Goal: Task Accomplishment & Management: Manage account settings

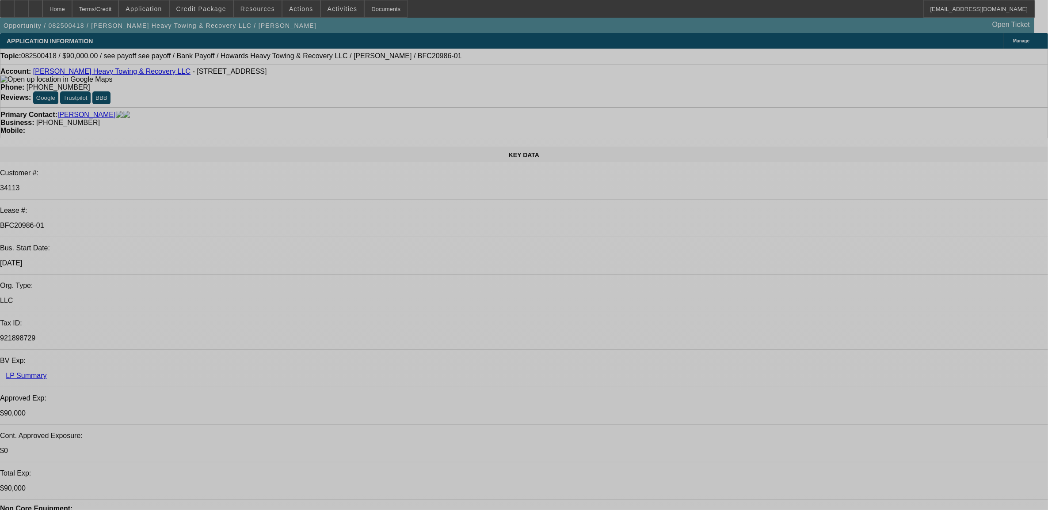
select select "0"
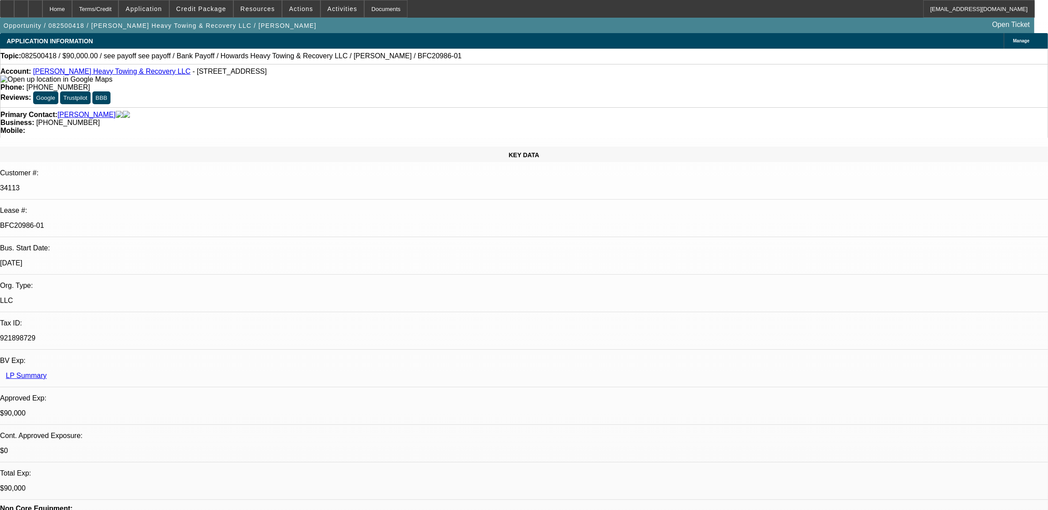
select select "0"
select select "0.1"
select select "0"
select select "0.1"
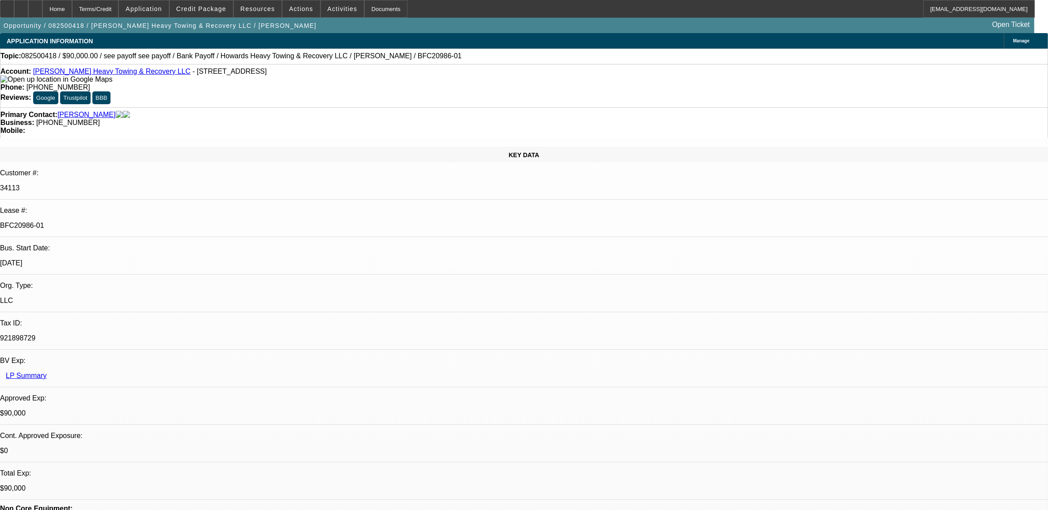
select select "0"
select select "0.1"
select select "0"
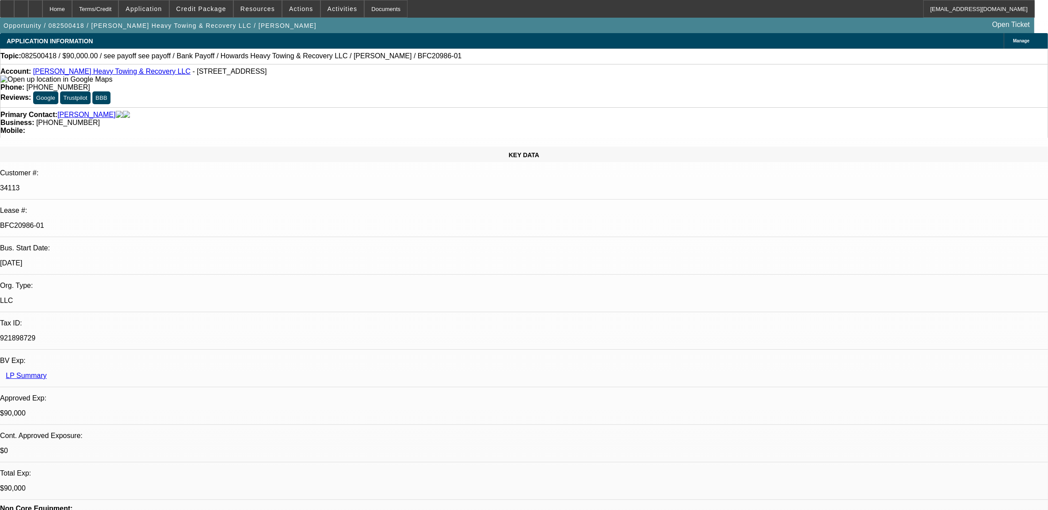
select select "0.1"
select select "1"
select select "2"
select select "4"
select select "1"
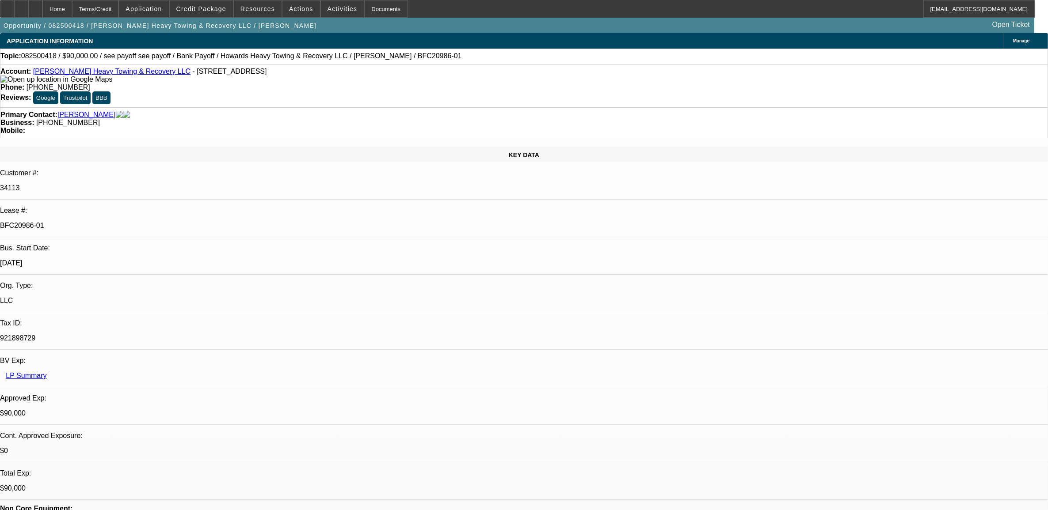
select select "2"
select select "4"
select select "1"
select select "2"
select select "4"
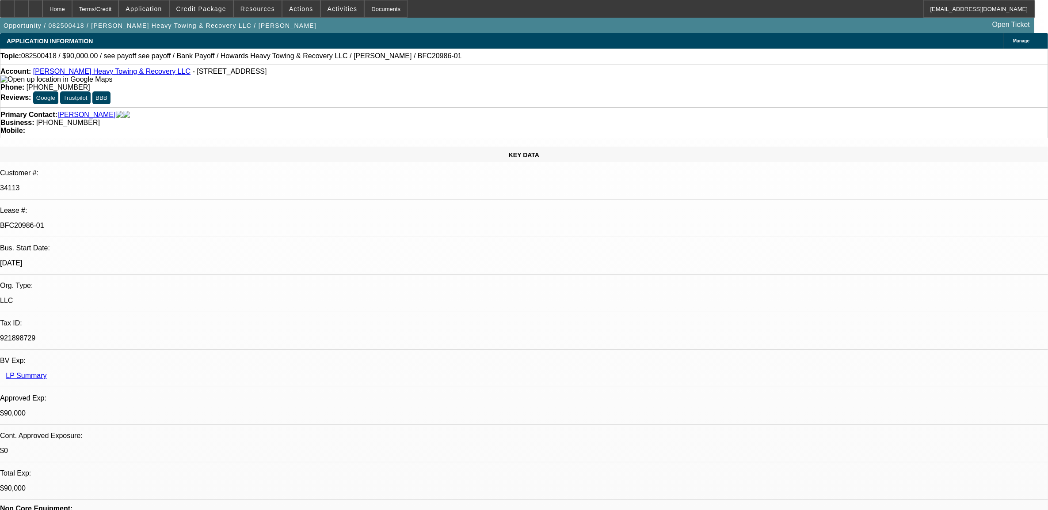
select select "1"
select select "2"
select select "4"
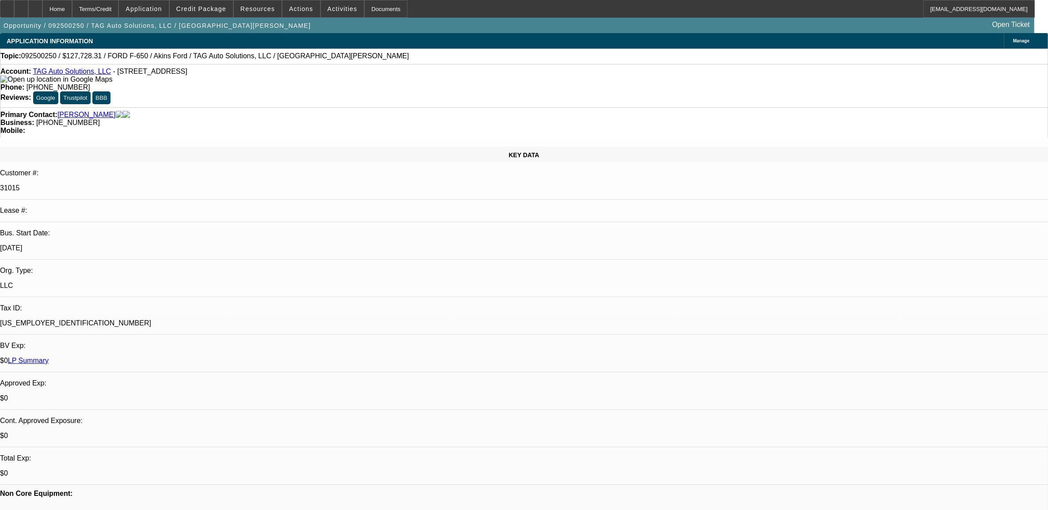
select select "0"
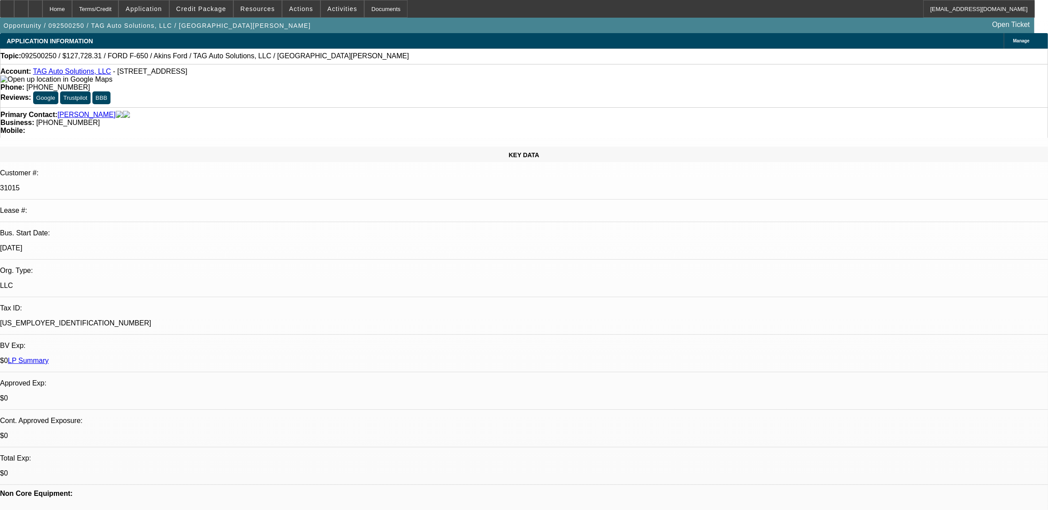
select select "0"
select select "1"
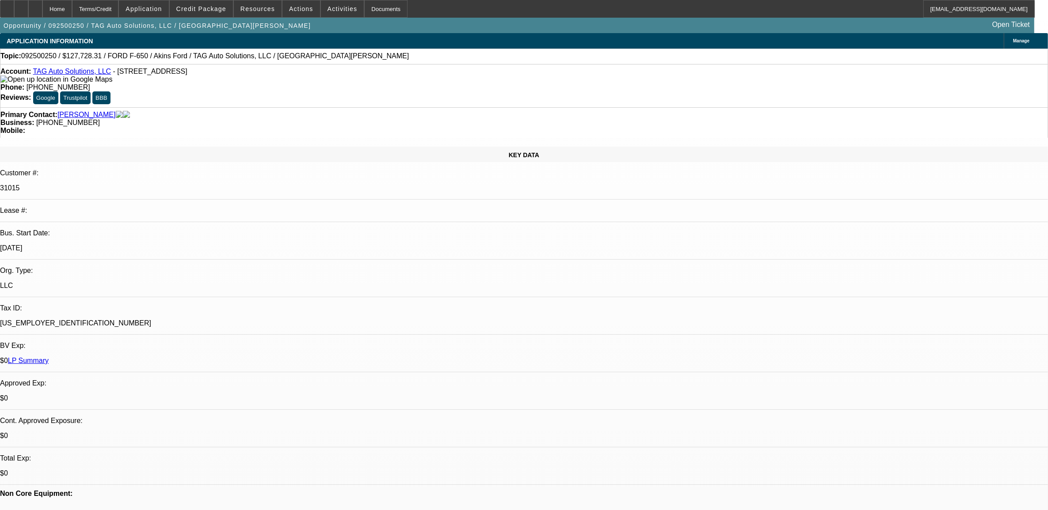
select select "2"
select select "6"
select select "1"
select select "2"
select select "6"
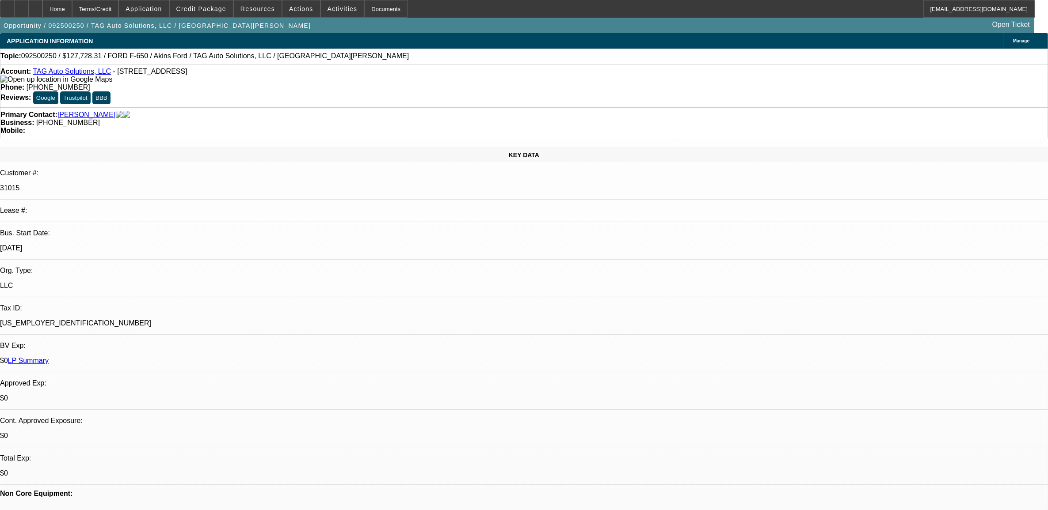
select select "1"
select select "2"
select select "6"
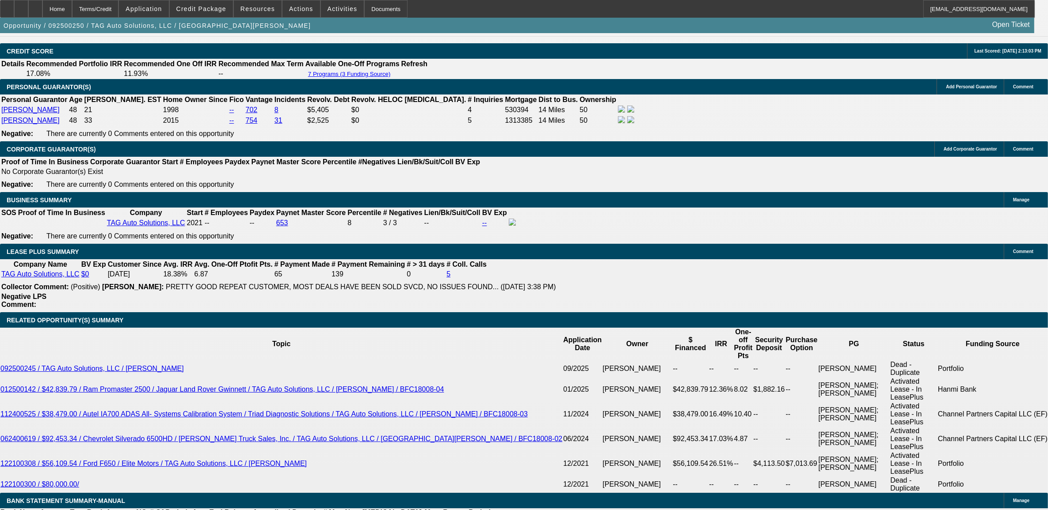
scroll to position [344, 0]
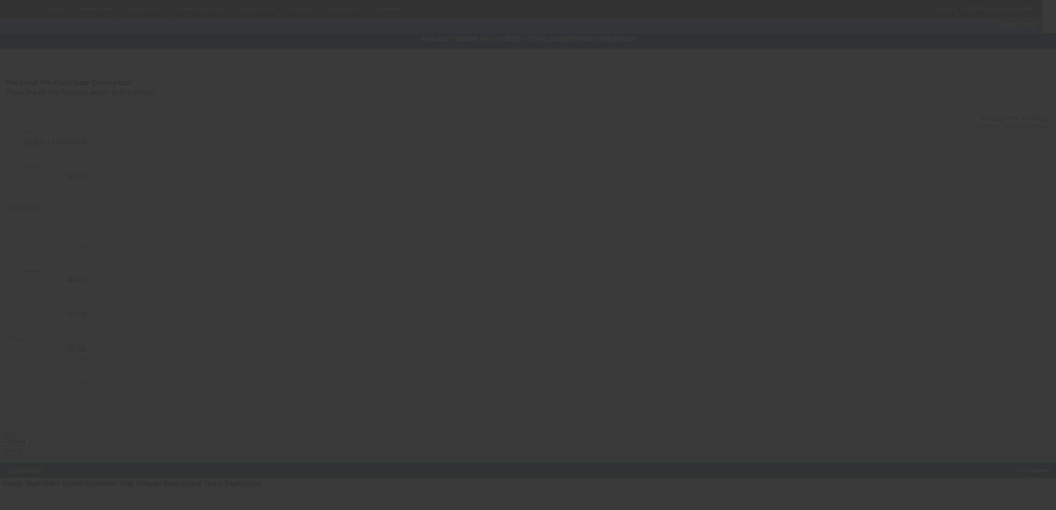
type input "$127,728.31"
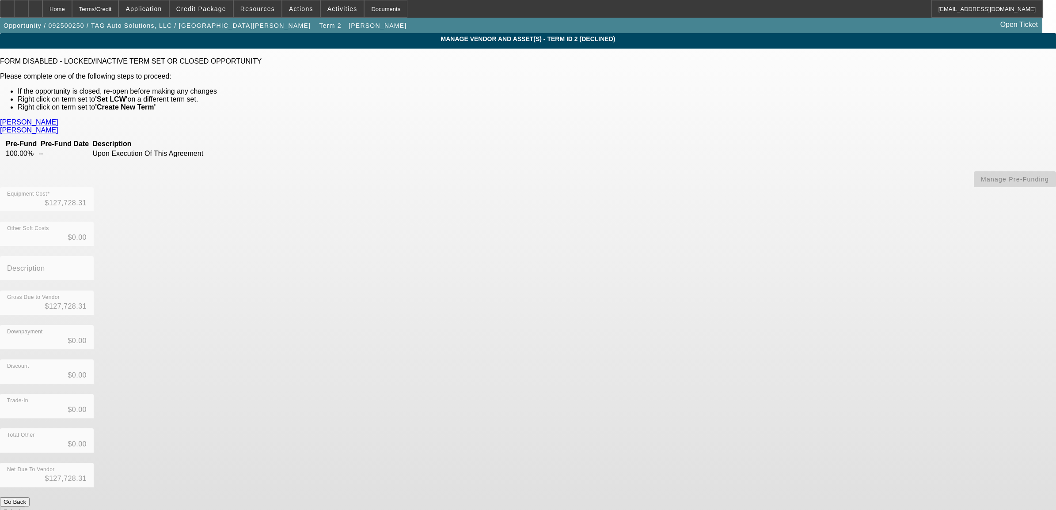
click at [58, 118] on link "Akins Ford" at bounding box center [29, 122] width 58 height 8
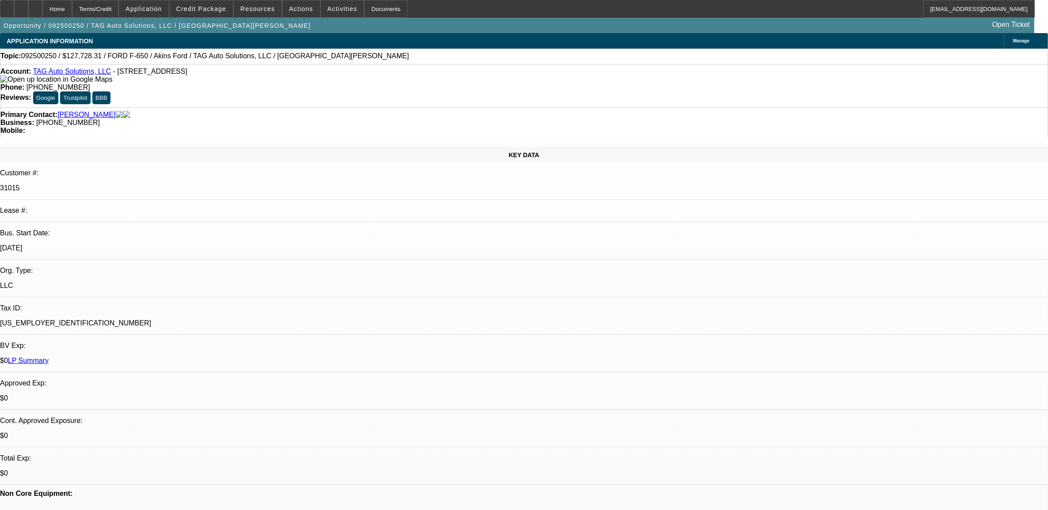
select select "0"
select select "2"
select select "0"
select select "6"
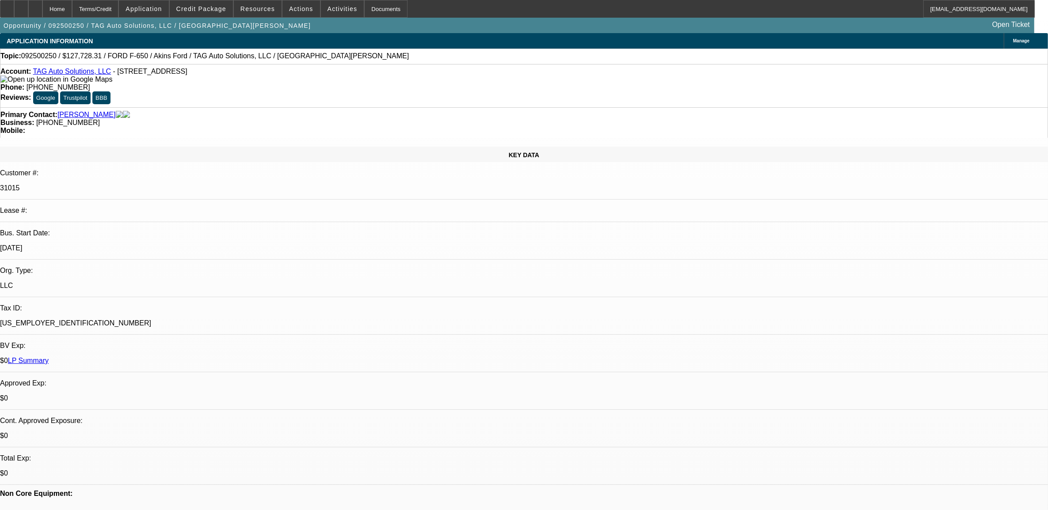
select select "0"
select select "2"
select select "0"
select select "6"
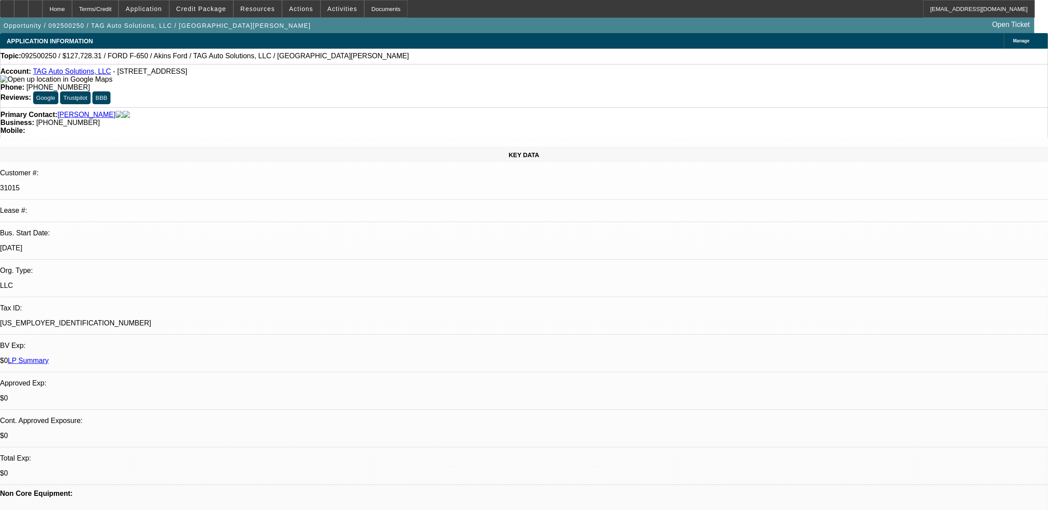
select select "0"
select select "2"
select select "0"
select select "6"
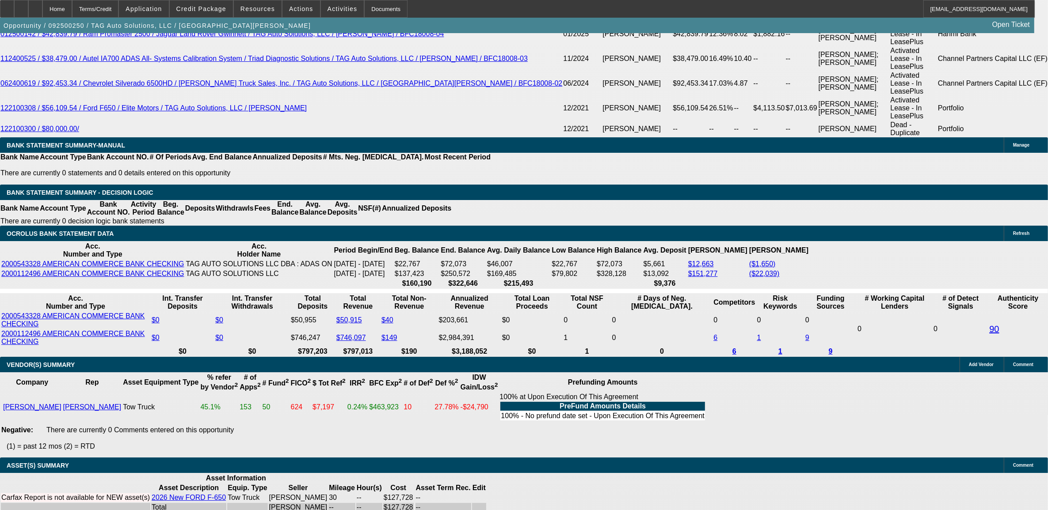
scroll to position [367, 0]
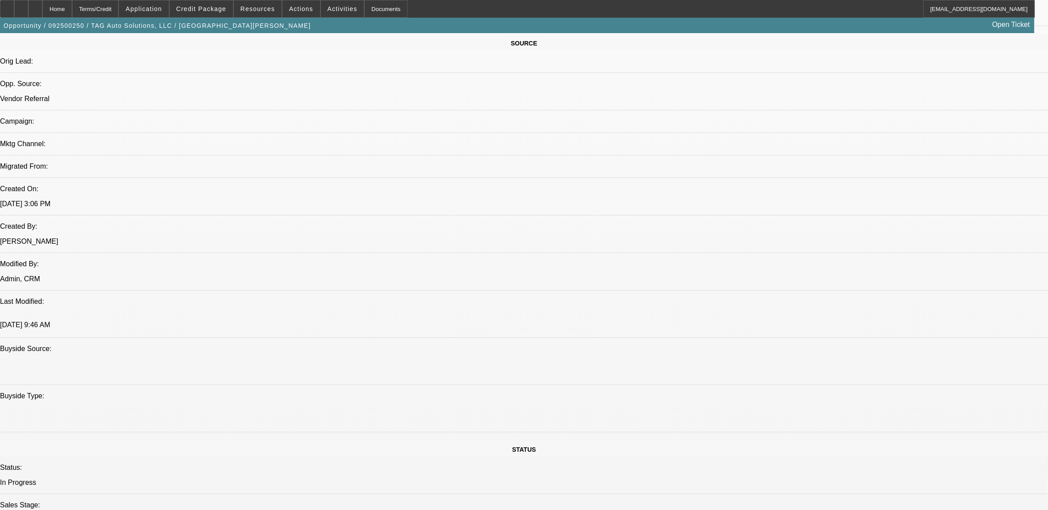
scroll to position [521, 0]
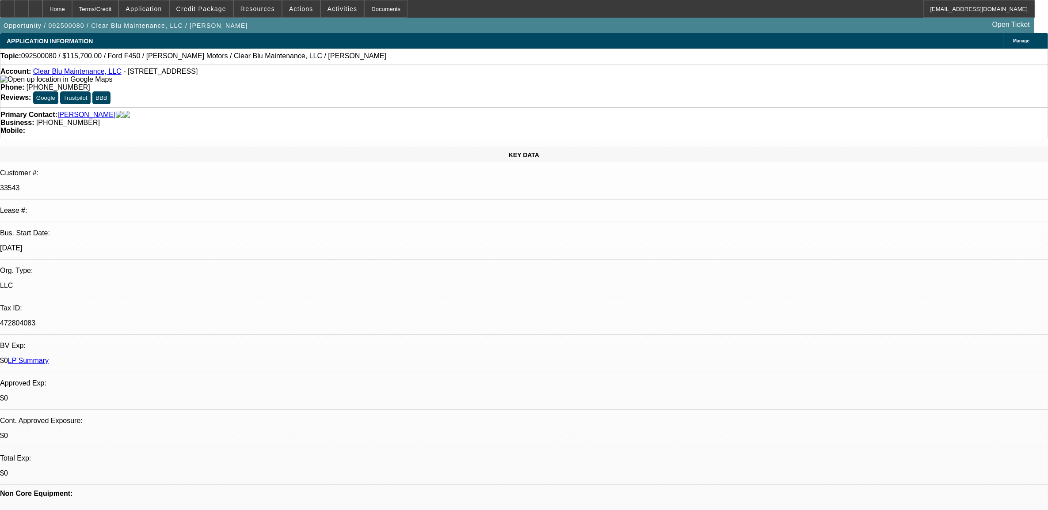
select select "0"
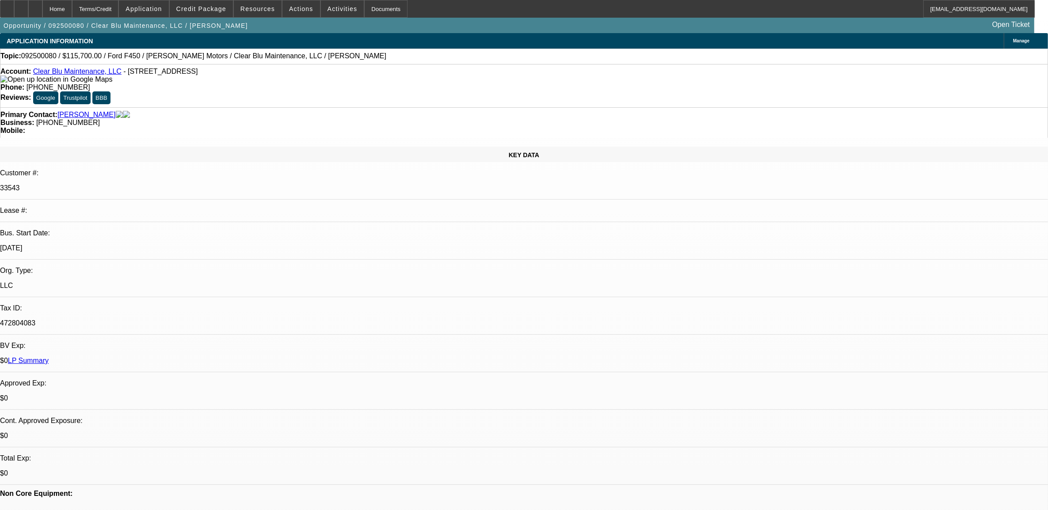
select select "0"
select select "1"
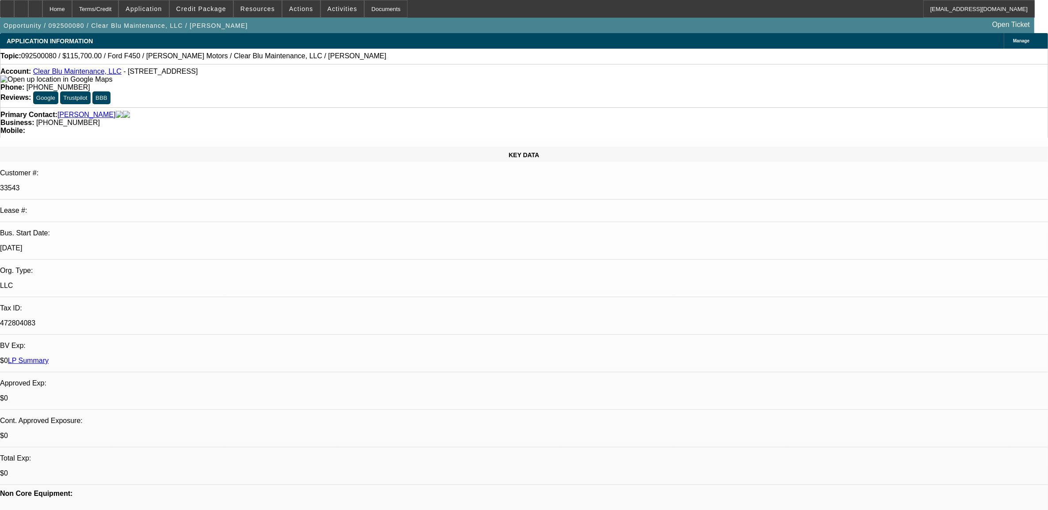
select select "1"
select select "6"
select select "1"
select select "6"
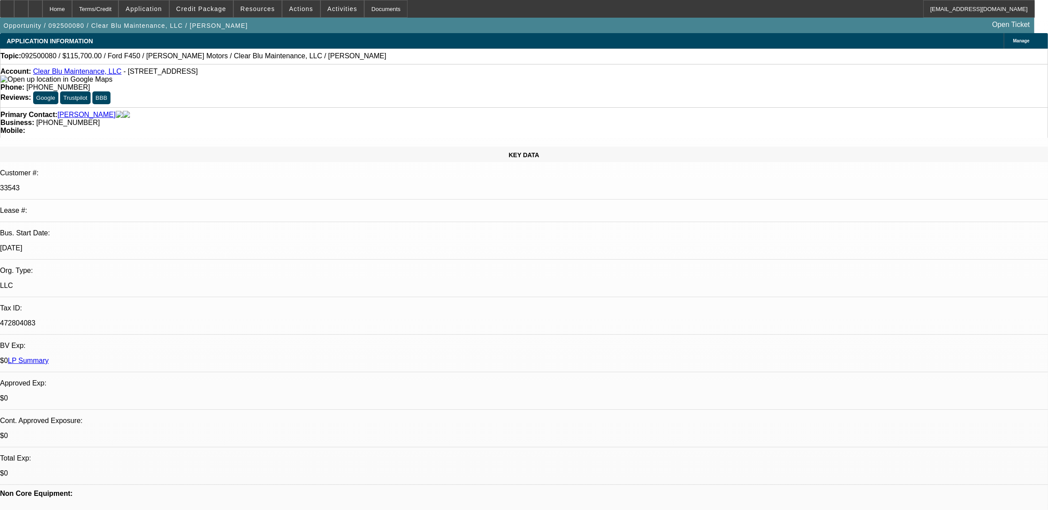
select select "1"
select select "6"
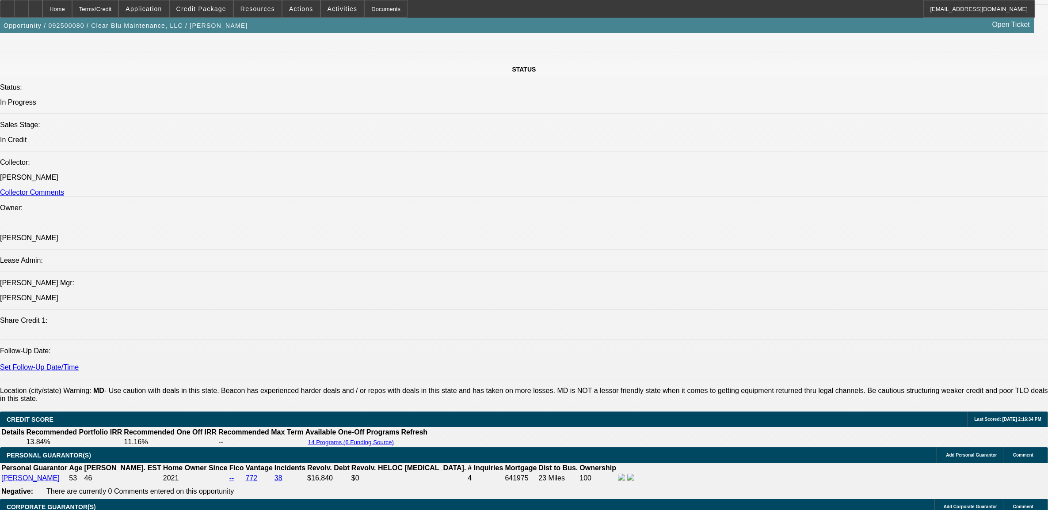
scroll to position [1105, 0]
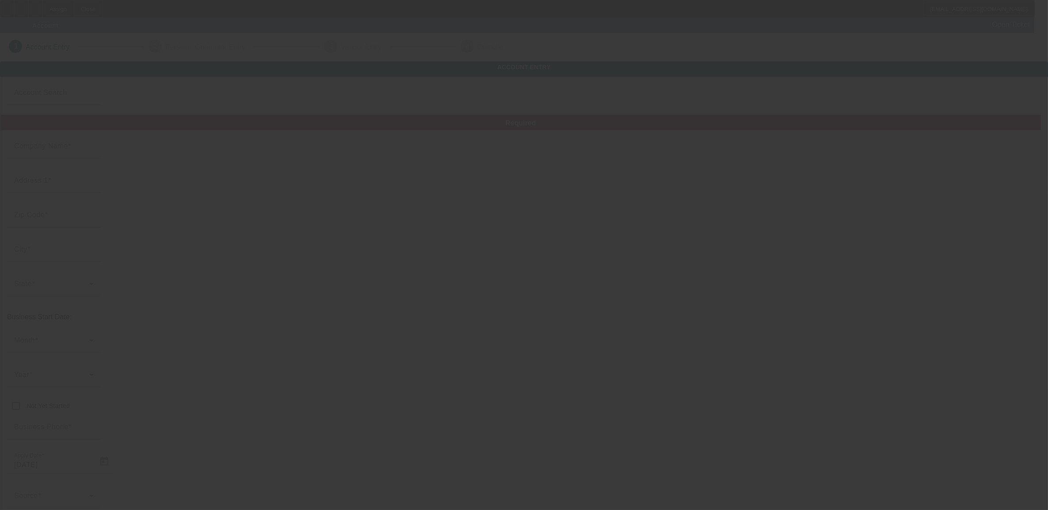
type input "Morris Towing Incorporated"
type input "1965 Snow Point Ln"
type input "22902"
type input "Charlottesville"
type input "(434) 806-4944"
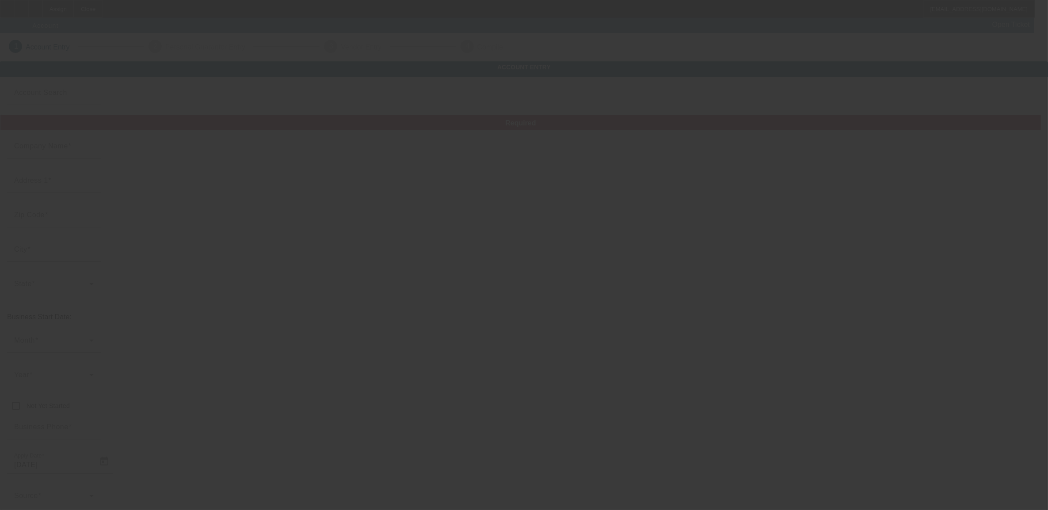
type input "morristowing01@gmail.com"
type input "Albemarle"
type input "934939437"
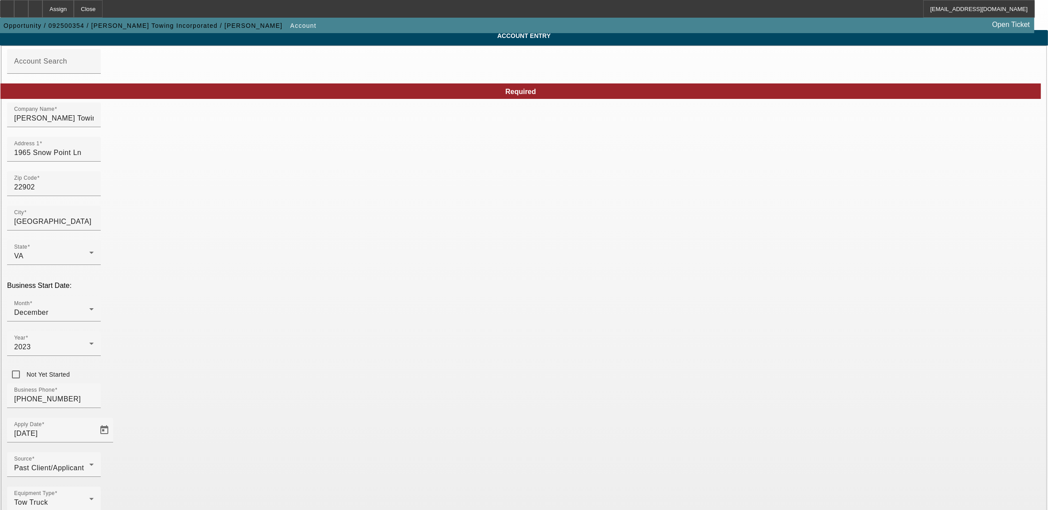
scroll to position [49, 0]
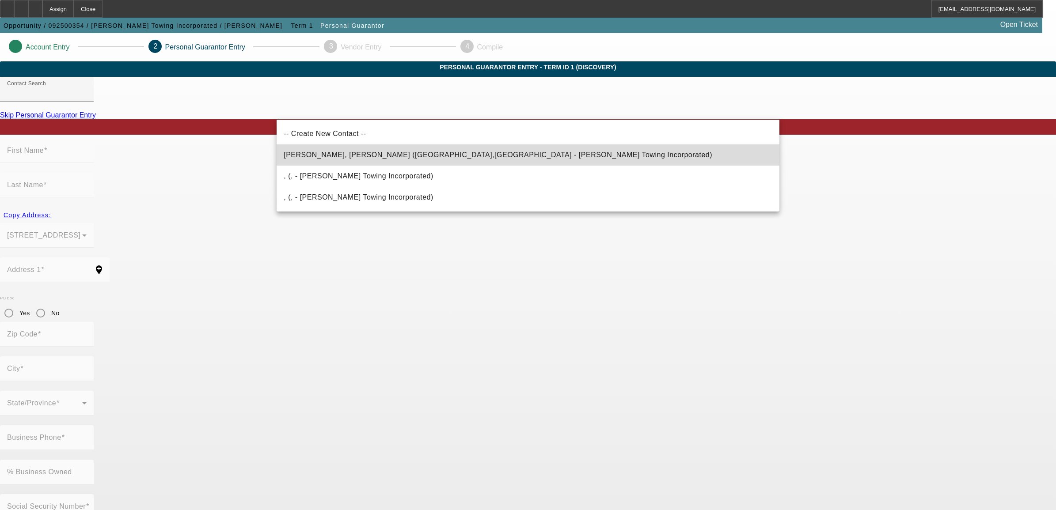
click at [347, 153] on span "Morris Jr., Emmanuel (Fishersville,VA - Morris Towing Incorporated)" at bounding box center [498, 155] width 429 height 8
type input "Morris Jr., Emmanuel (Fishersville,VA - Morris Towing Incorporated)"
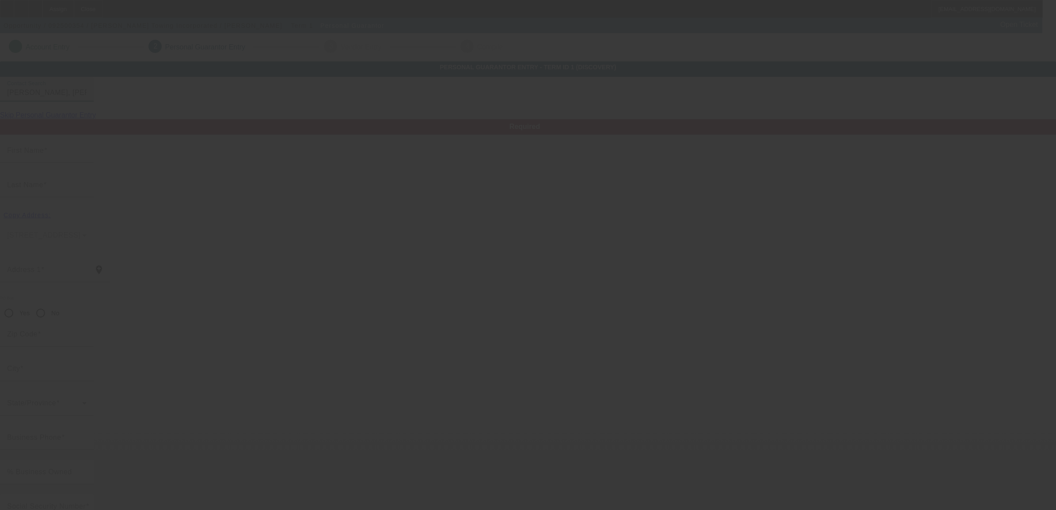
type input "Emmanuel"
type input "Morris"
type input "79 Harrogate Drive"
radio input "true"
type input "22939"
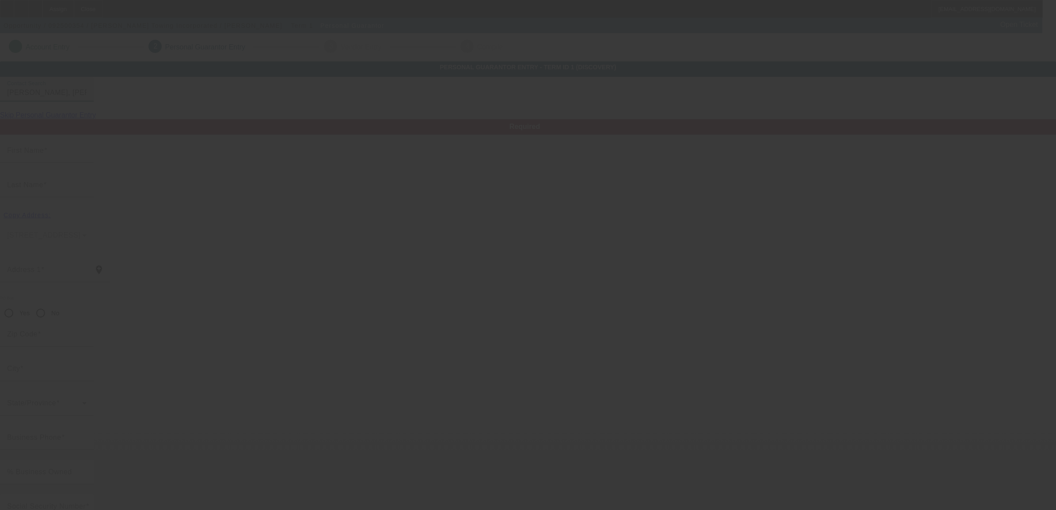
type input "Fishersville"
type input "(434) 806-4944"
type input "100"
type input "224-37-6819"
type input "morristowing01@gmail.com"
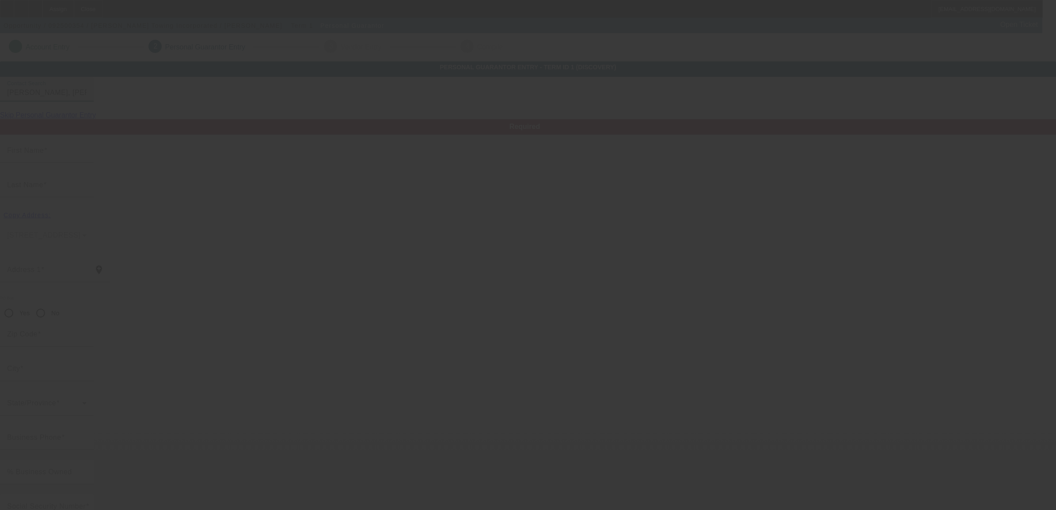
type input "Ray"
type input "(434) 989-0964"
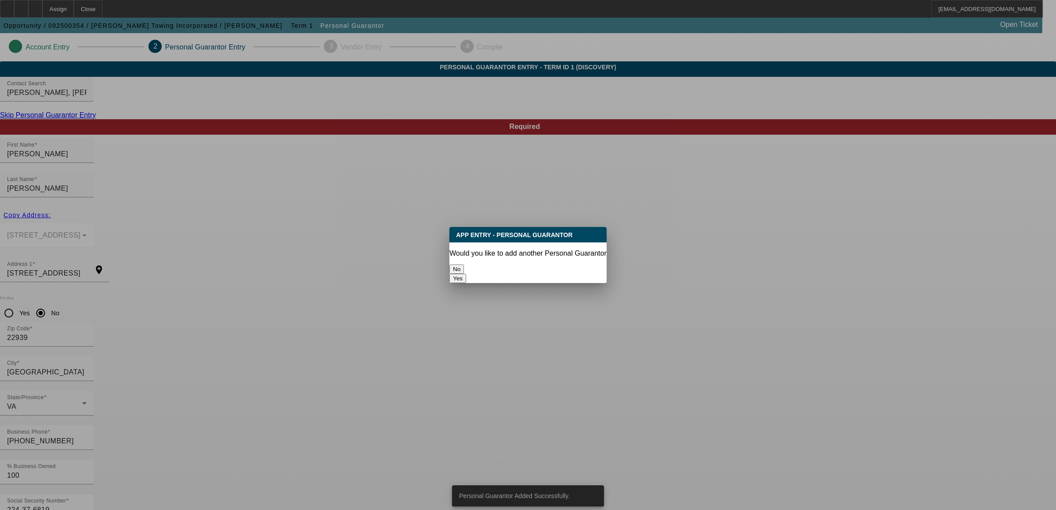
click at [464, 265] on button "No" at bounding box center [456, 269] width 15 height 9
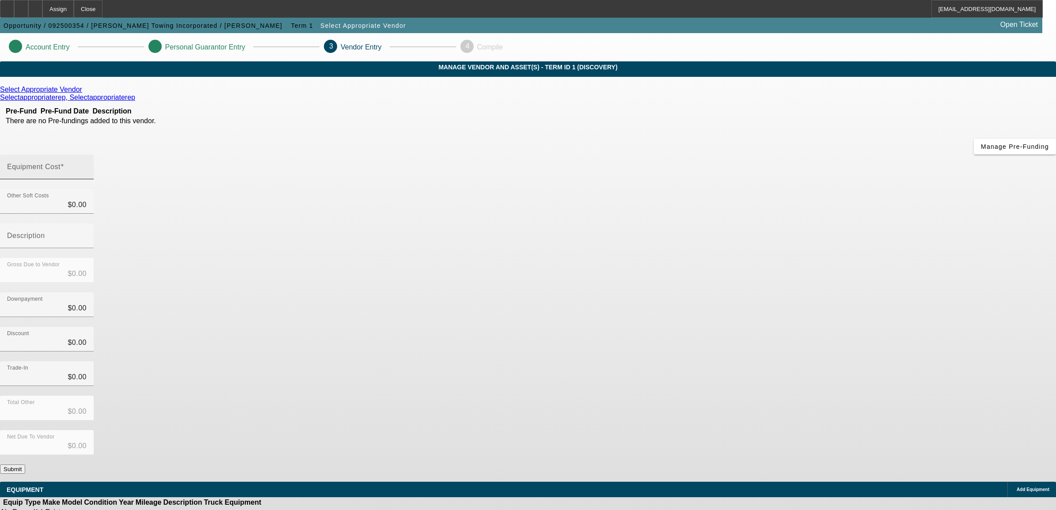
click at [61, 163] on mat-label "Equipment Cost" at bounding box center [33, 167] width 53 height 8
click at [87, 165] on input "Equipment Cost" at bounding box center [47, 170] width 80 height 11
type input "1"
type input "$1.00"
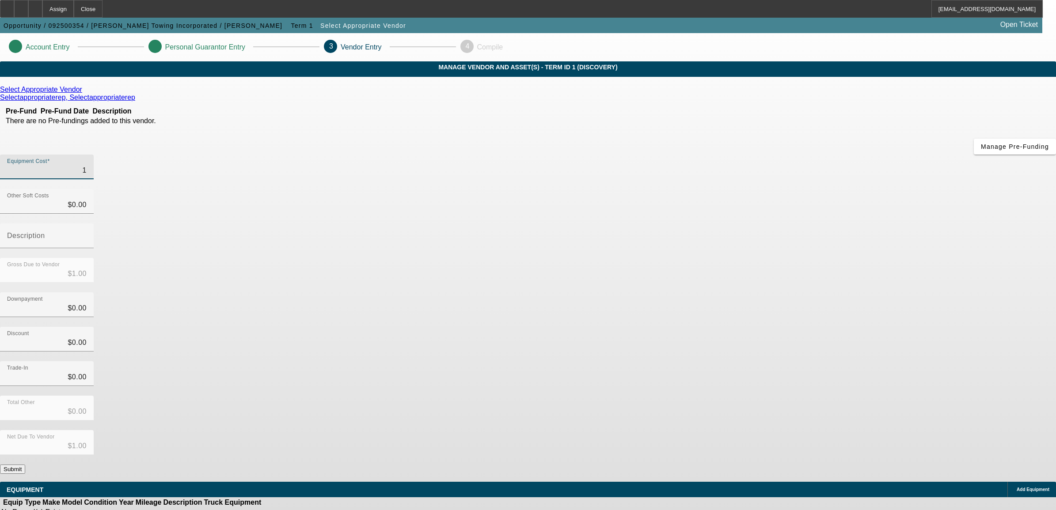
type input "11"
type input "$11.00"
type input "110"
type input "$110.00"
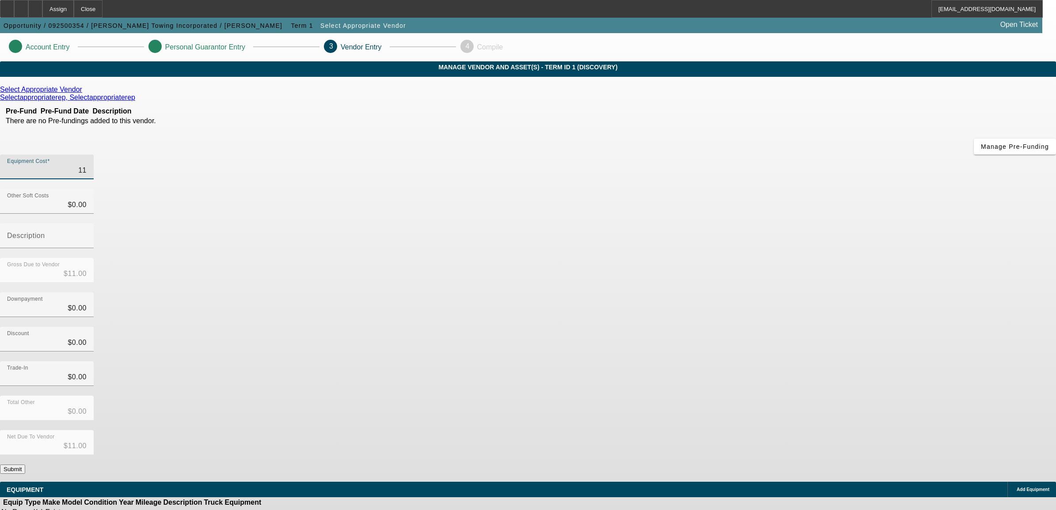
type input "$110.00"
type input "1100"
type input "$1,100.00"
type input "11000"
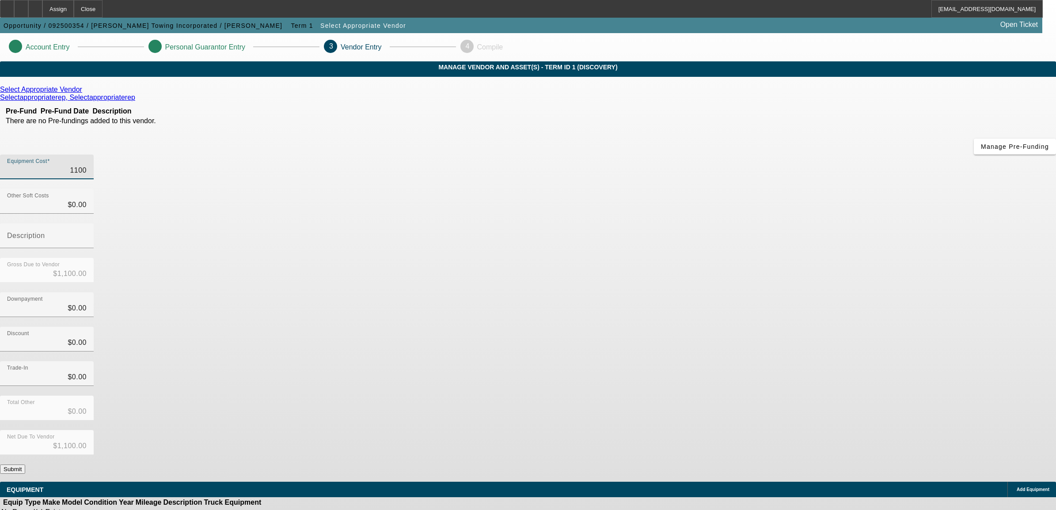
type input "$11,000.00"
type input "110000"
type input "$110,000.00"
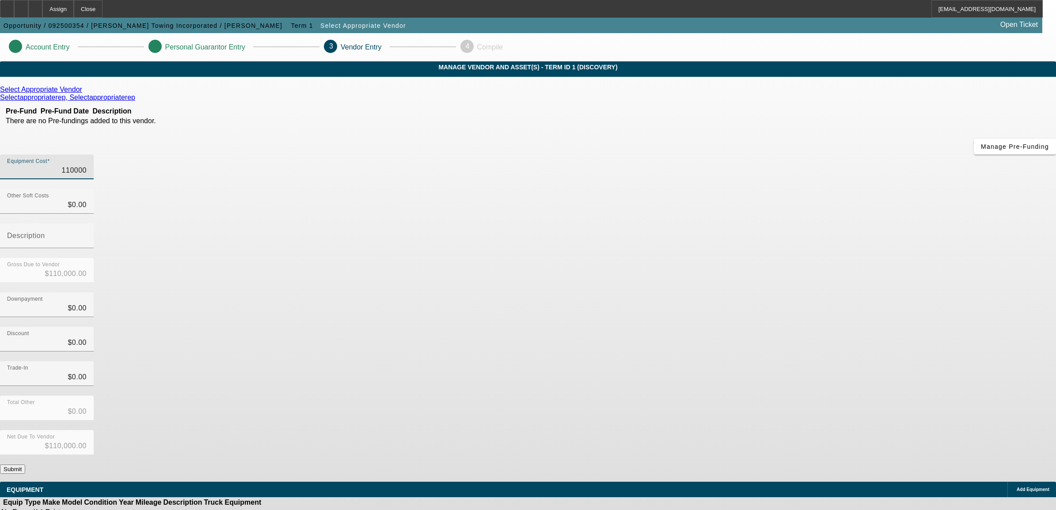
type input "$110,000.00"
drag, startPoint x: 379, startPoint y: 303, endPoint x: 413, endPoint y: 325, distance: 40.8
click at [379, 302] on div "Select Appropriate Vendor Selectappropriaterep, Selectappropriaterep Pre-Fund P…" at bounding box center [528, 280] width 1056 height 388
click at [25, 465] on button "Submit" at bounding box center [12, 469] width 25 height 9
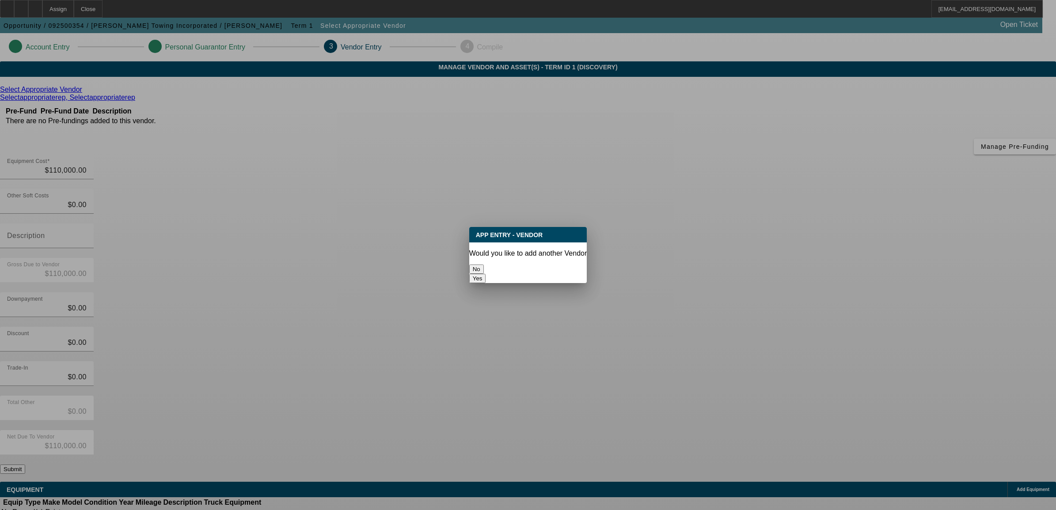
click at [484, 265] on button "No" at bounding box center [476, 269] width 15 height 9
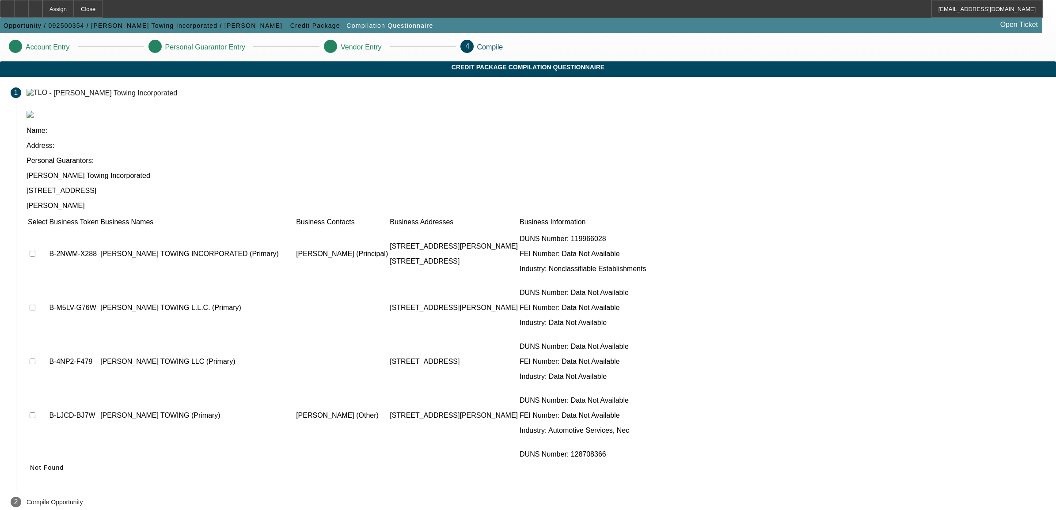
click at [35, 251] on input "checkbox" at bounding box center [33, 254] width 6 height 6
checkbox input "true"
click at [30, 464] on icon at bounding box center [30, 467] width 0 height 7
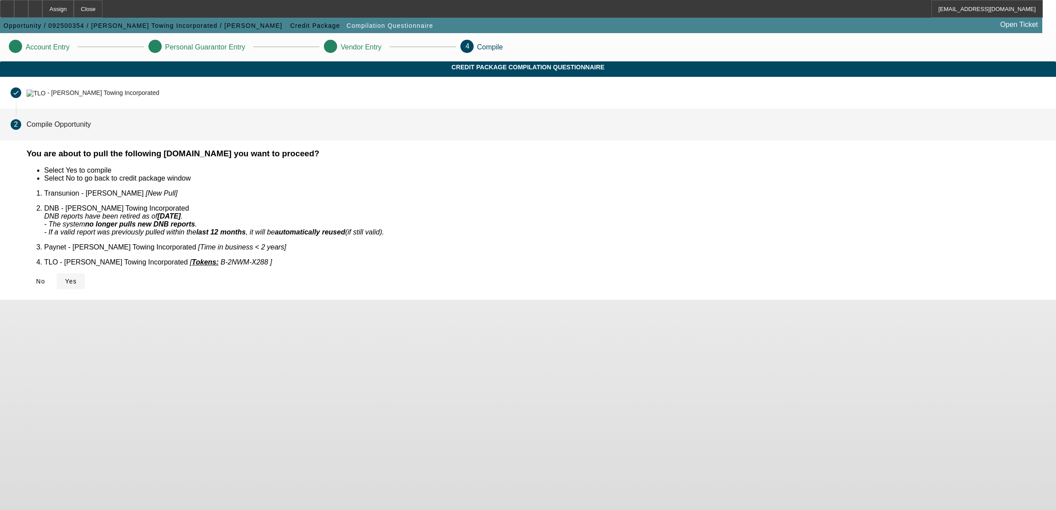
click at [77, 278] on span "Yes" at bounding box center [71, 281] width 12 height 7
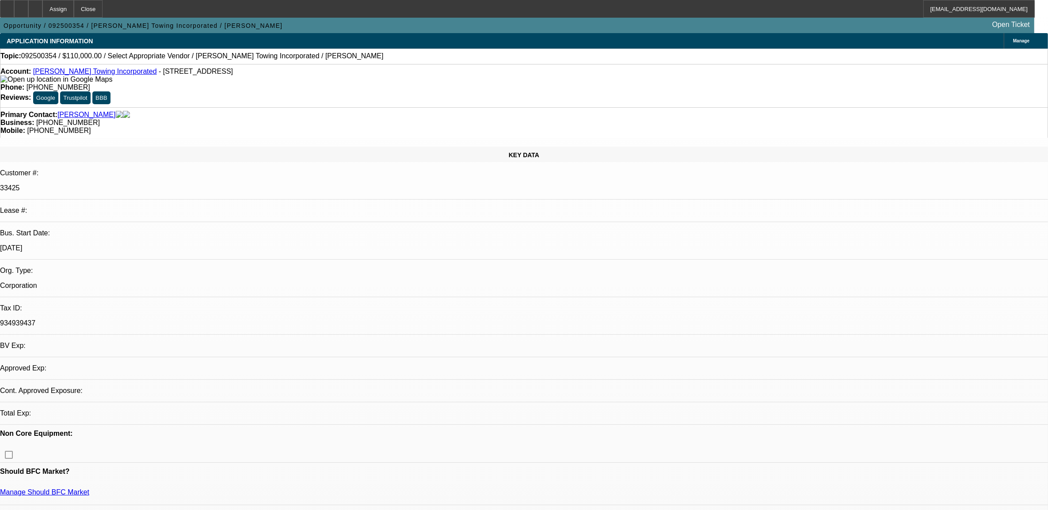
select select "0"
select select "2"
select select "0.1"
select select "4"
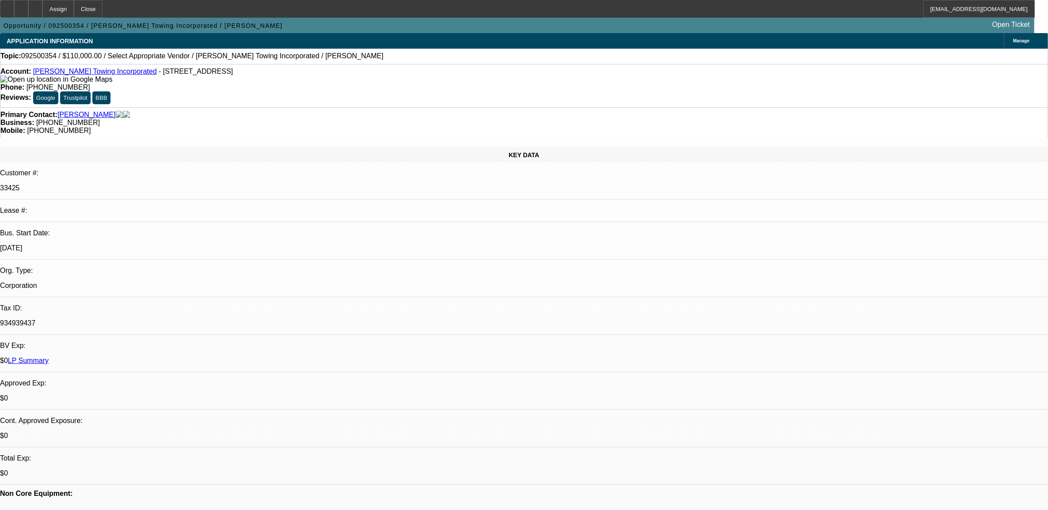
click at [49, 357] on link "LP Summary" at bounding box center [28, 361] width 41 height 8
click at [35, 6] on icon at bounding box center [35, 6] width 0 height 0
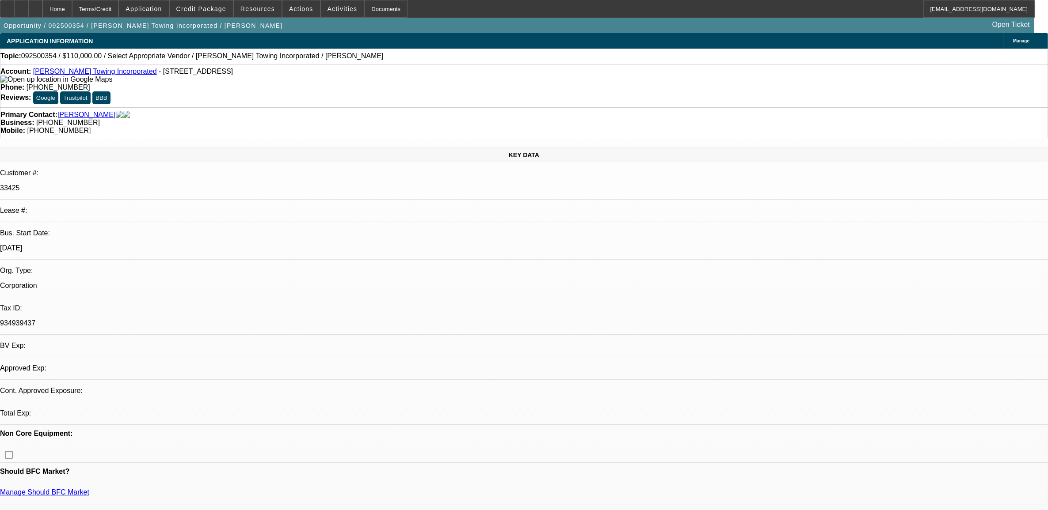
select select "0"
select select "2"
select select "0.1"
select select "4"
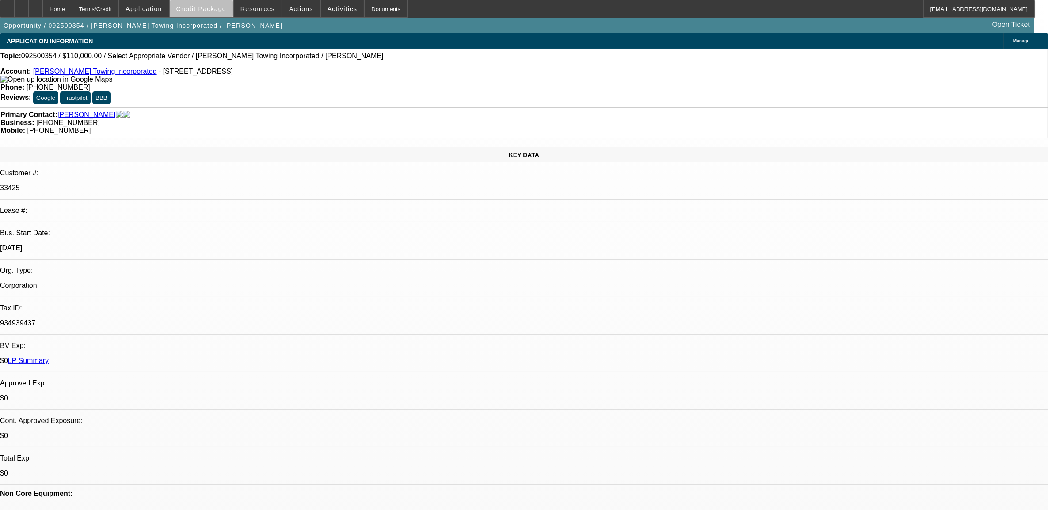
click at [232, 13] on span at bounding box center [201, 8] width 63 height 21
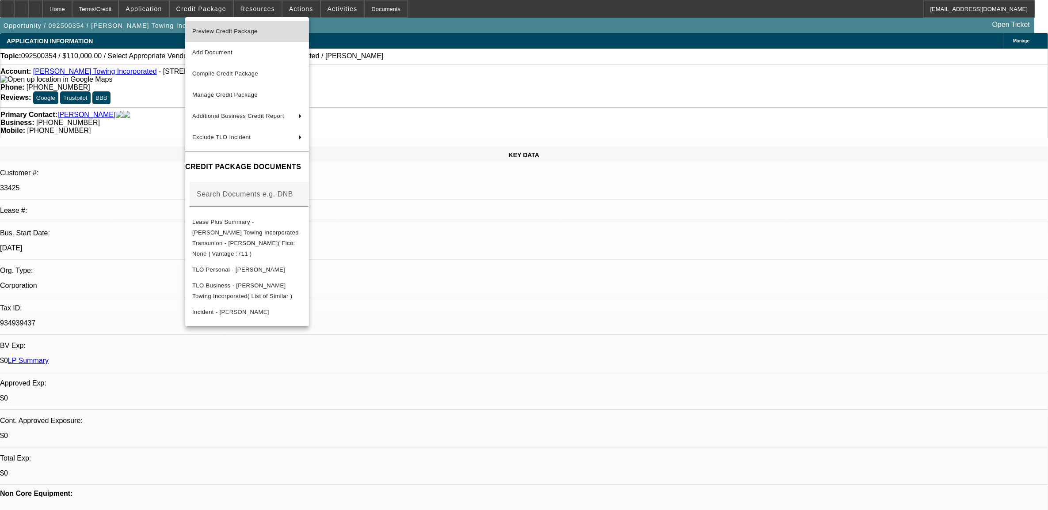
click at [222, 34] on span "Preview Credit Package" at bounding box center [247, 31] width 110 height 11
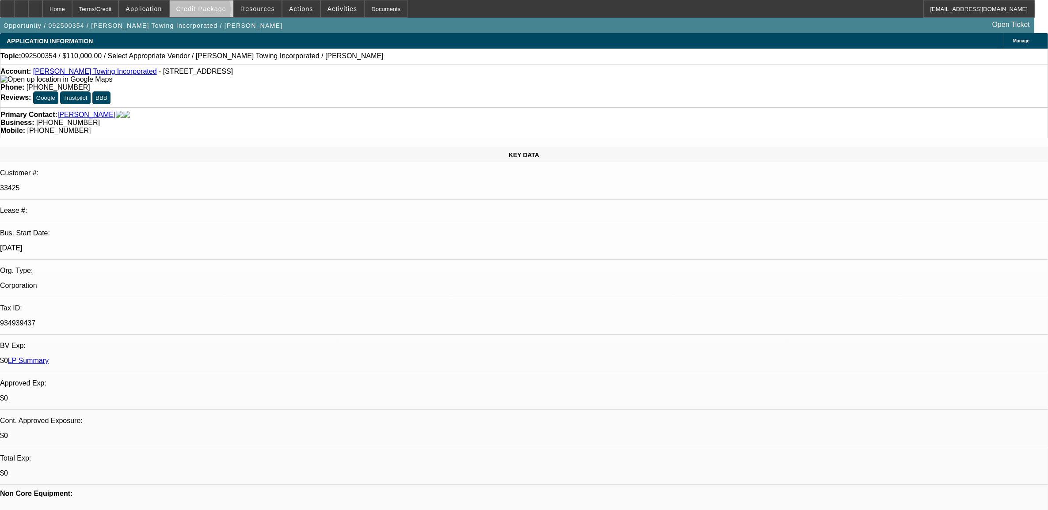
click at [215, 12] on span at bounding box center [201, 8] width 63 height 21
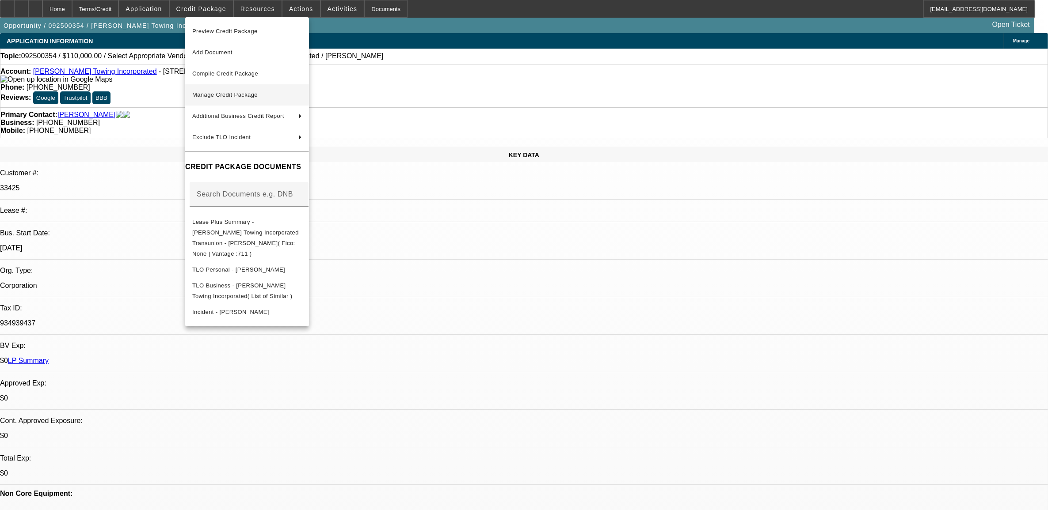
click at [215, 95] on span "Manage Credit Package" at bounding box center [224, 94] width 65 height 7
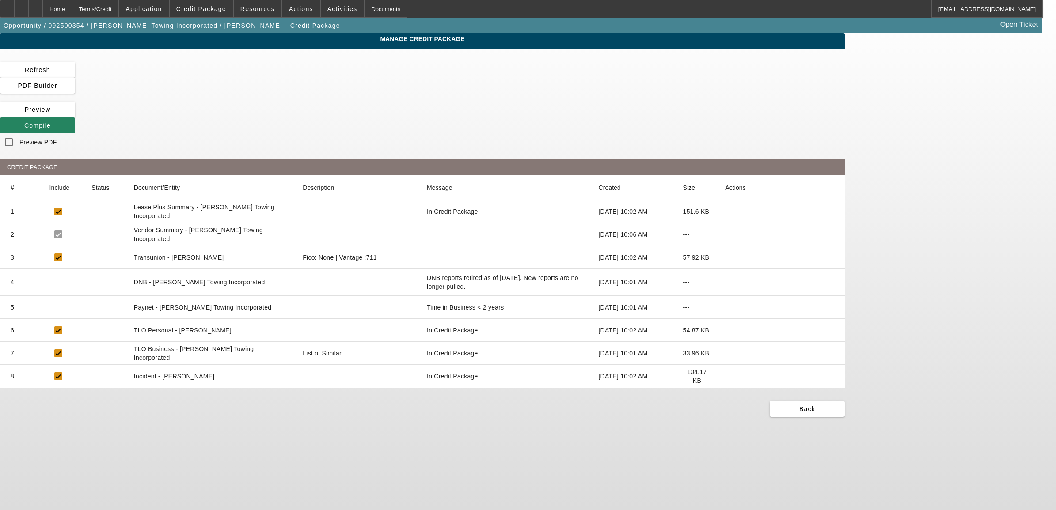
click at [725, 308] on icon at bounding box center [725, 308] width 0 height 0
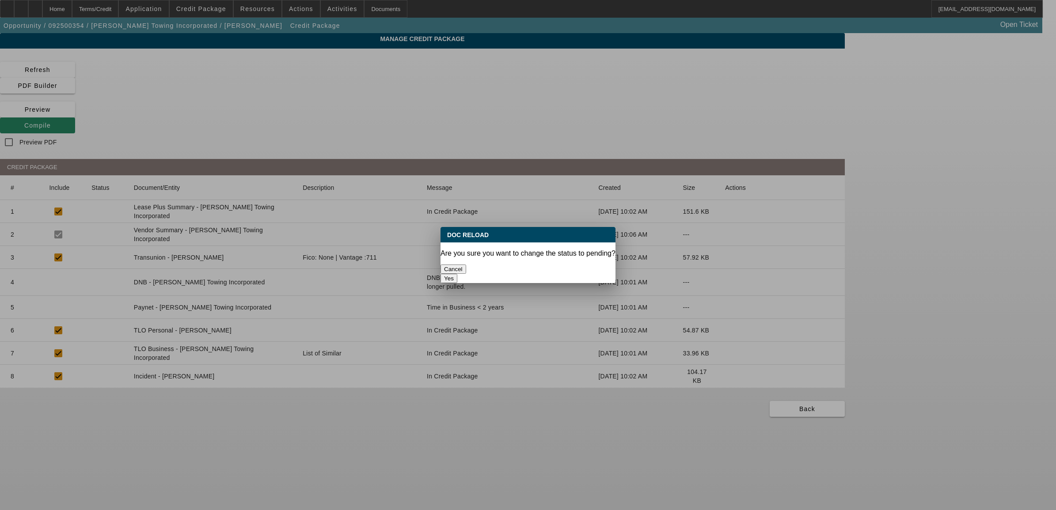
click at [466, 266] on button "Cancel" at bounding box center [454, 269] width 26 height 9
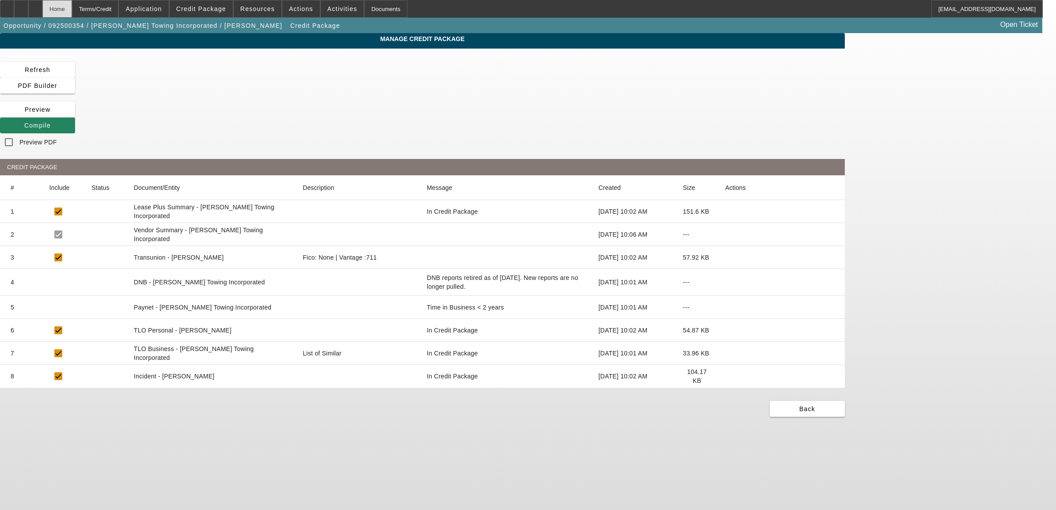
click at [72, 11] on div "Home" at bounding box center [57, 9] width 30 height 18
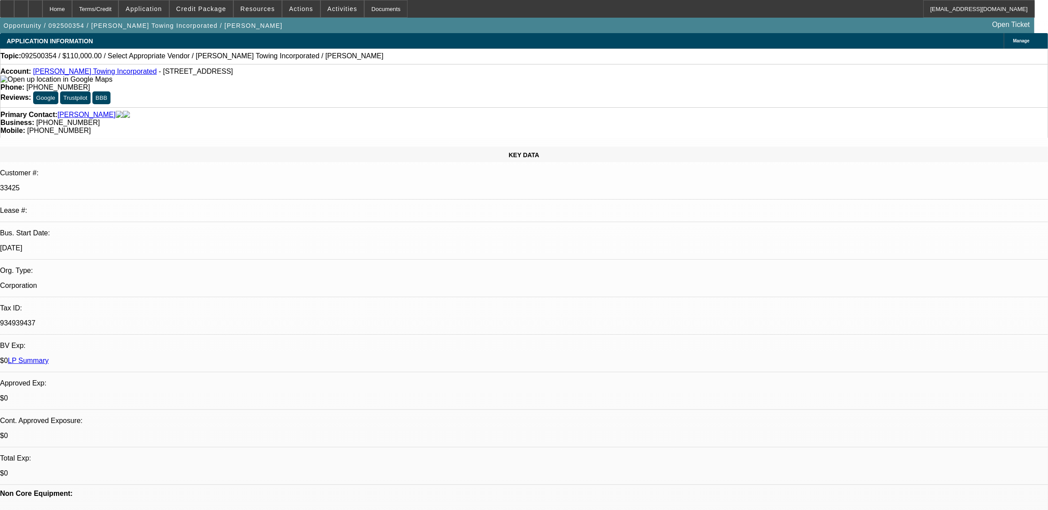
select select "0"
select select "2"
select select "0.1"
select select "4"
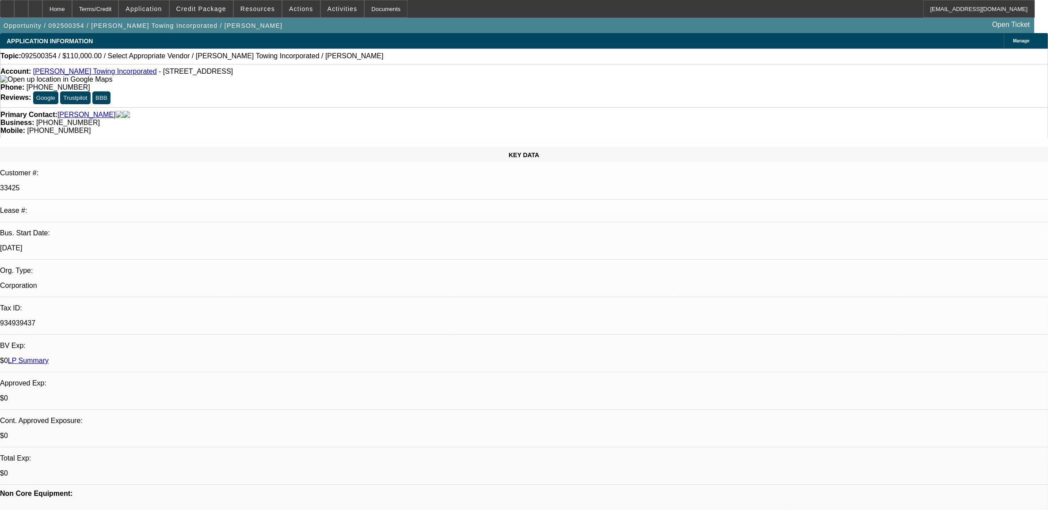
click at [1013, 41] on span "Manage" at bounding box center [1021, 40] width 16 height 5
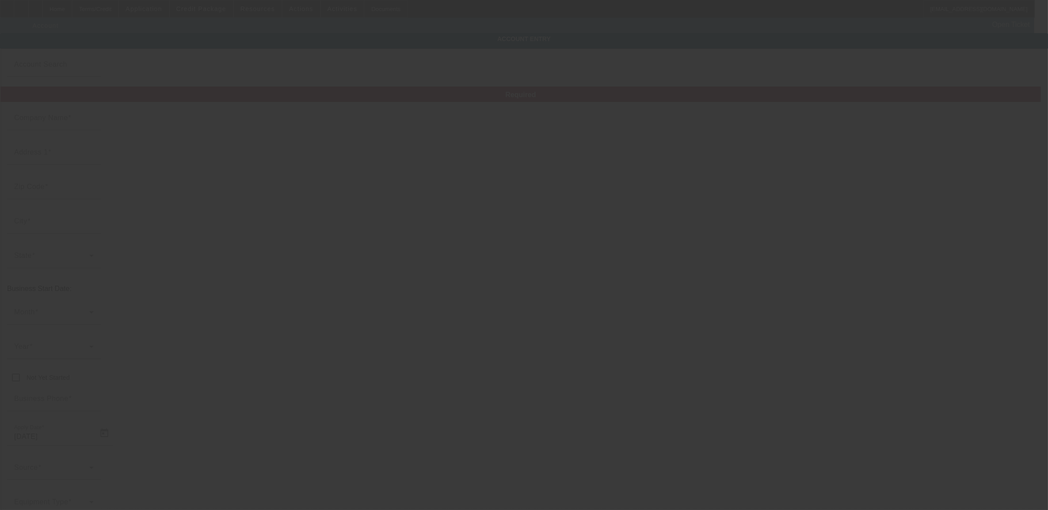
type input "Morris Towing Incorporated"
type input "1965 Snow Point Ln"
type input "22902"
type input "Charlottesville"
type input "(434) 806-4944"
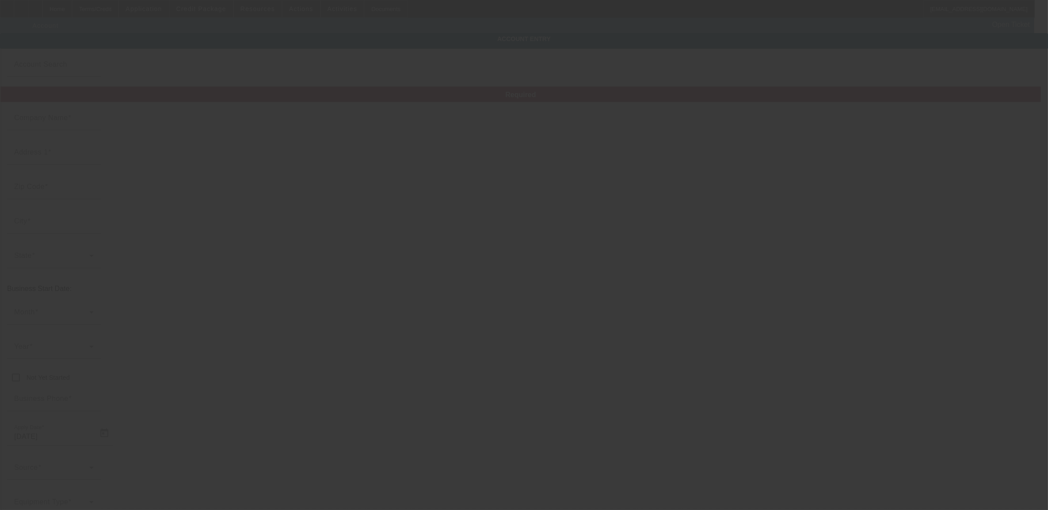
type input "morristowing01@gmail.com"
type input "Albemarle"
type input "934939437"
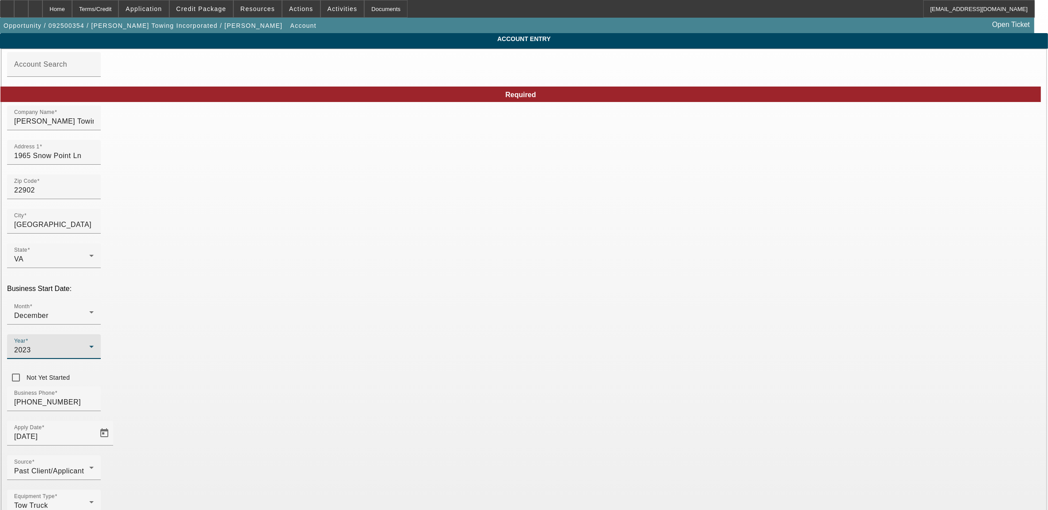
click at [97, 342] on icon at bounding box center [91, 347] width 11 height 11
click at [416, 386] on span "2021" at bounding box center [417, 382] width 17 height 11
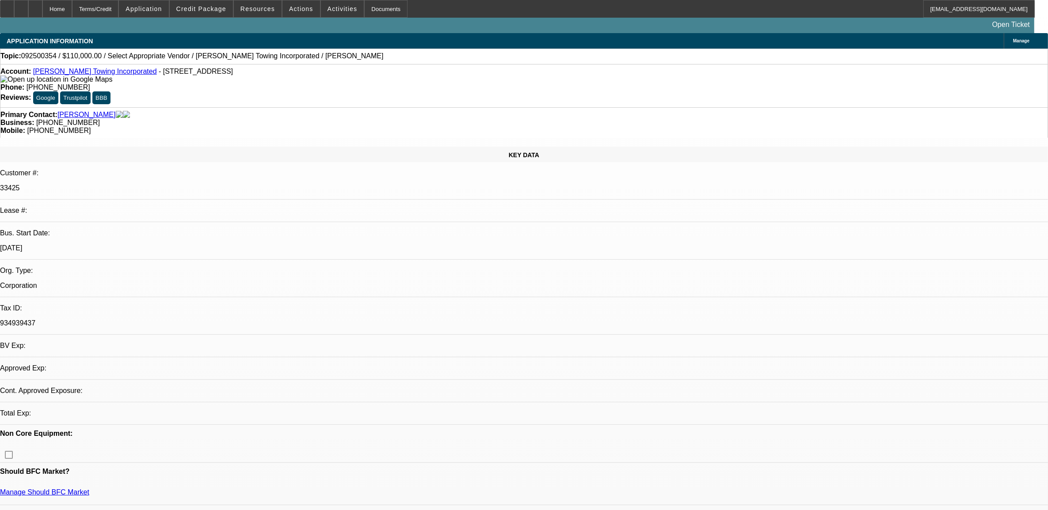
select select "0"
select select "2"
select select "0.1"
select select "4"
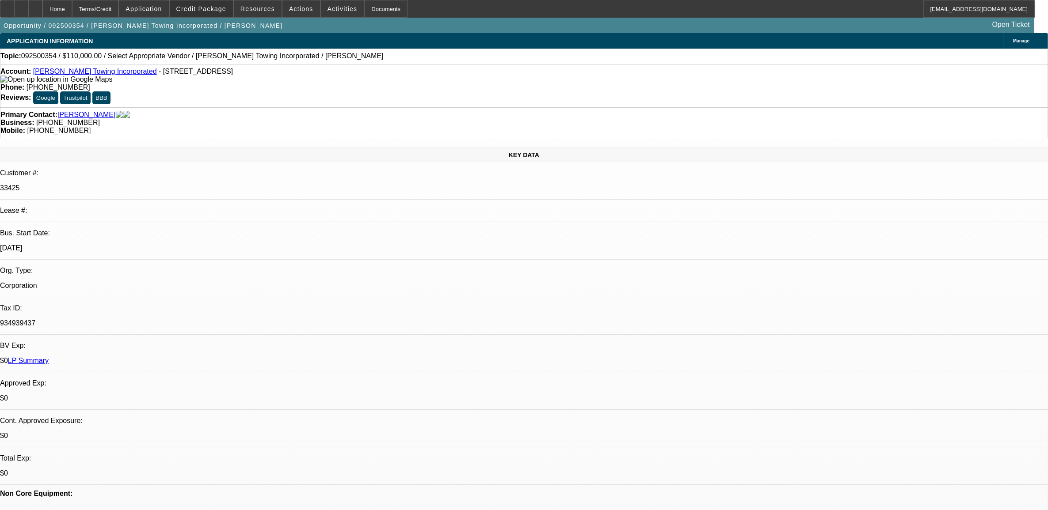
click at [217, 12] on span at bounding box center [201, 8] width 63 height 21
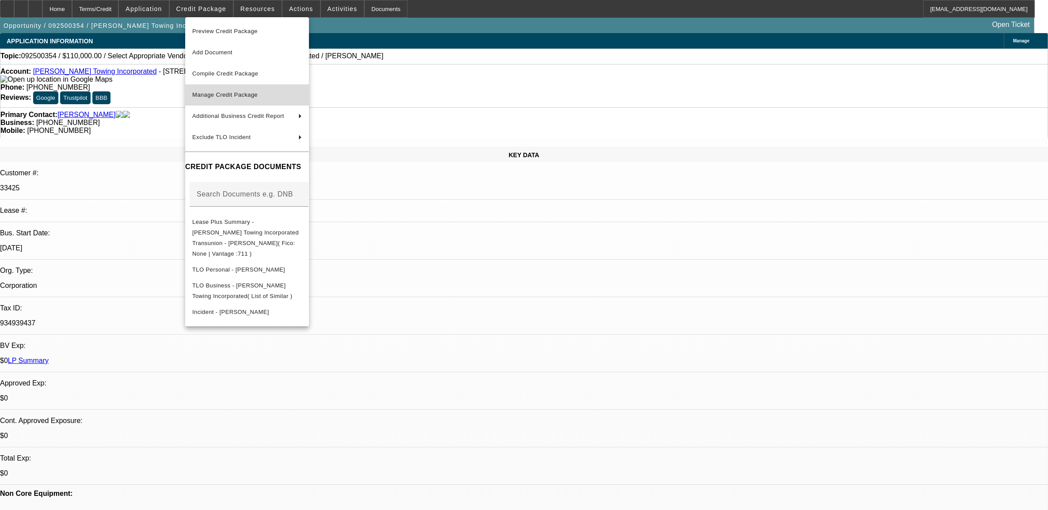
click at [218, 96] on span "Manage Credit Package" at bounding box center [224, 94] width 65 height 7
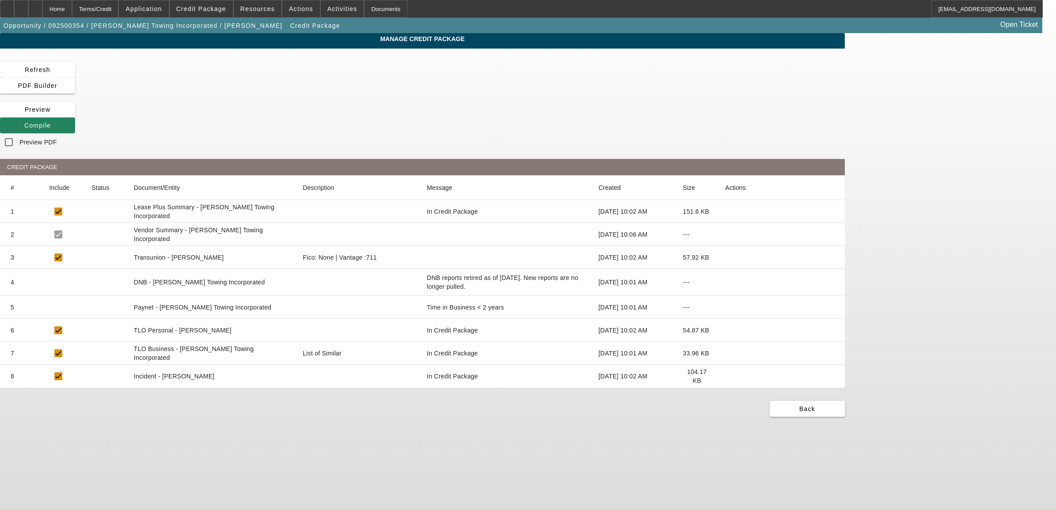
click at [725, 308] on icon at bounding box center [725, 308] width 0 height 0
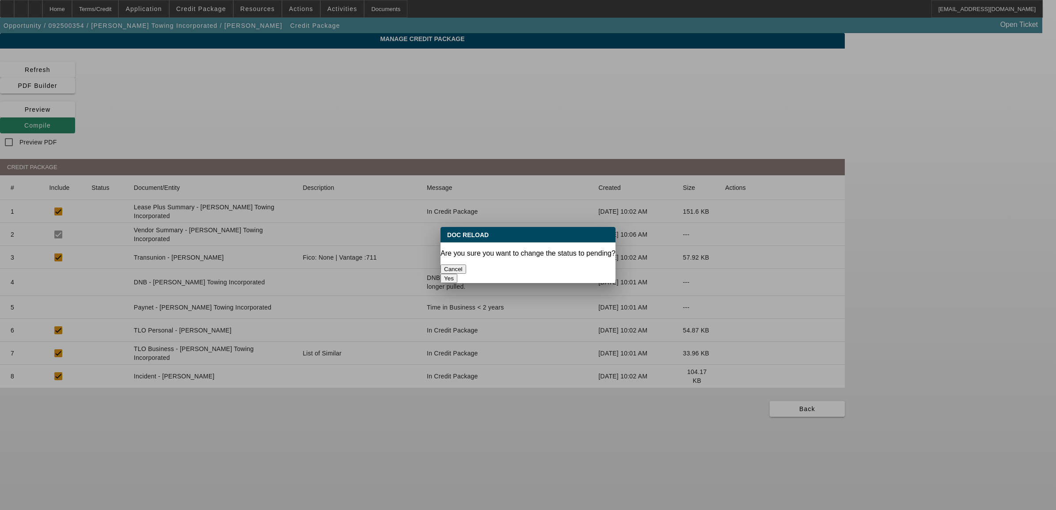
click at [457, 274] on button "Yes" at bounding box center [449, 278] width 17 height 9
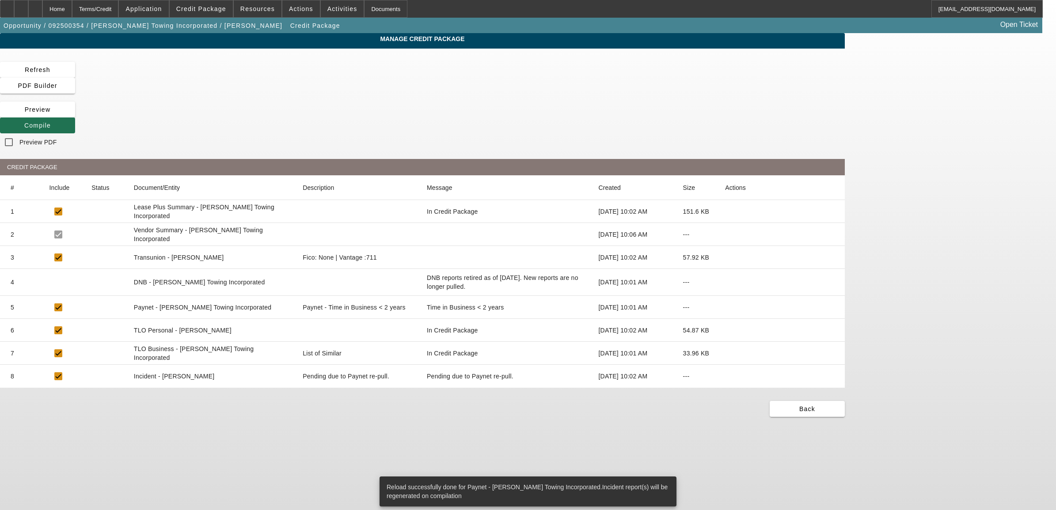
click at [51, 122] on span "Compile" at bounding box center [37, 125] width 27 height 7
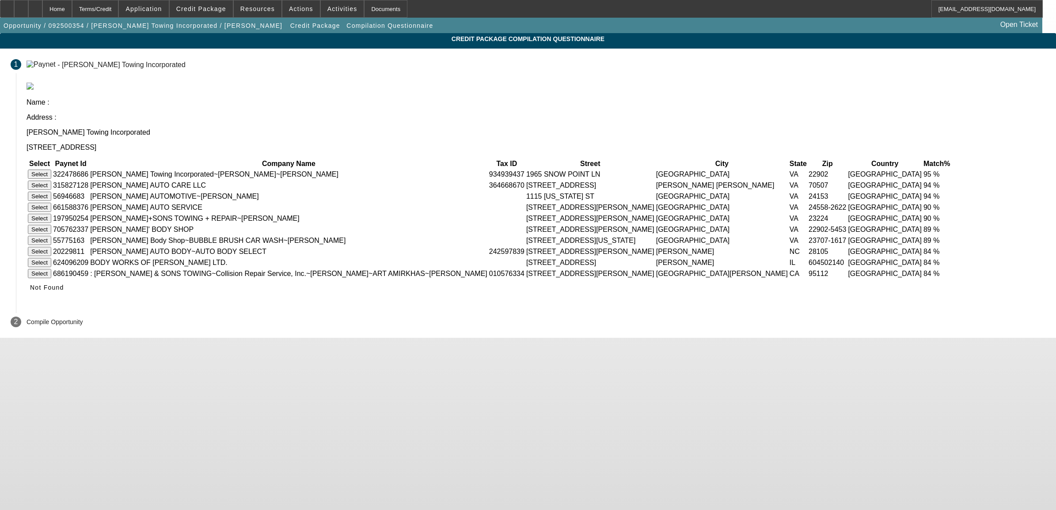
click at [51, 170] on button "Select" at bounding box center [39, 174] width 23 height 9
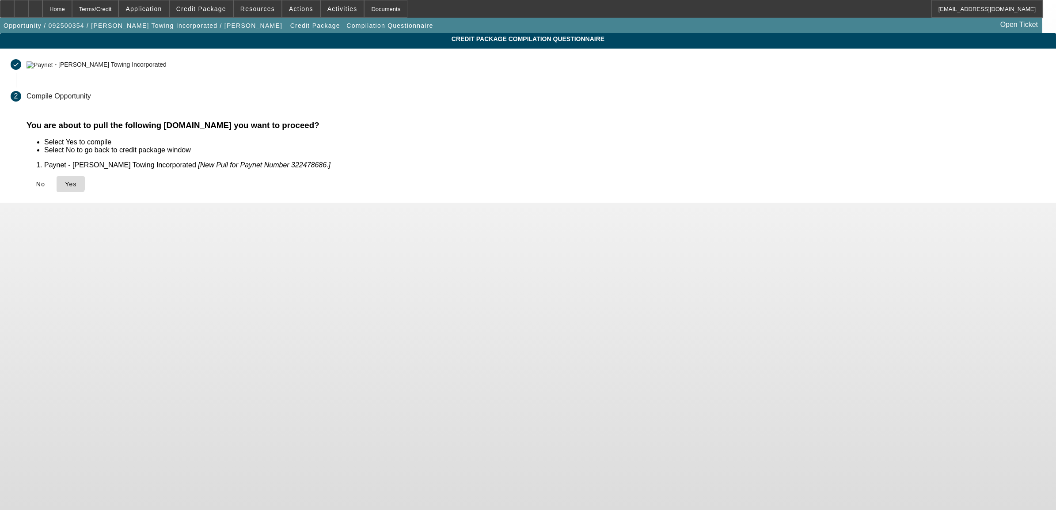
click at [65, 182] on icon at bounding box center [65, 184] width 0 height 7
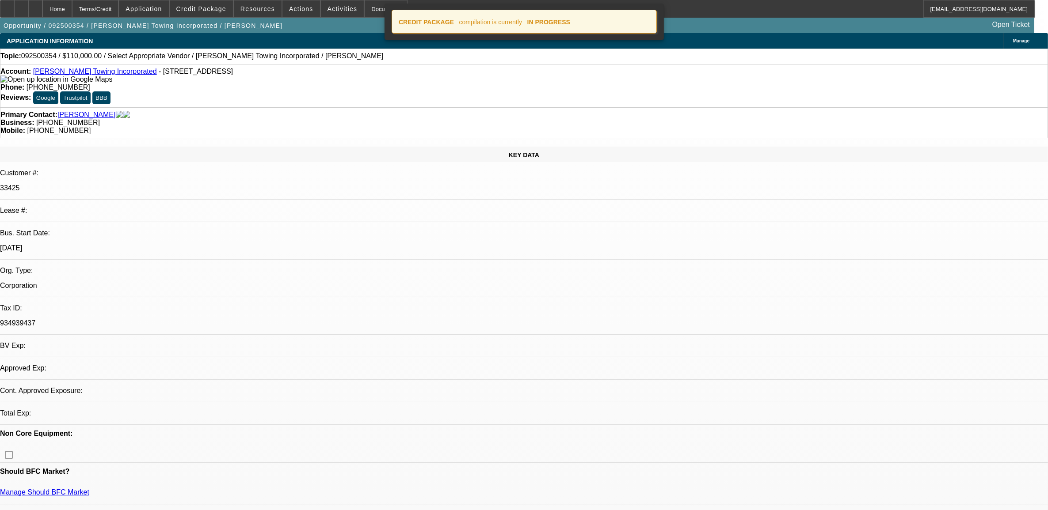
select select "0"
select select "2"
select select "0.1"
select select "4"
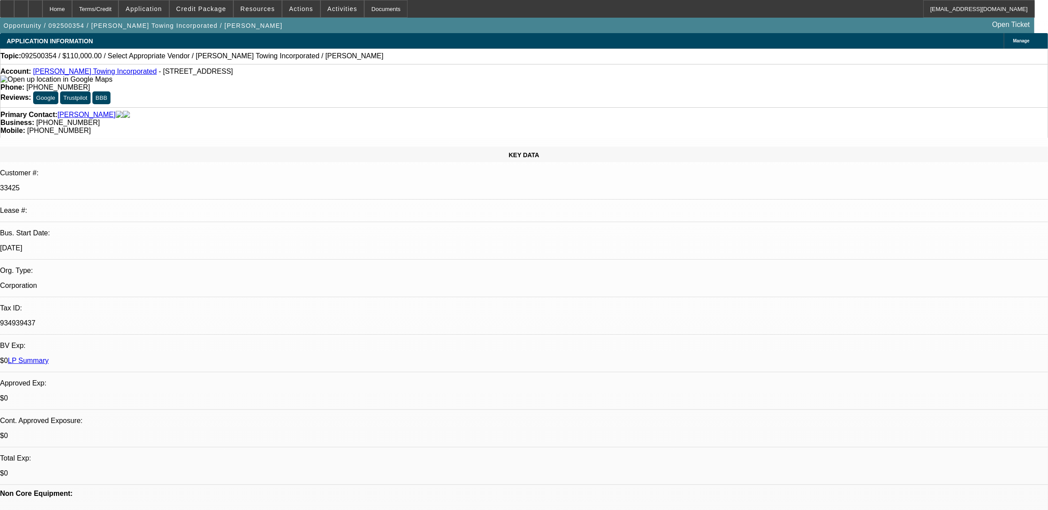
click at [1003, 37] on div "Manage" at bounding box center [1025, 40] width 44 height 15
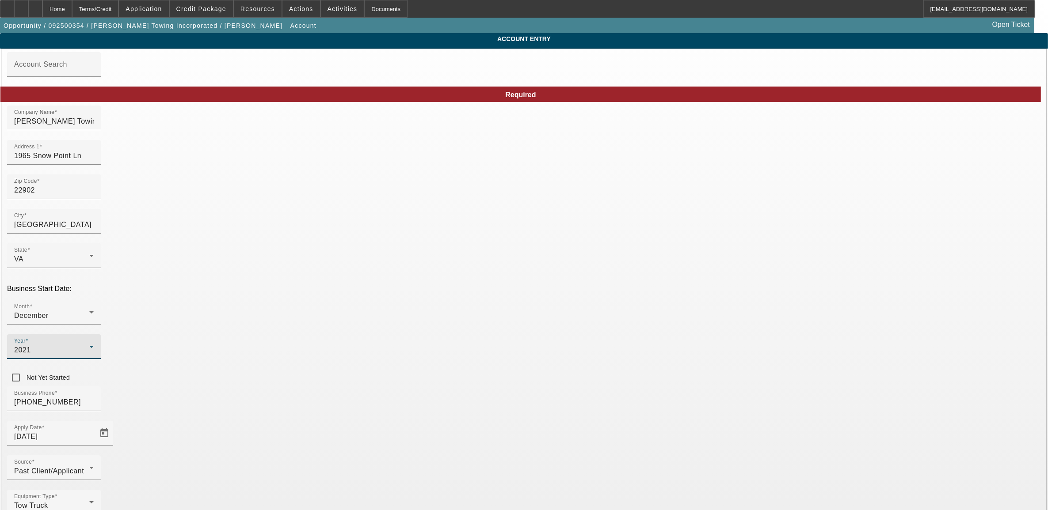
click at [97, 342] on icon at bounding box center [91, 347] width 11 height 11
click at [426, 355] on mat-option "2023" at bounding box center [427, 352] width 51 height 21
drag, startPoint x: 470, startPoint y: 419, endPoint x: 491, endPoint y: 437, distance: 27.6
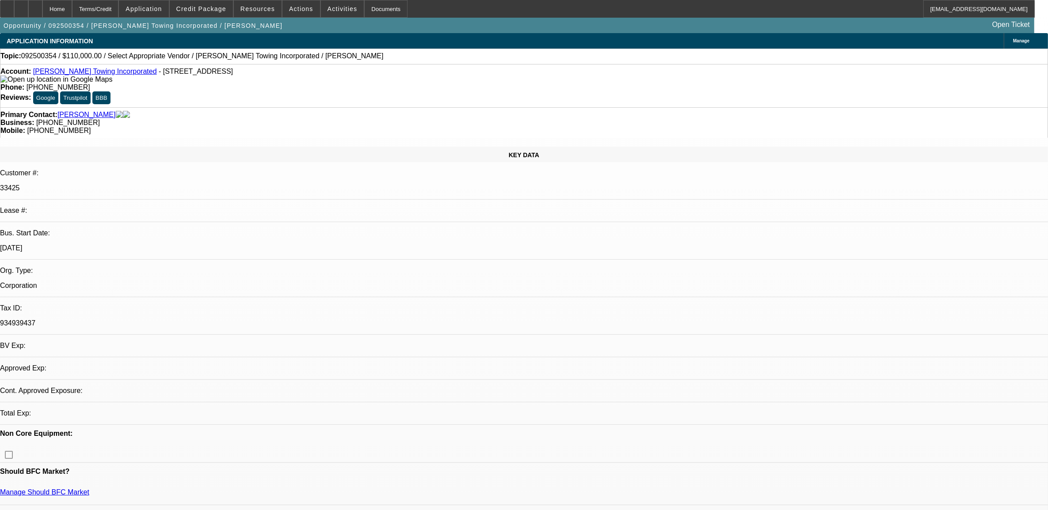
select select "0"
select select "2"
select select "0.1"
select select "4"
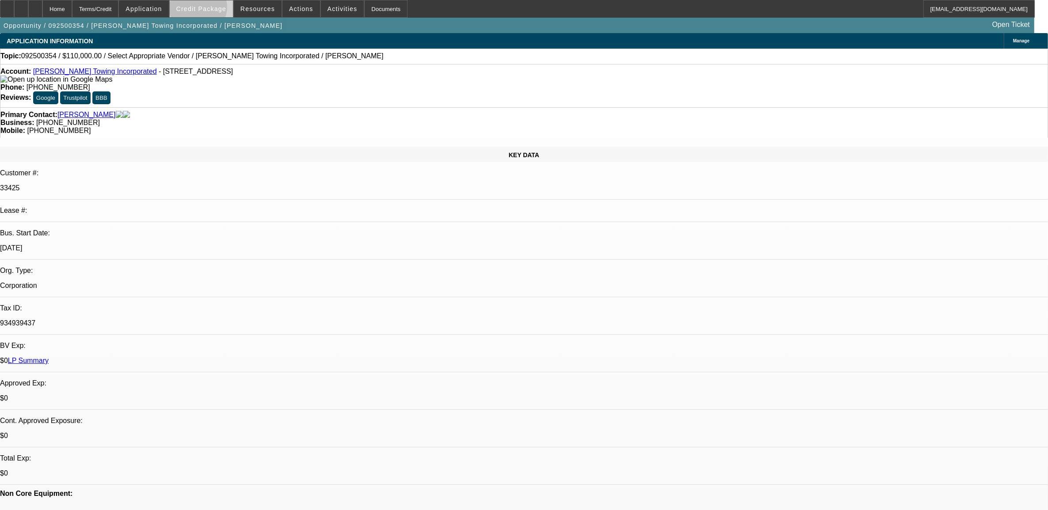
click at [214, 9] on span "Credit Package" at bounding box center [201, 8] width 50 height 7
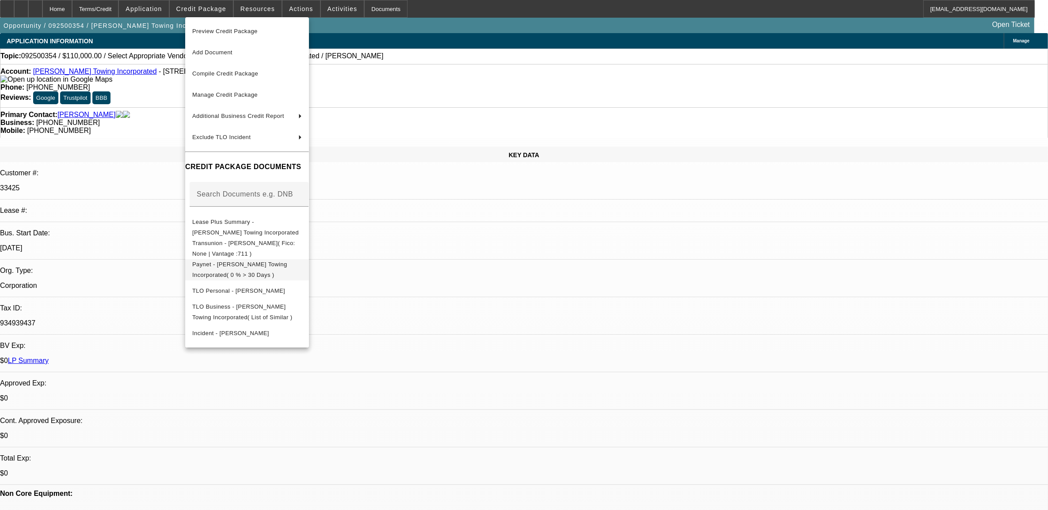
click at [243, 264] on span "Paynet - Morris Towing Incorporated( 0 % > 30 Days )" at bounding box center [239, 269] width 95 height 17
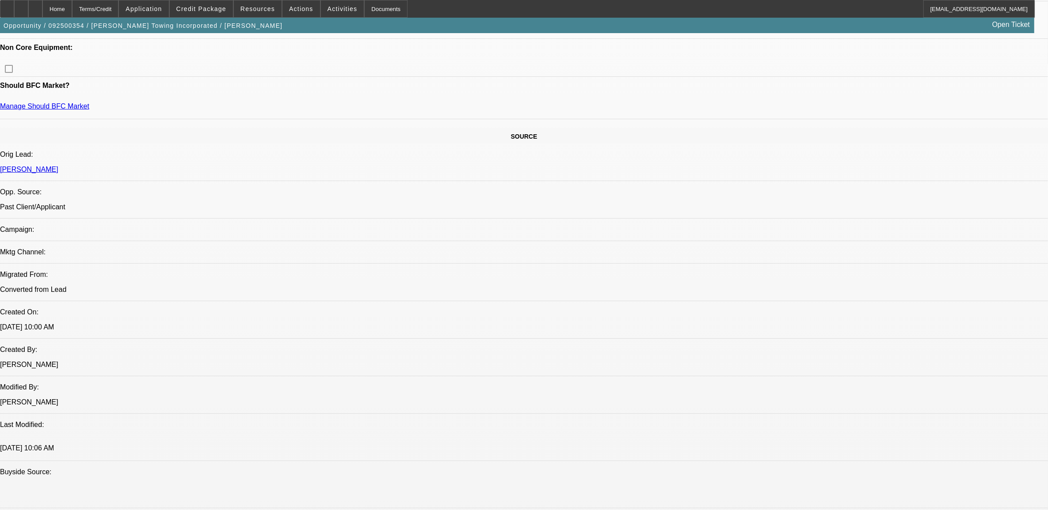
scroll to position [442, 0]
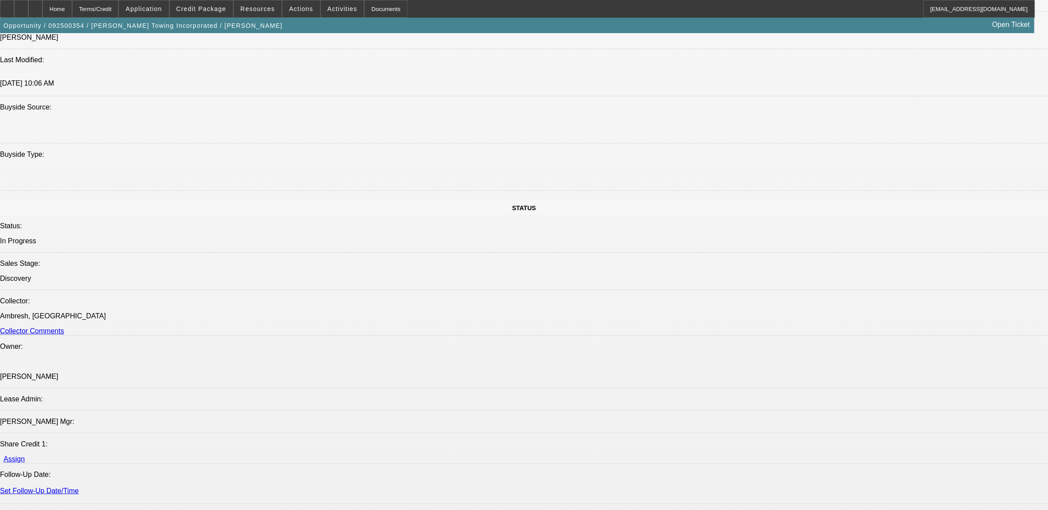
scroll to position [1049, 0]
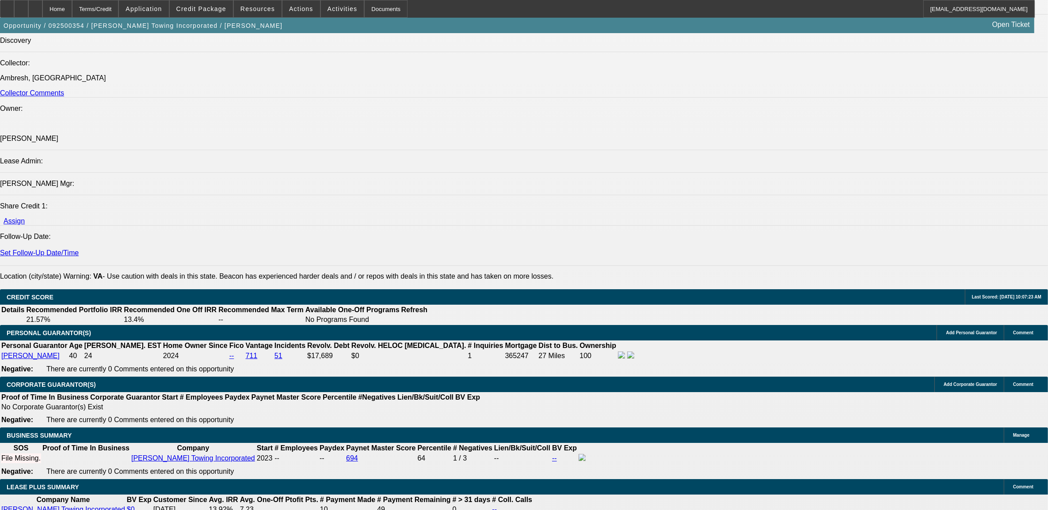
type input "$0.00"
drag, startPoint x: 76, startPoint y: 379, endPoint x: 152, endPoint y: 376, distance: 76.1
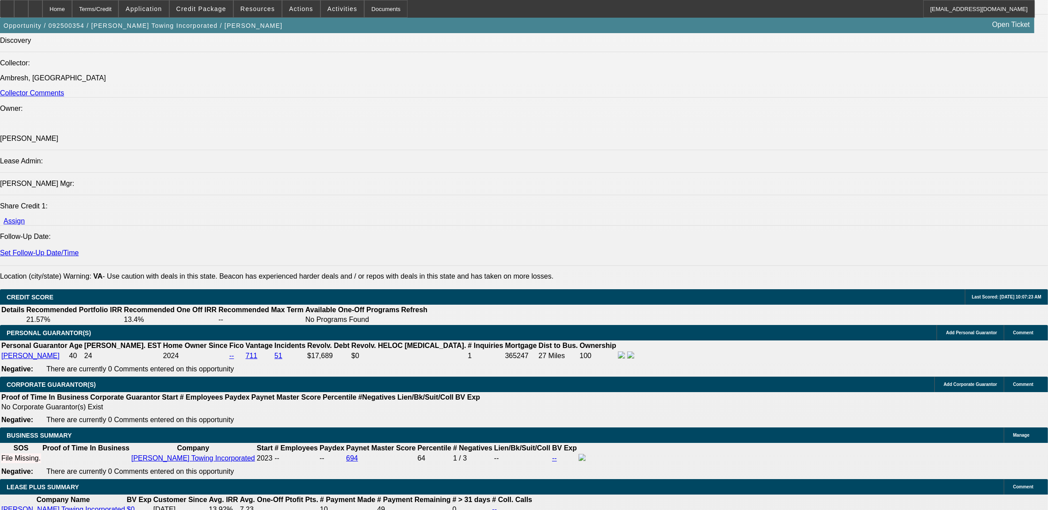
type input "60"
type input "12"
type input "$3,760.62"
type input "$1,880.31"
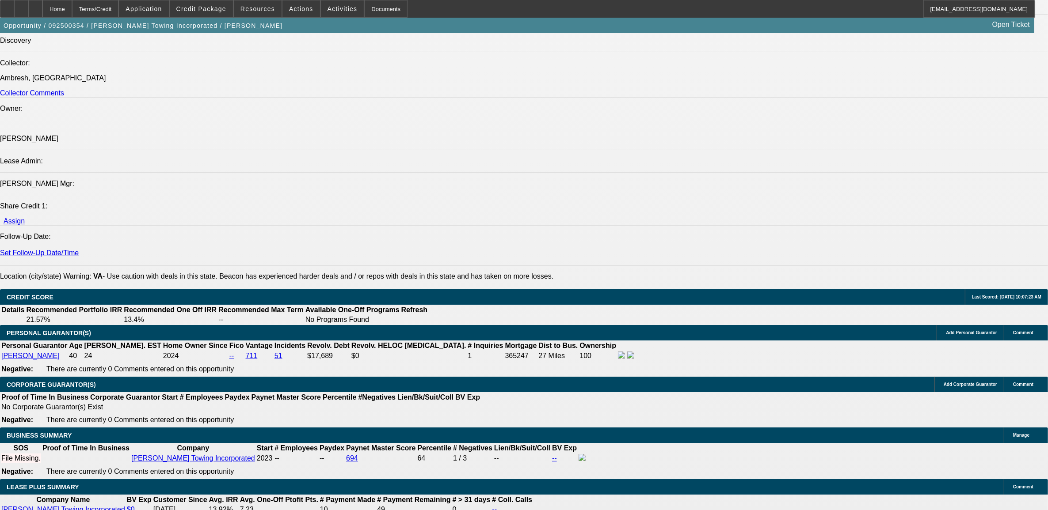
type input "$4,893.78"
type input "$2,446.89"
type input "12.9"
type input "$4,994.42"
type input "$2,497.21"
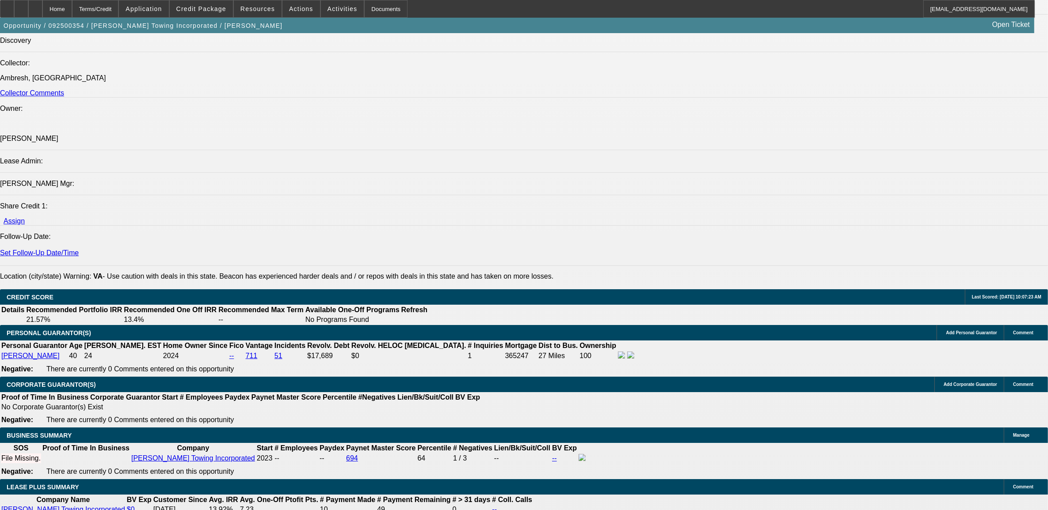
type input "12.9"
select select "0"
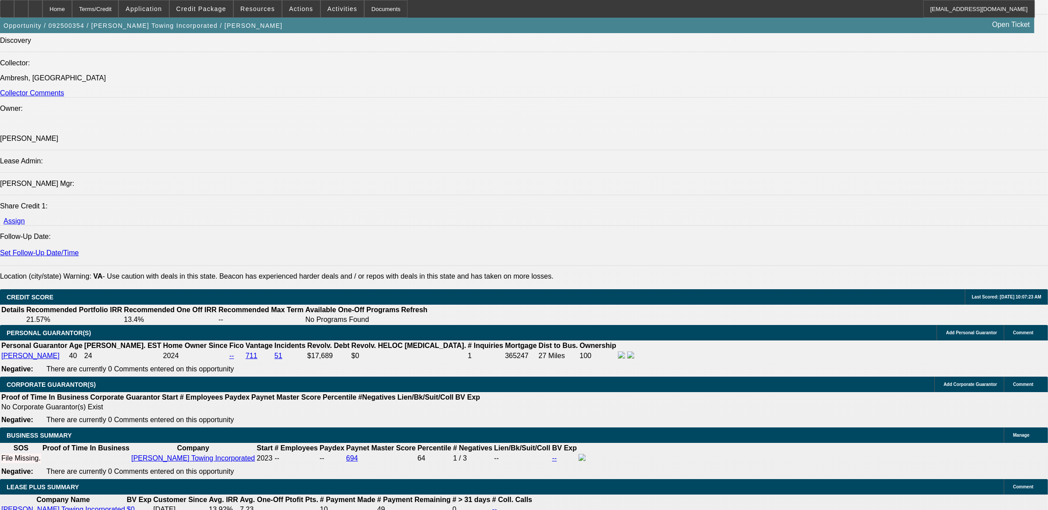
scroll to position [0, 0]
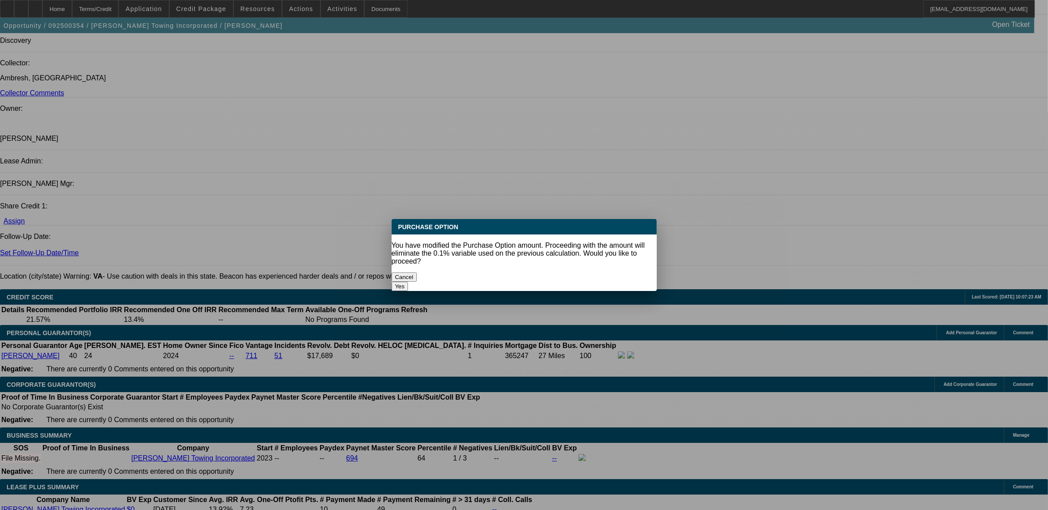
click at [408, 282] on button "Yes" at bounding box center [399, 286] width 17 height 9
type input "$0.00"
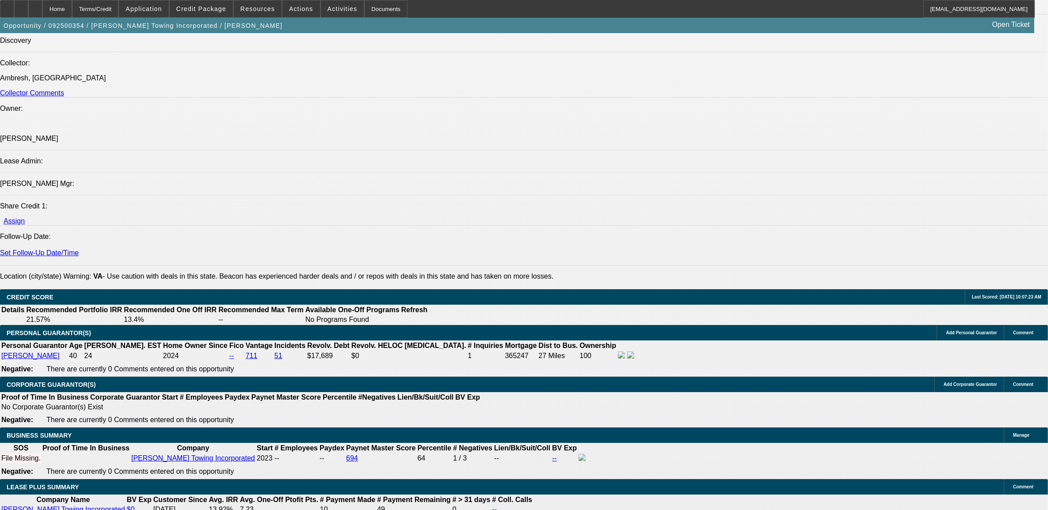
select select "6"
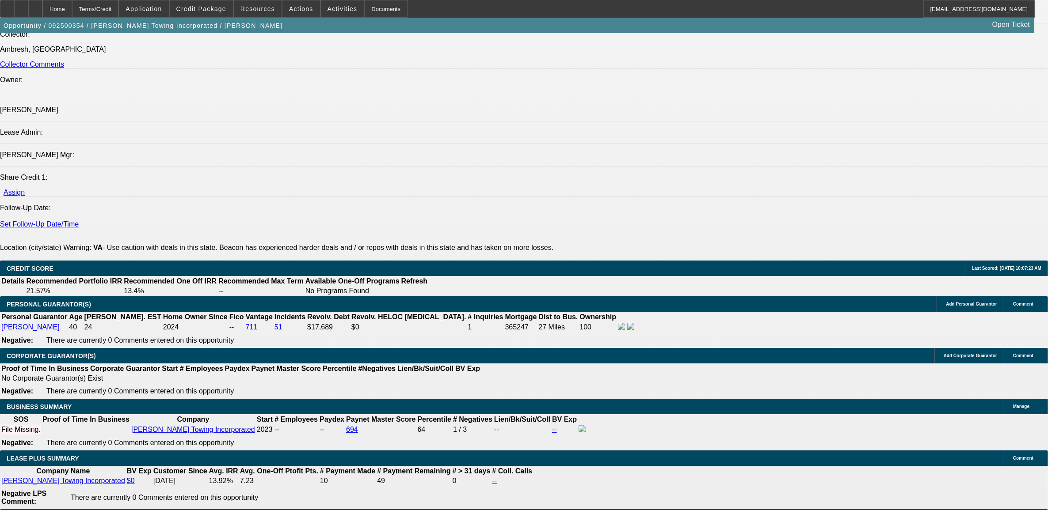
scroll to position [1105, 0]
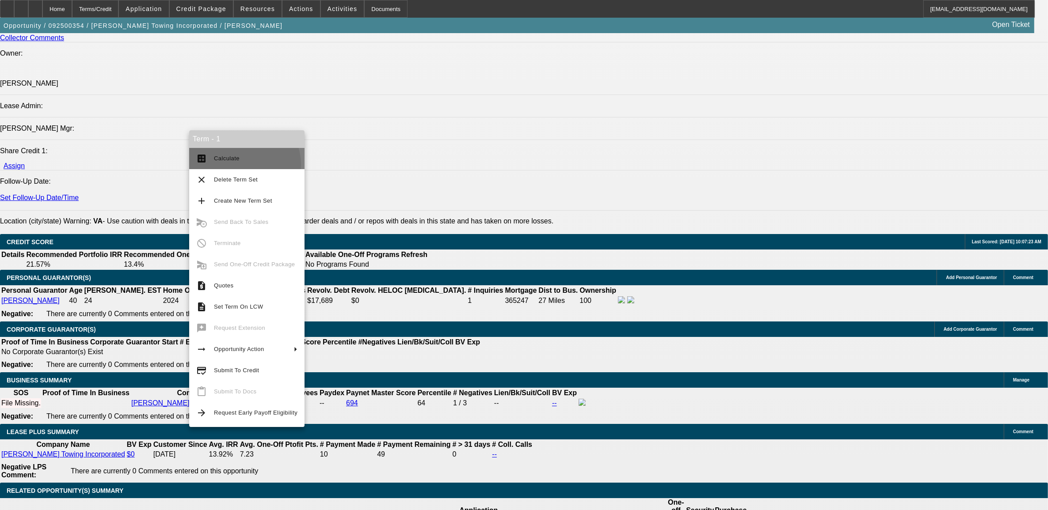
click at [242, 165] on button "calculate Calculate" at bounding box center [246, 158] width 115 height 21
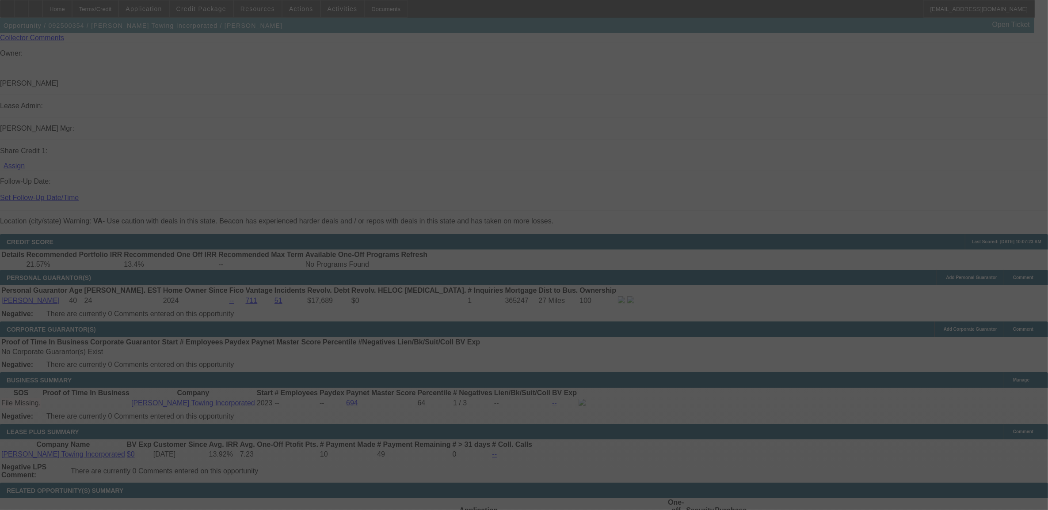
select select "0"
select select "2"
select select "0"
select select "6"
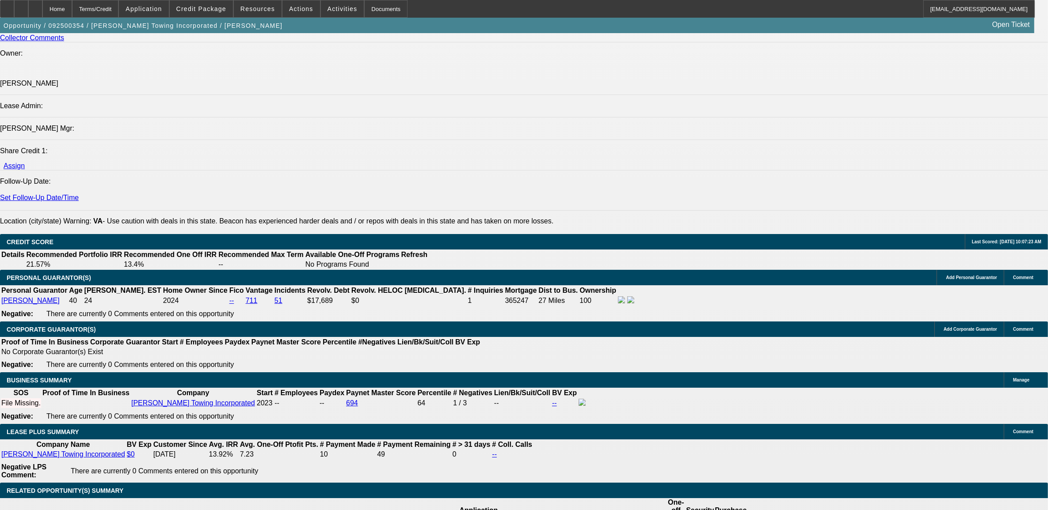
type input "260"
type input "$520.00"
type input "UNKNOWN"
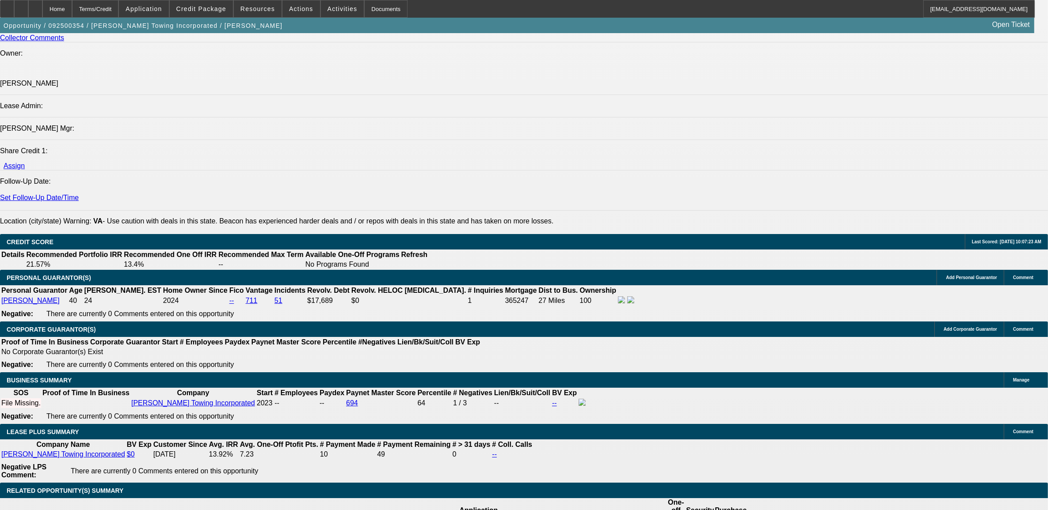
type input "2600"
type input "14.7"
type input "$5,200.00"
type input "$2,600.00"
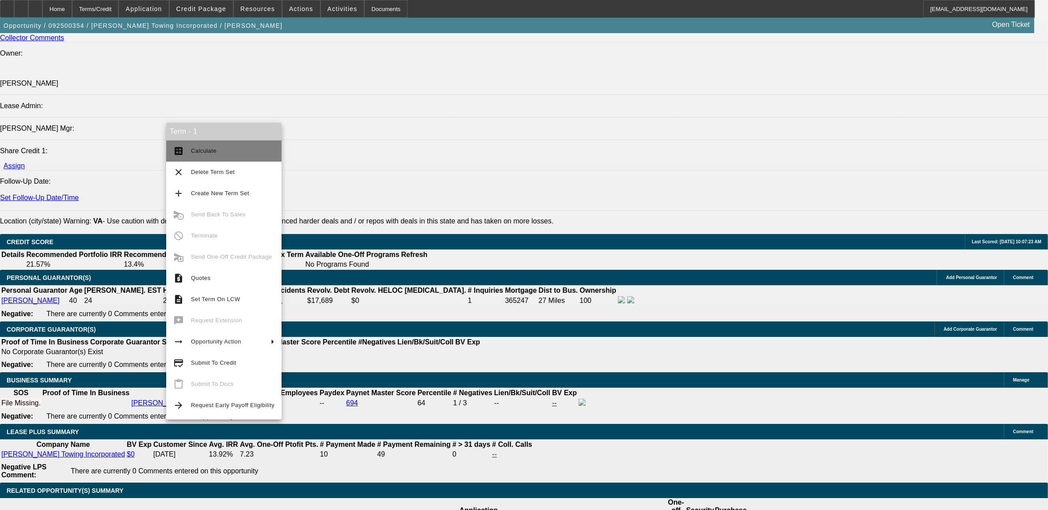
click at [226, 157] on button "calculate Calculate" at bounding box center [223, 151] width 115 height 21
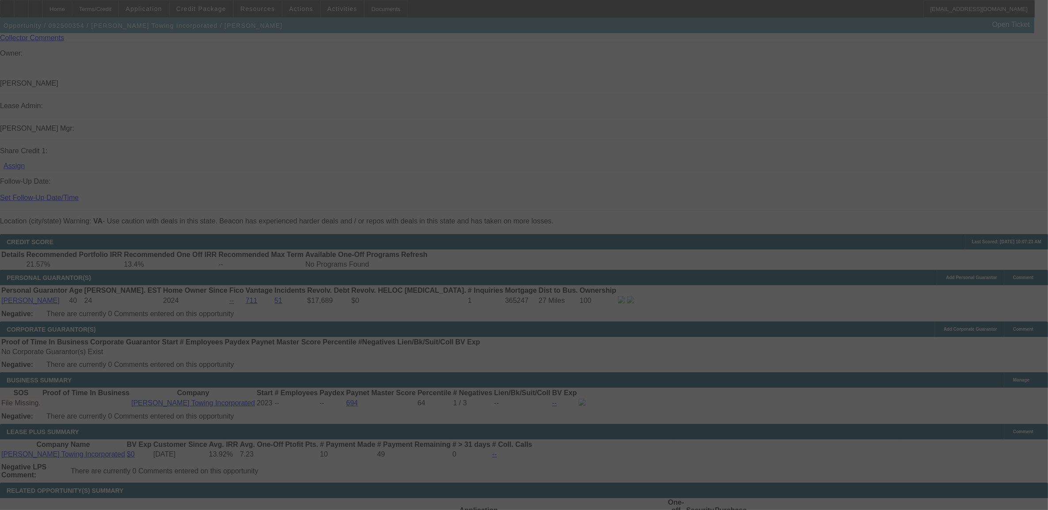
select select "0"
select select "2"
select select "0"
select select "6"
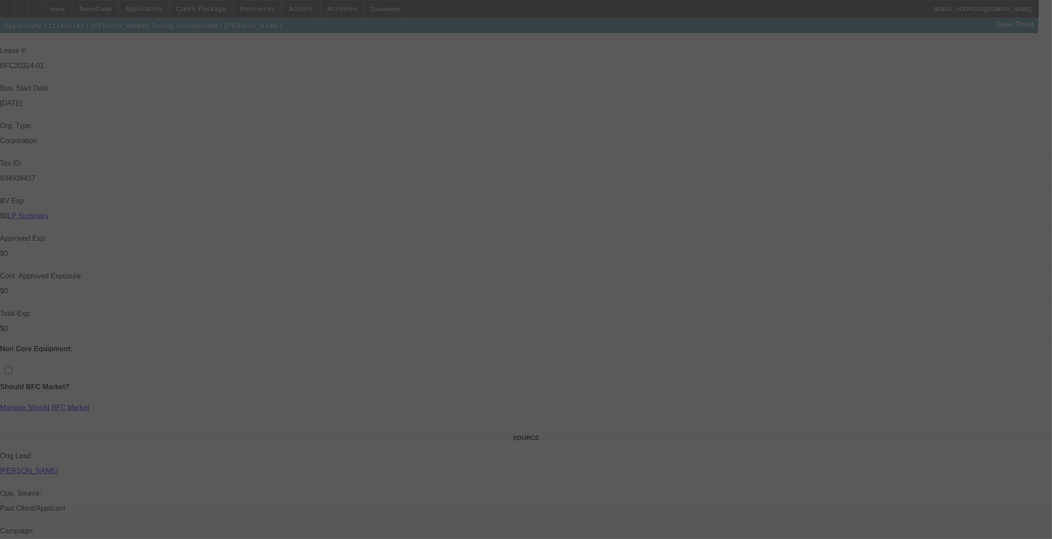
scroll to position [144, 0]
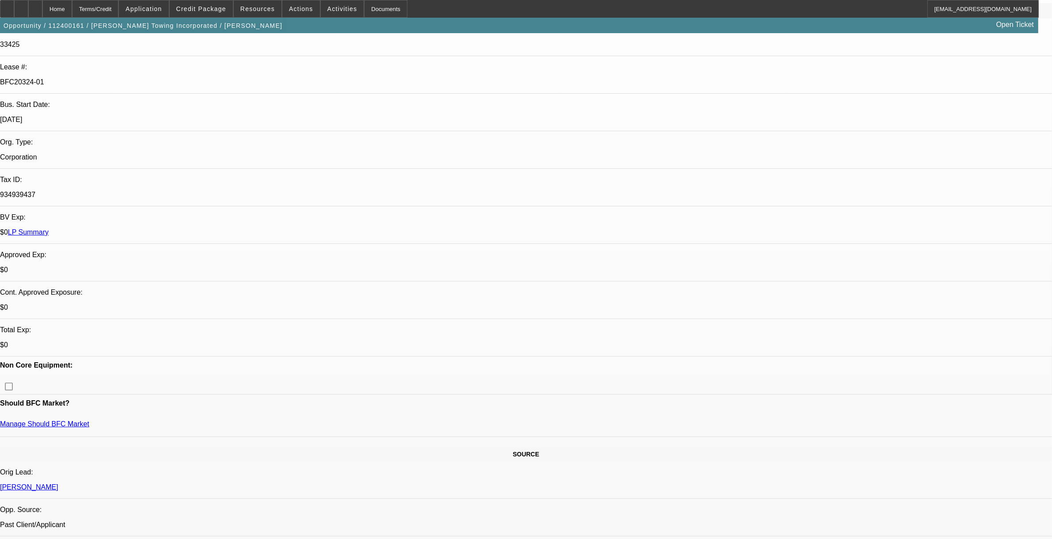
select select "0"
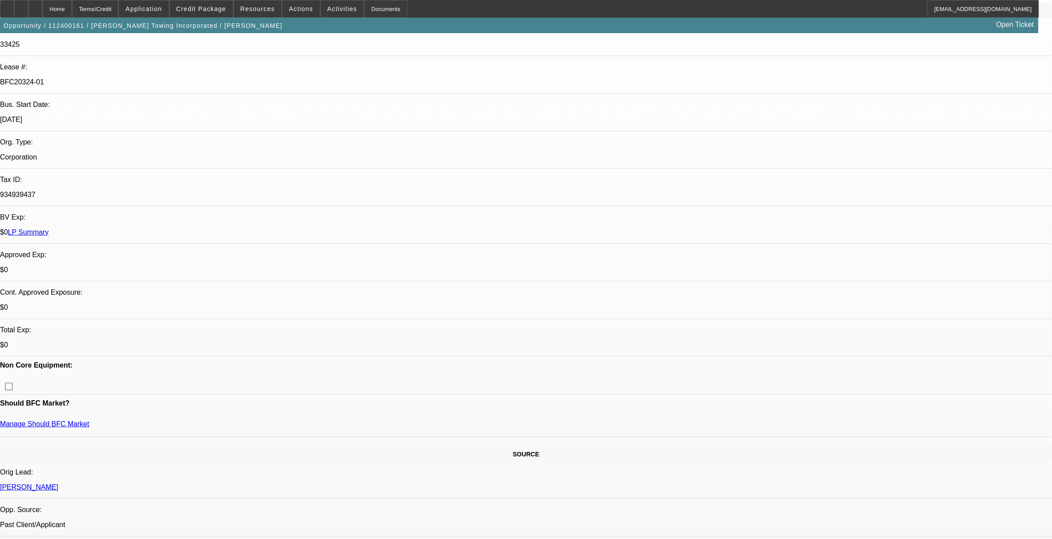
select select "0"
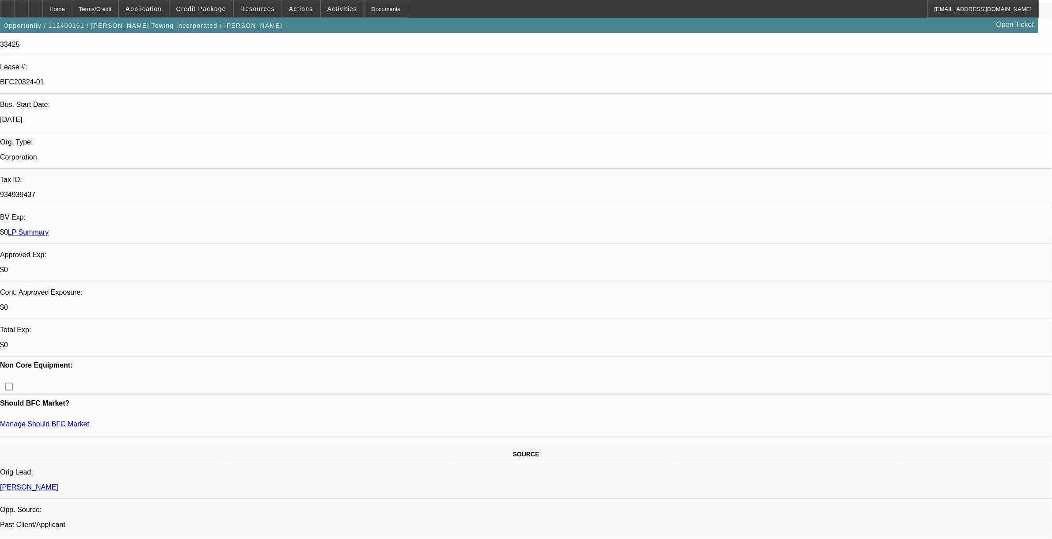
select select "0"
select select "1"
select select "6"
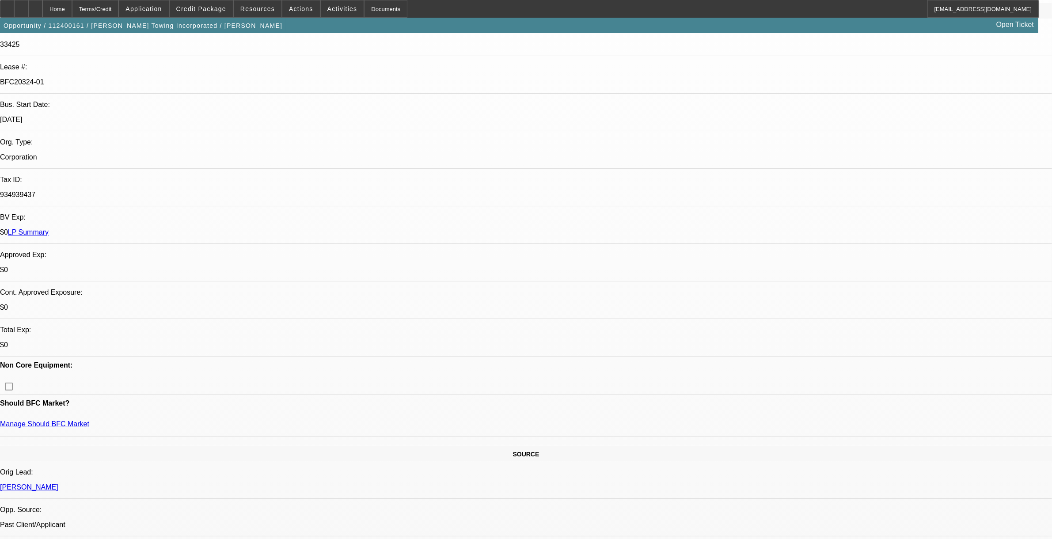
select select "1"
select select "6"
select select "1"
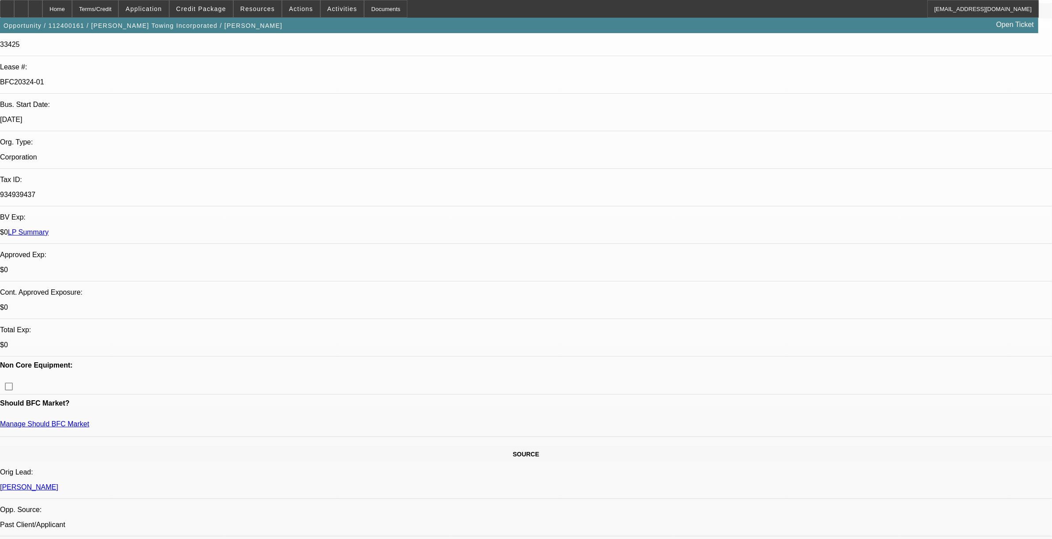
select select "6"
select select "1"
select select "6"
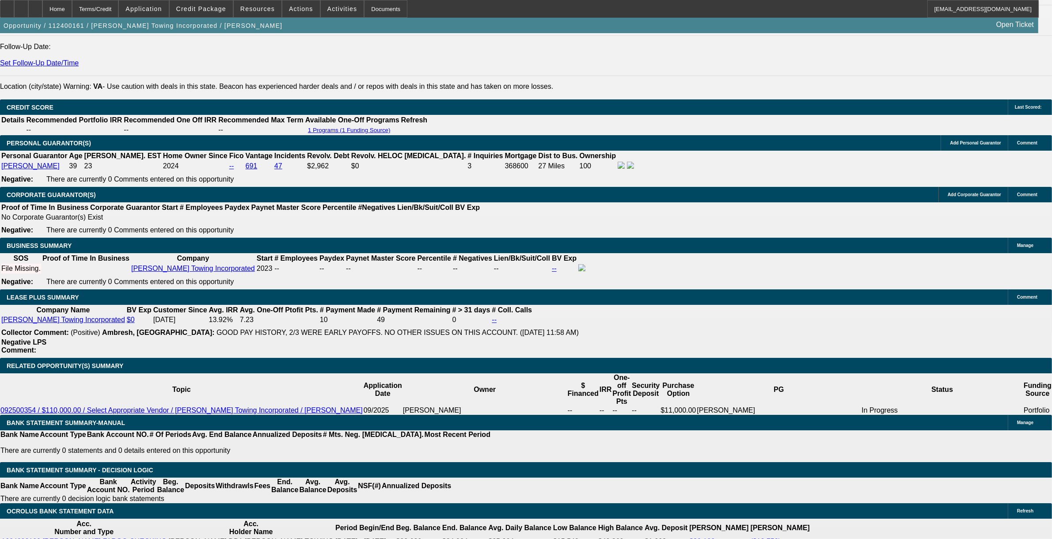
scroll to position [1303, 0]
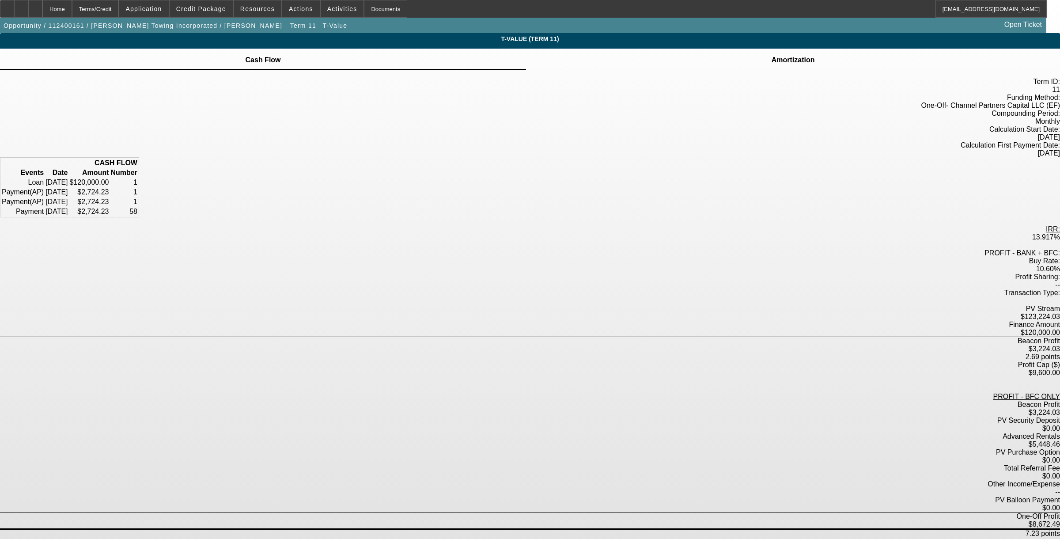
click at [441, 51] on div "Amortization" at bounding box center [793, 59] width 534 height 21
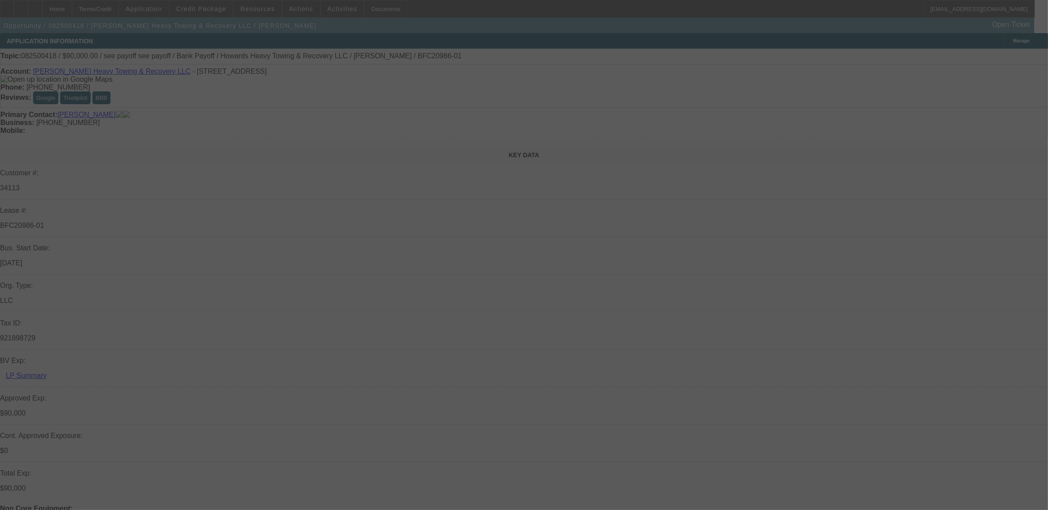
select select "0"
select select "0.1"
select select "0"
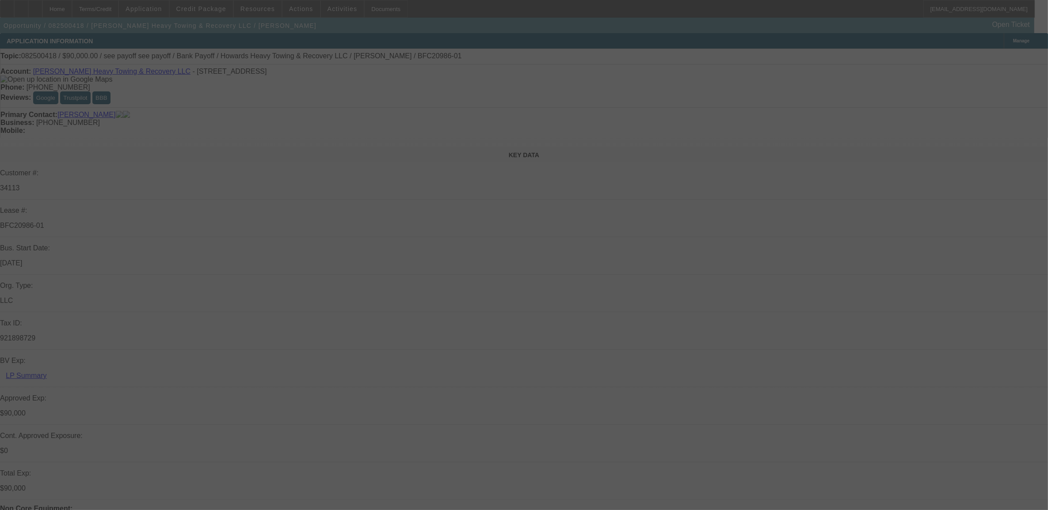
select select "0.1"
select select "0"
select select "0.1"
select select "0"
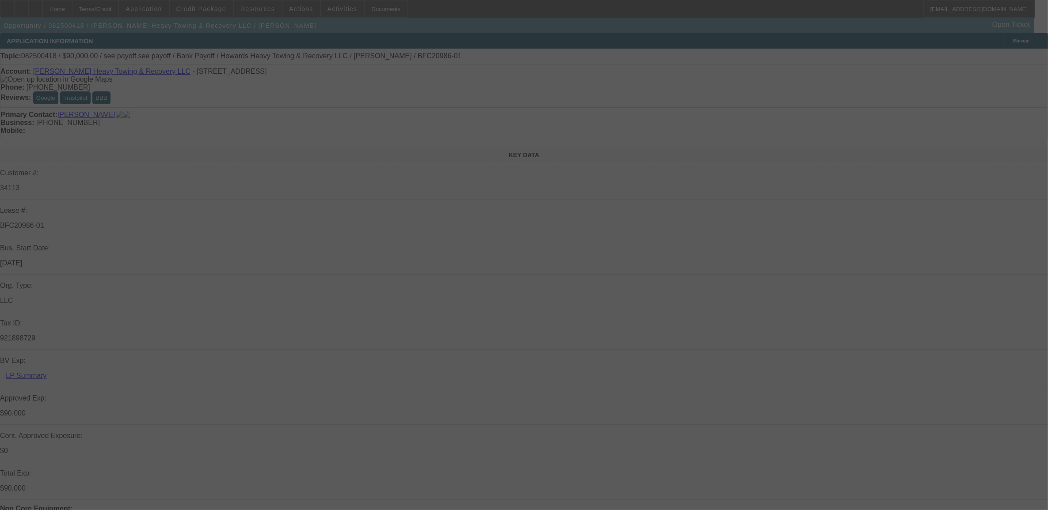
select select "0"
select select "0.1"
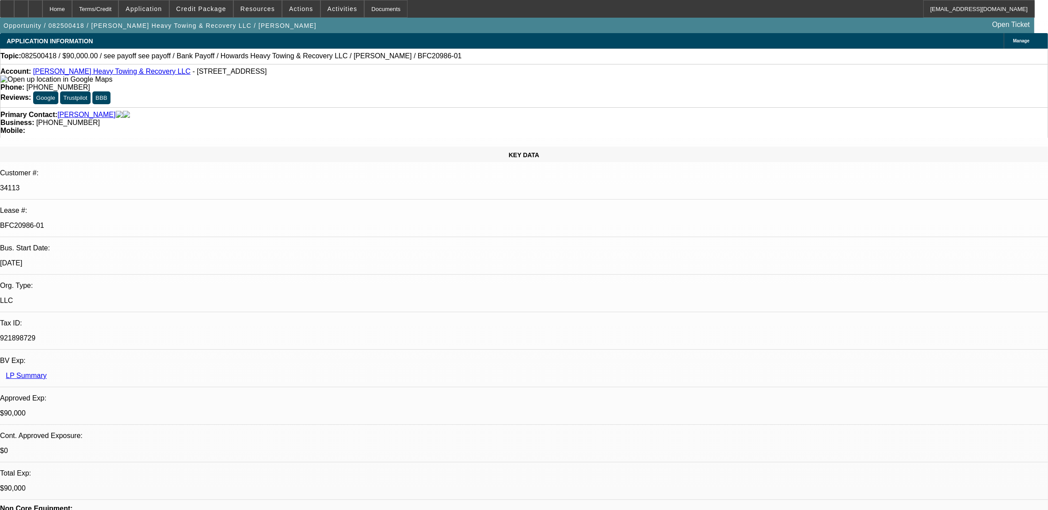
select select "1"
select select "2"
select select "4"
select select "1"
select select "2"
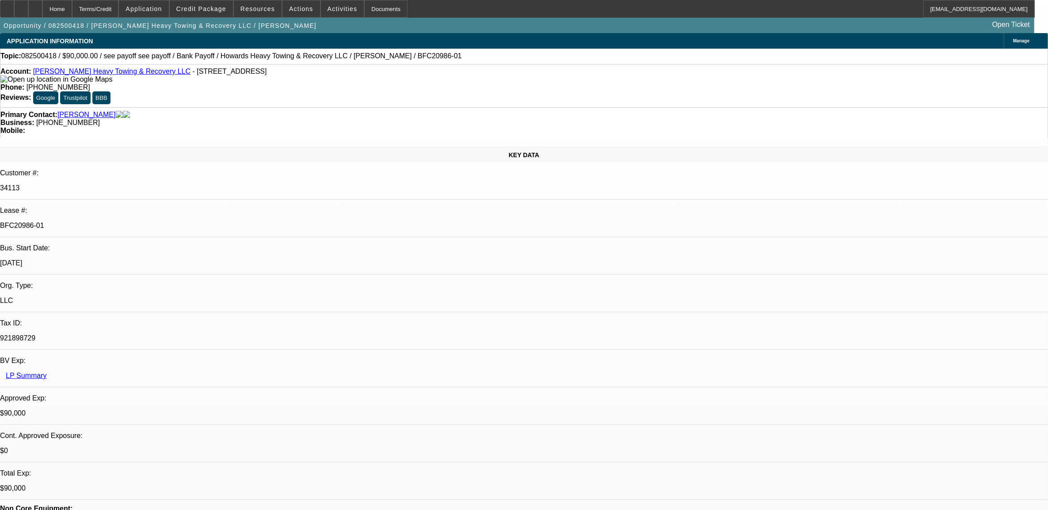
select select "4"
select select "1"
select select "2"
select select "4"
select select "1"
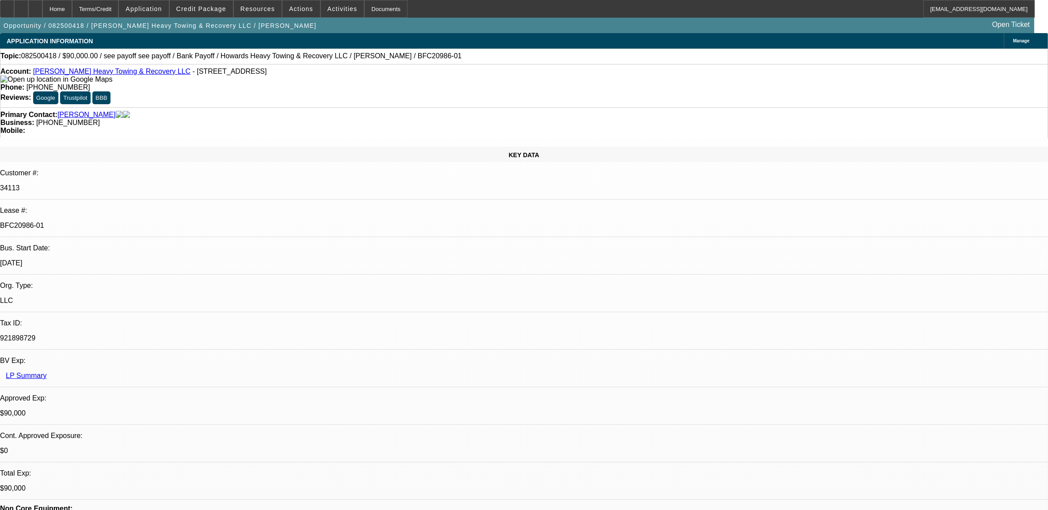
select select "2"
select select "4"
select select "0"
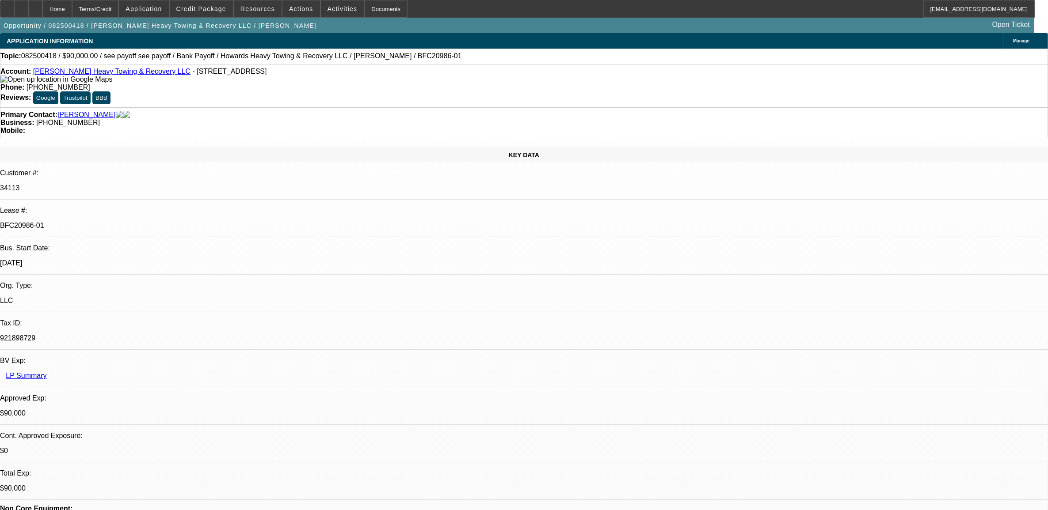
select select "0"
select select "0.1"
select select "0"
select select "0.1"
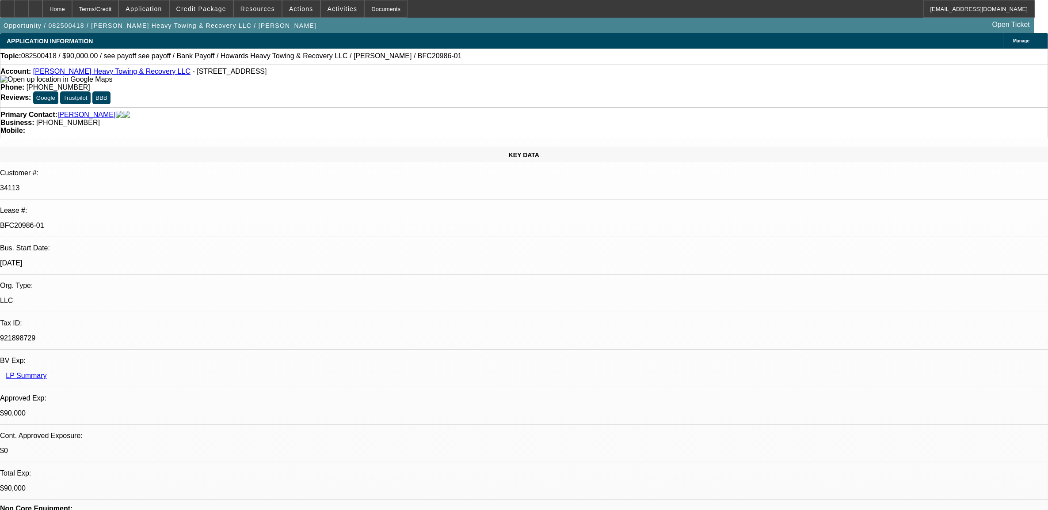
select select "0"
select select "0.1"
select select "0"
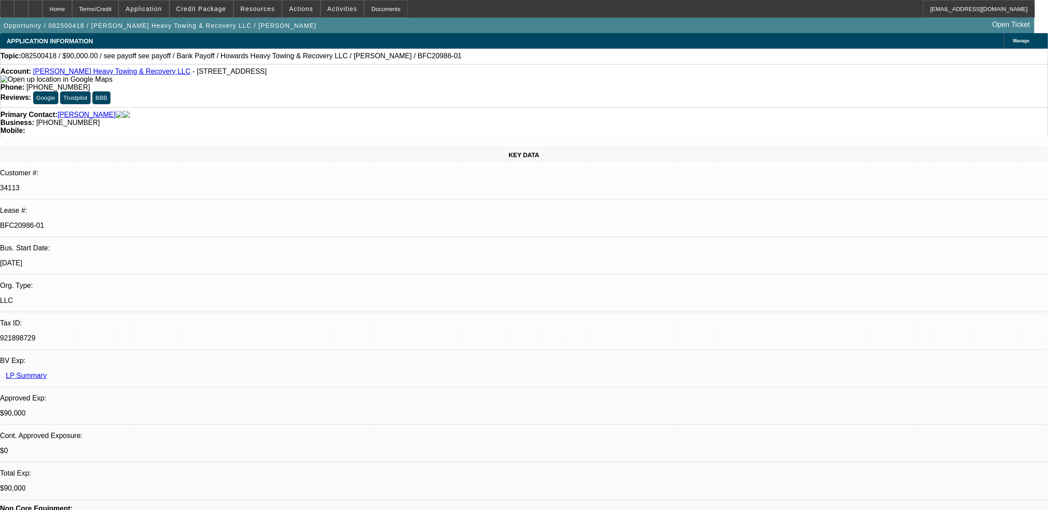
select select "0.1"
select select "1"
select select "2"
select select "4"
select select "1"
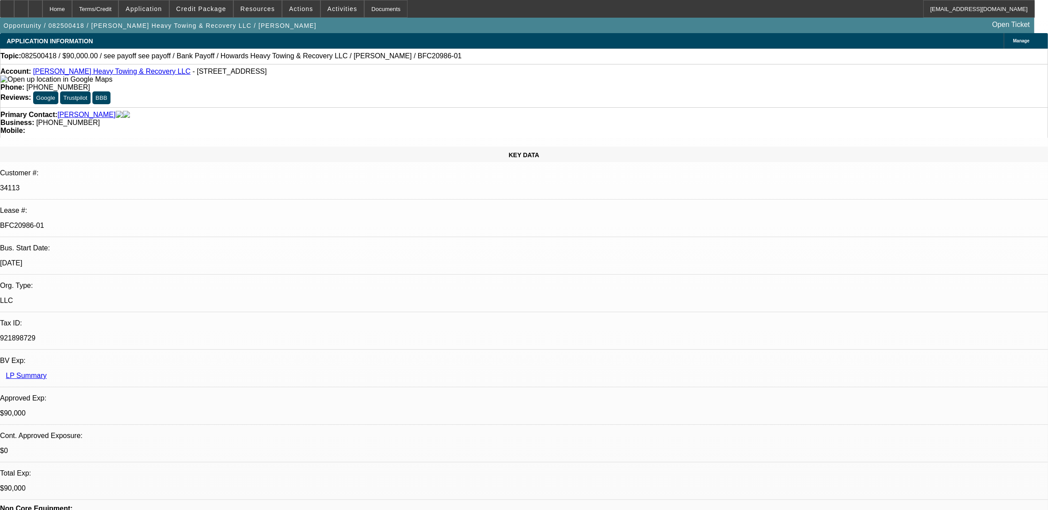
select select "2"
select select "4"
select select "1"
select select "2"
select select "4"
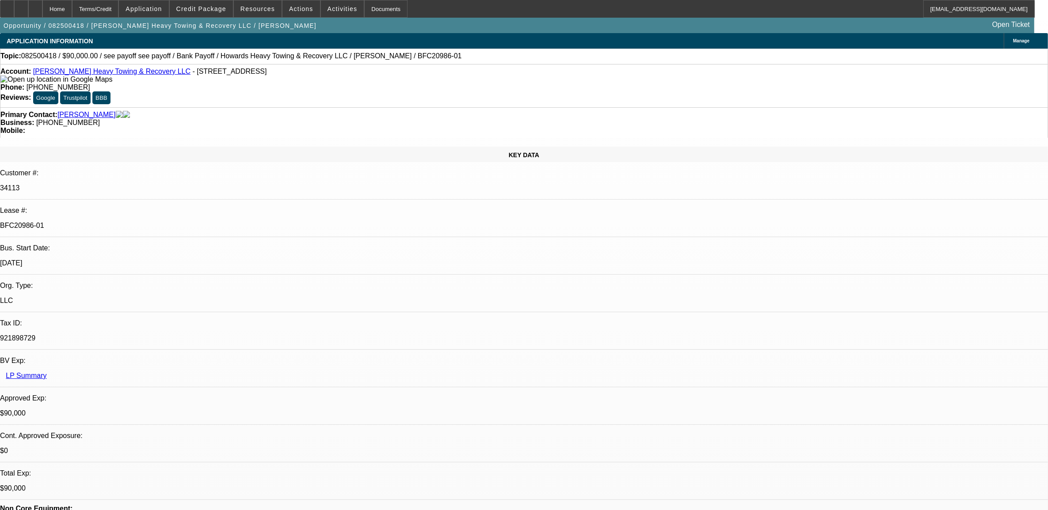
select select "1"
select select "2"
select select "4"
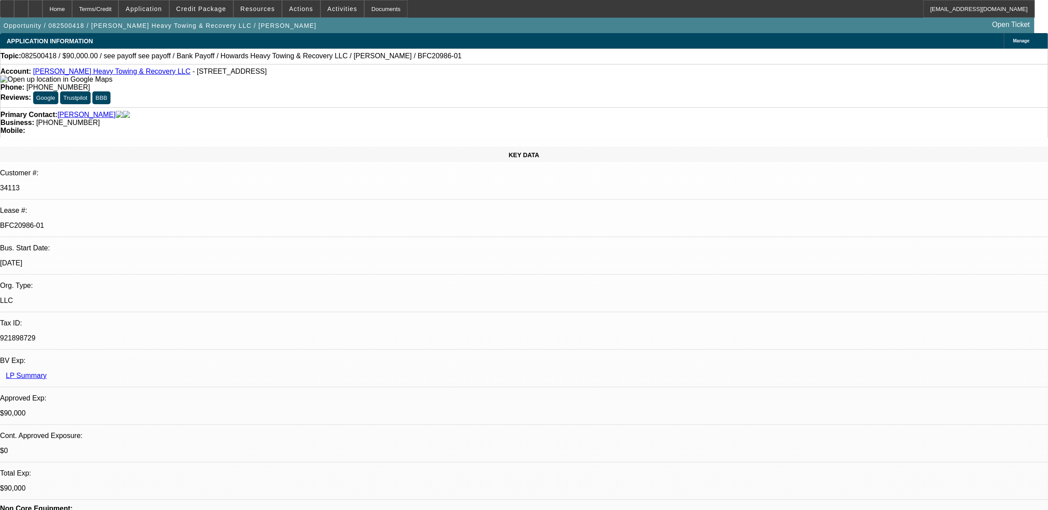
scroll to position [55, 0]
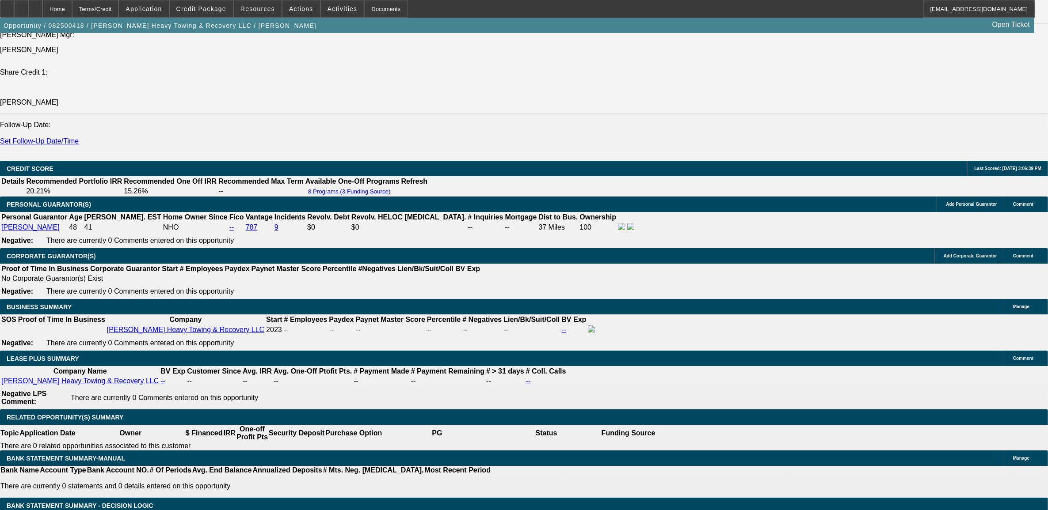
scroll to position [1270, 0]
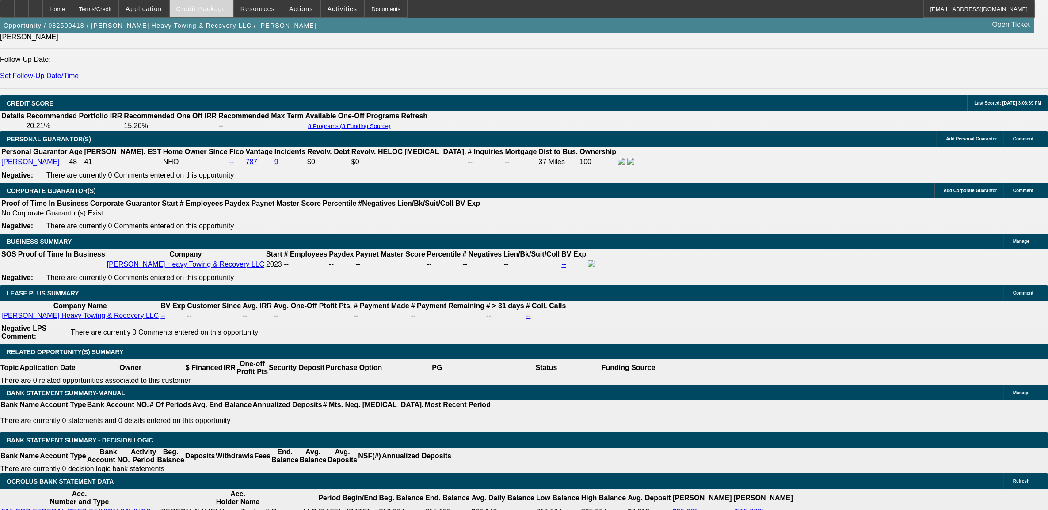
click at [217, 8] on span "Credit Package" at bounding box center [201, 8] width 50 height 7
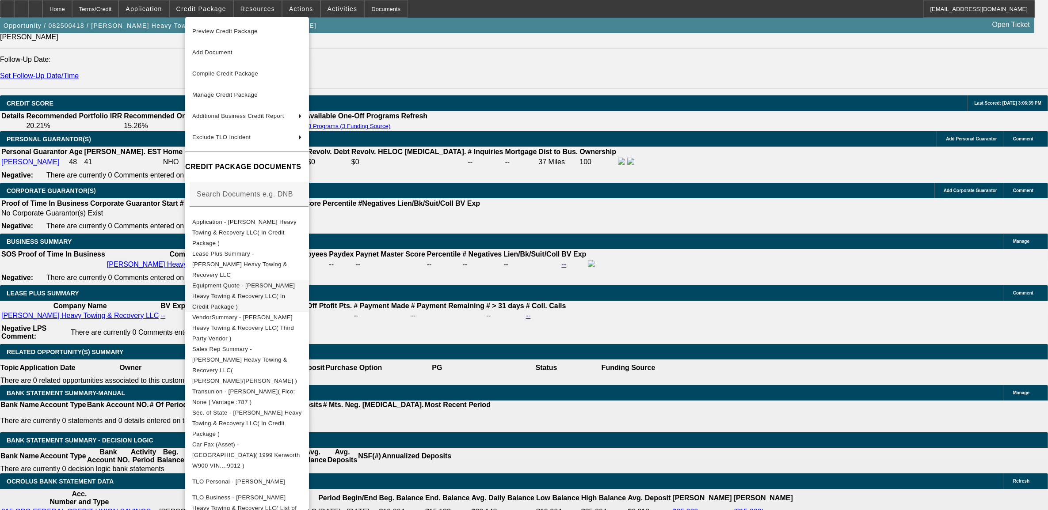
click at [225, 280] on button "Equipment Quote - Howard's Heavy Towing & Recovery LLC( In Credit Package )" at bounding box center [247, 296] width 124 height 32
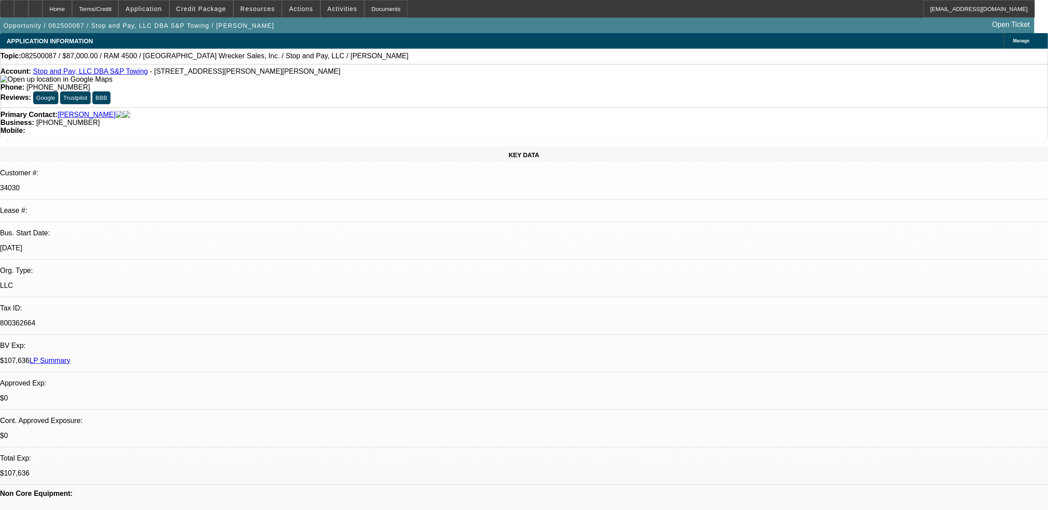
select select "0"
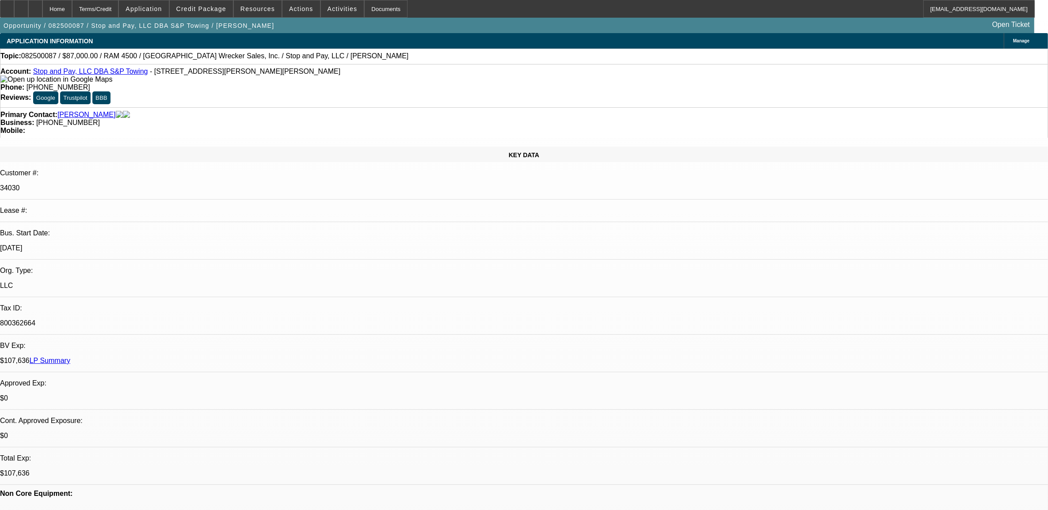
select select "0"
select select "1"
select select "2"
select select "6"
select select "1"
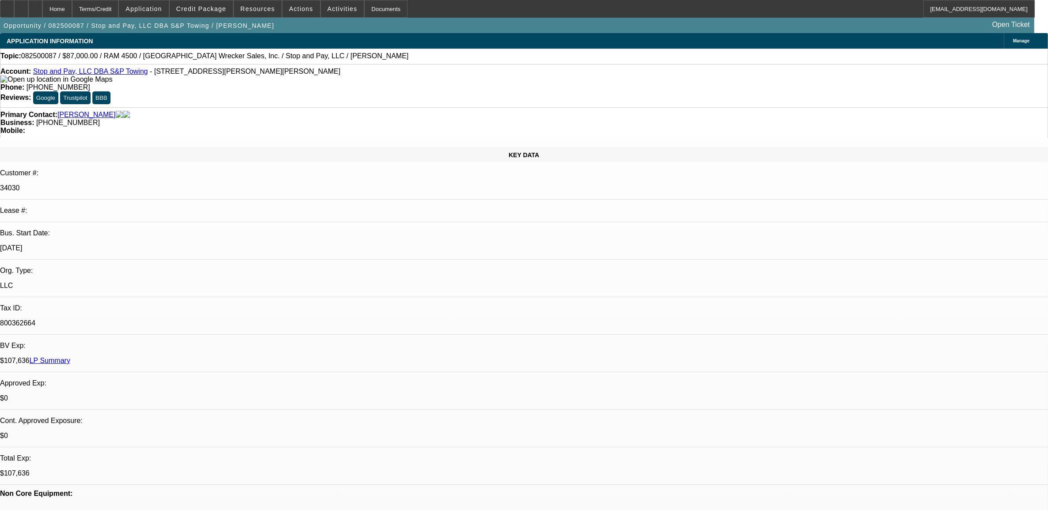
select select "2"
select select "6"
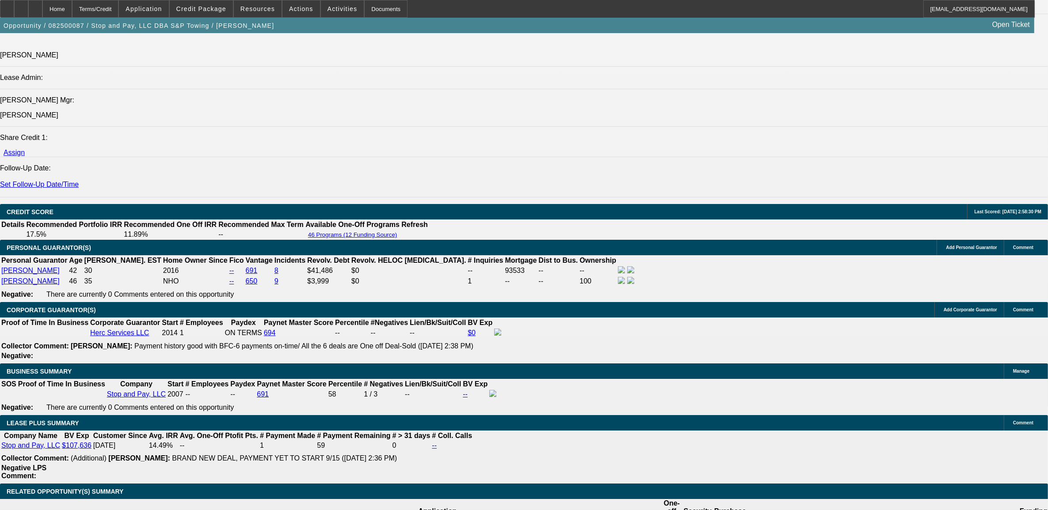
scroll to position [1105, 0]
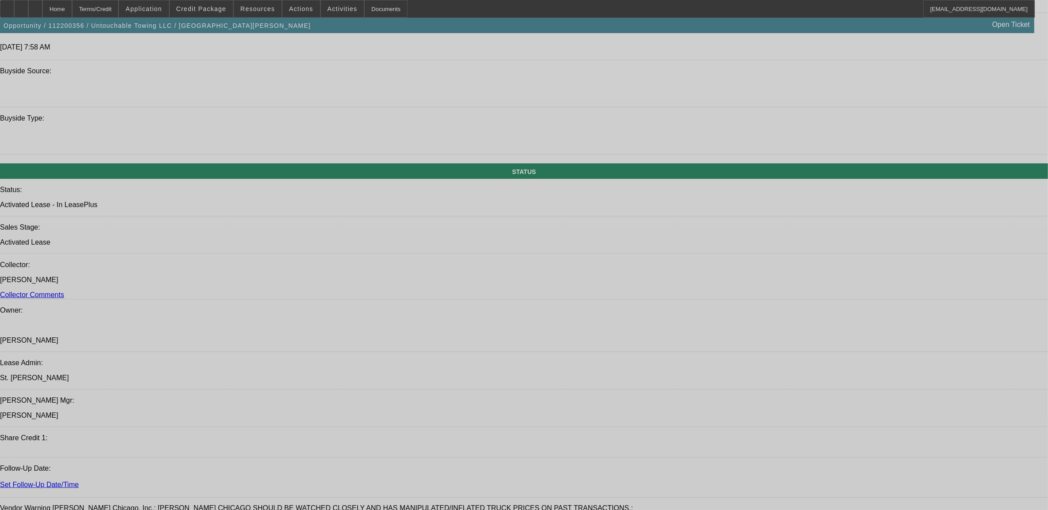
select select "0"
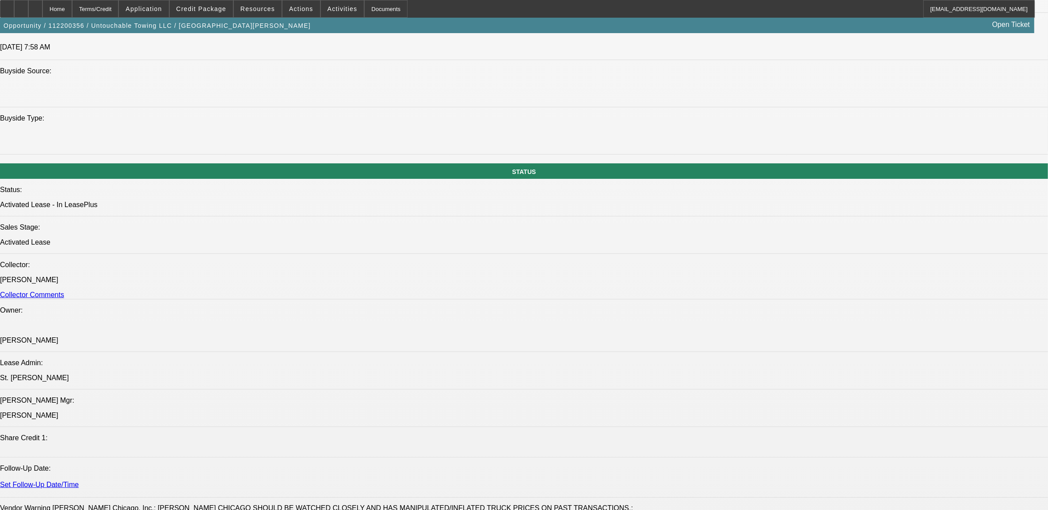
select select "0"
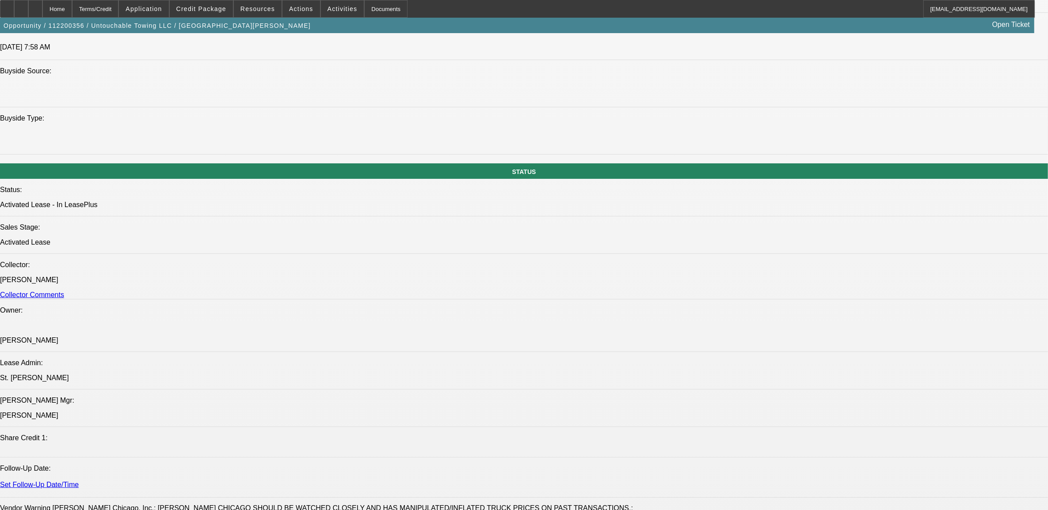
select select "0"
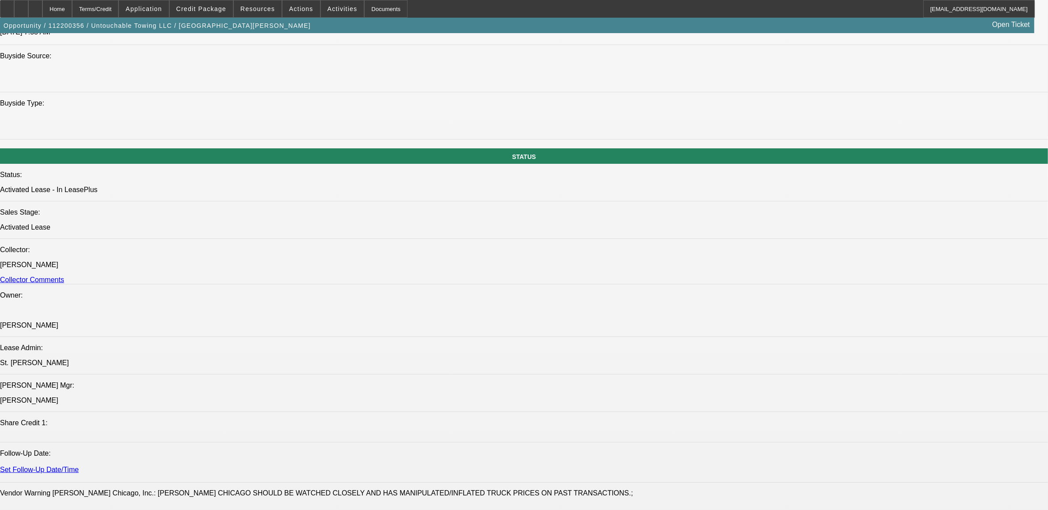
select select "1"
select select "6"
select select "1"
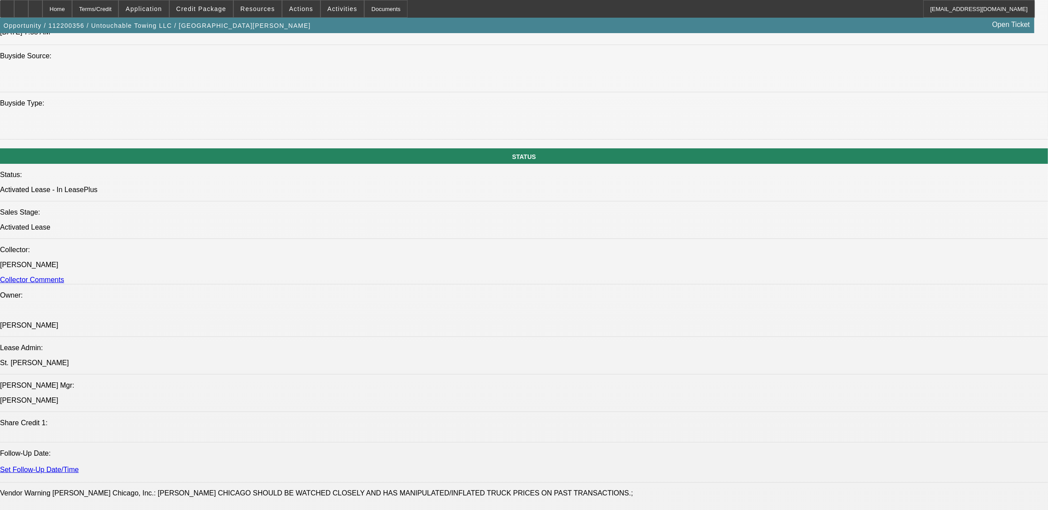
select select "6"
select select "1"
select select "2"
select select "6"
select select "1"
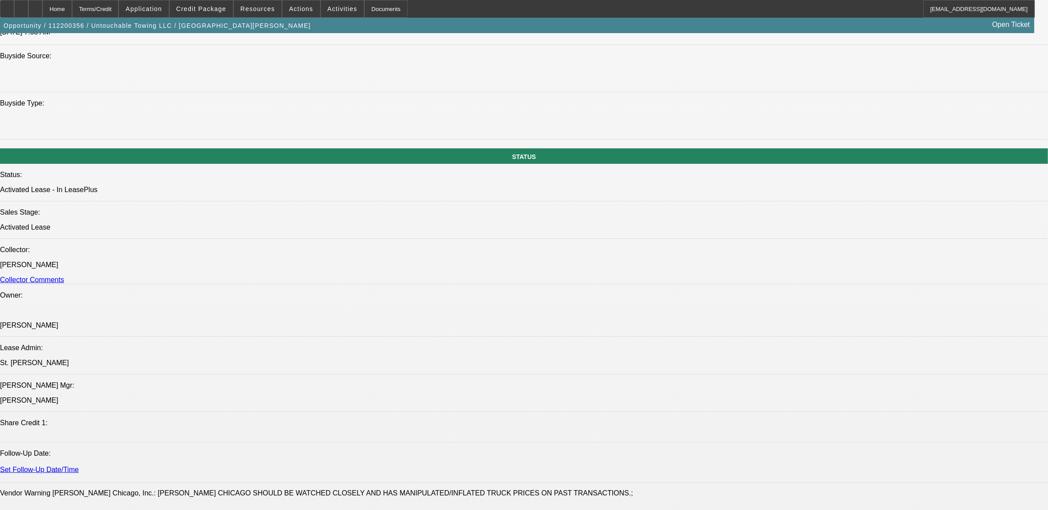
select select "2"
select select "6"
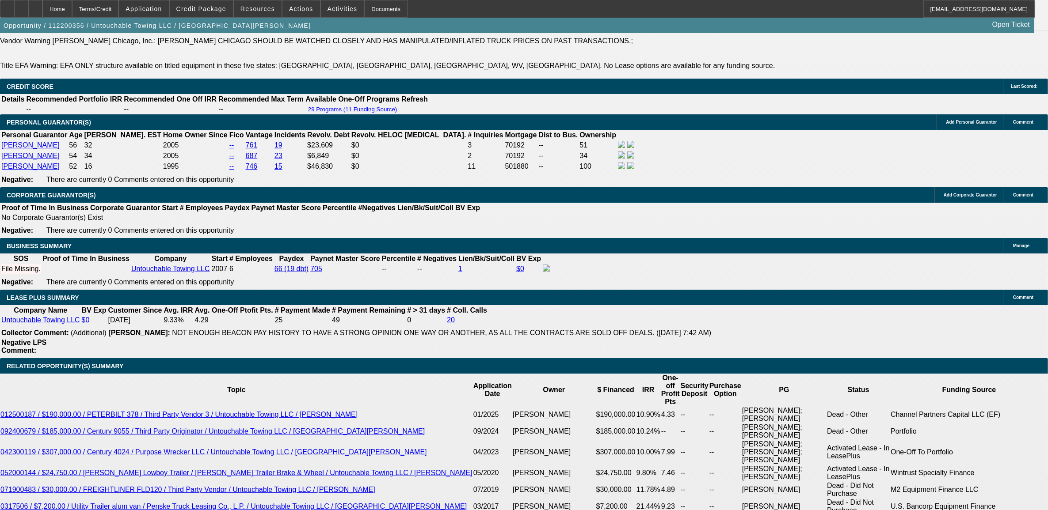
scroll to position [1270, 0]
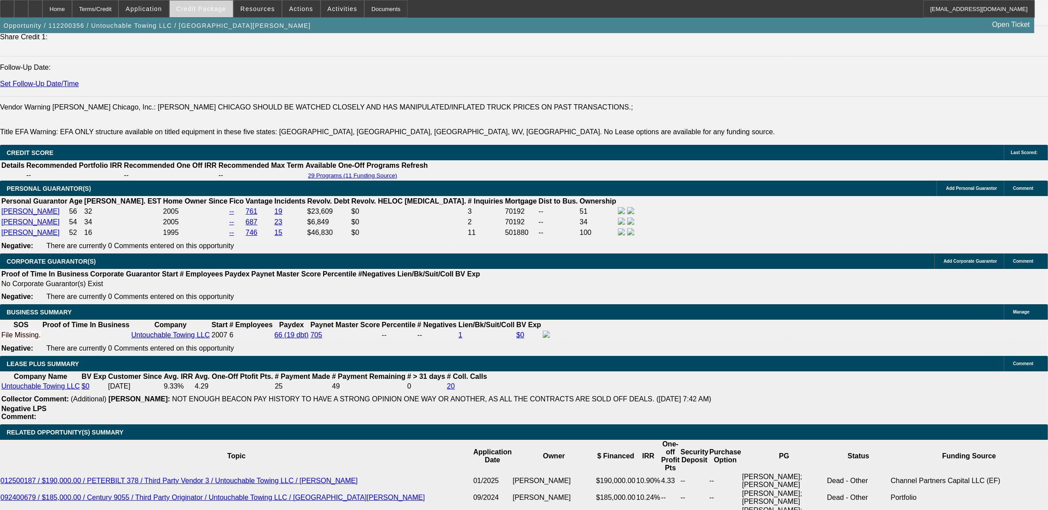
click at [220, 13] on span at bounding box center [201, 8] width 63 height 21
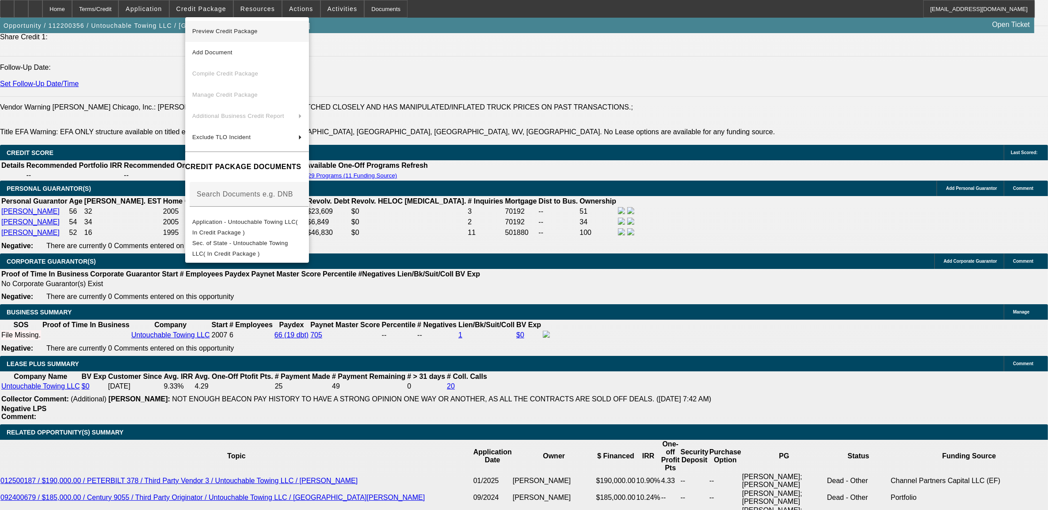
click at [224, 34] on span "Preview Credit Package" at bounding box center [247, 31] width 110 height 11
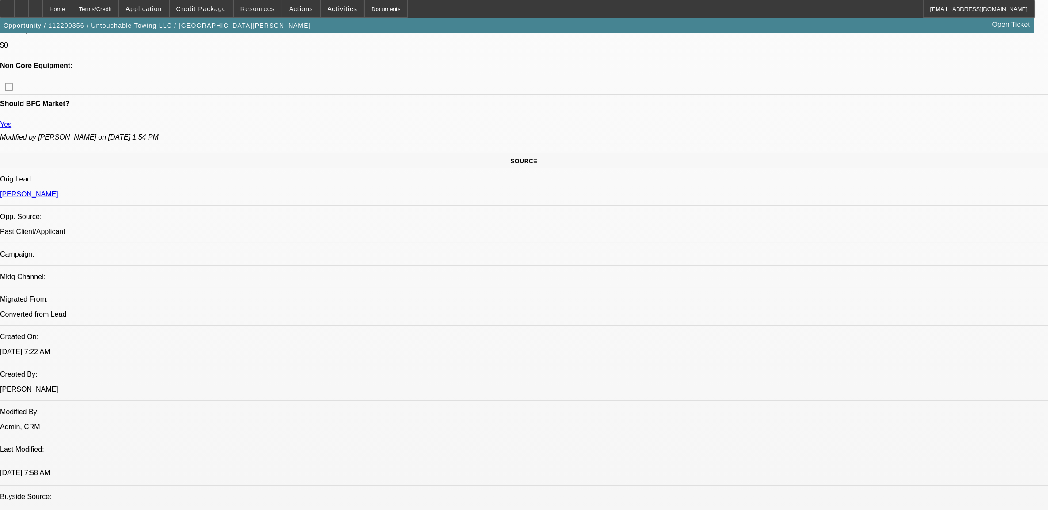
scroll to position [552, 0]
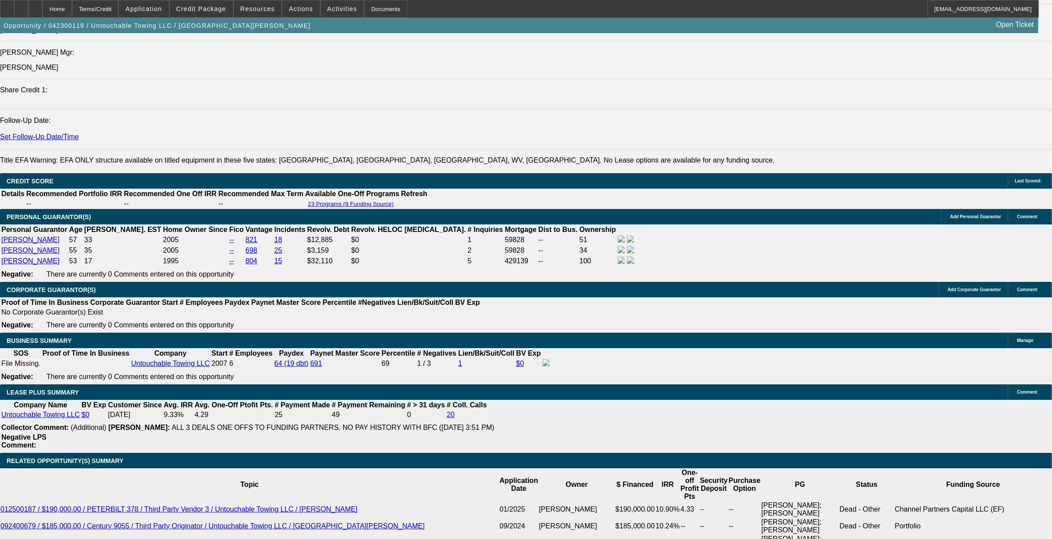
select select "0"
select select "6"
select select "0"
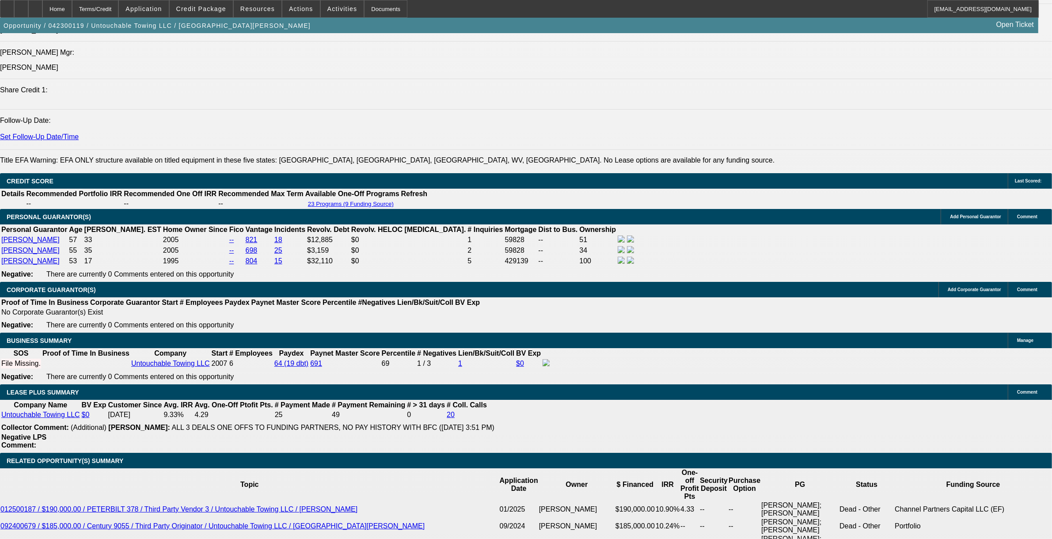
select select "0"
select select "6"
select select "0"
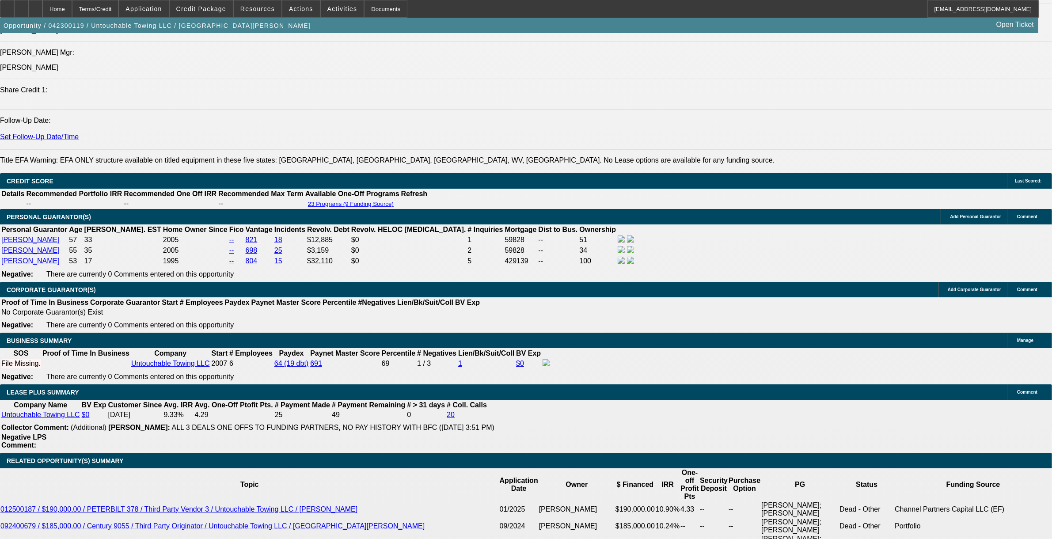
select select "2"
select select "0"
select select "6"
select select "0"
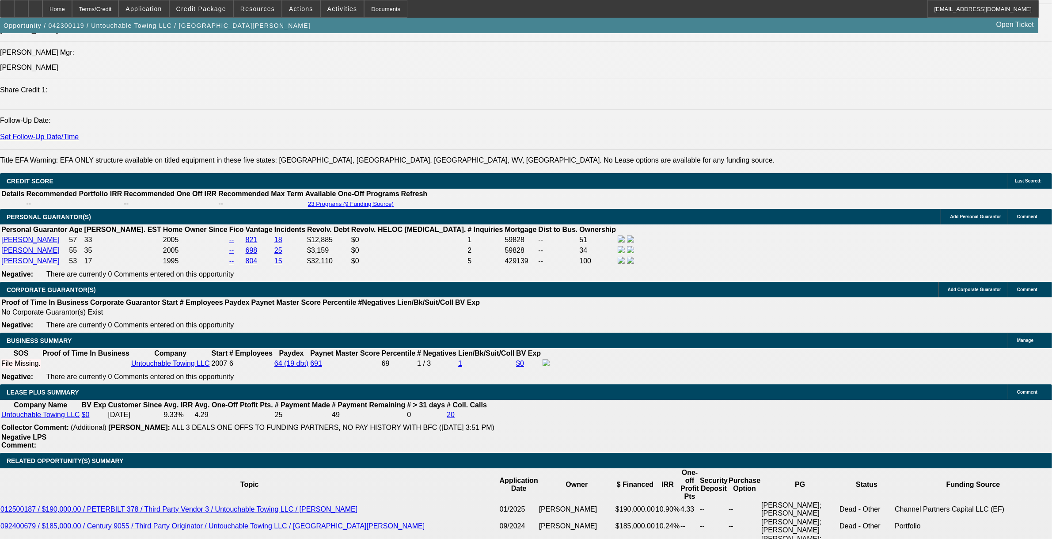
select select "2"
select select "0"
select select "6"
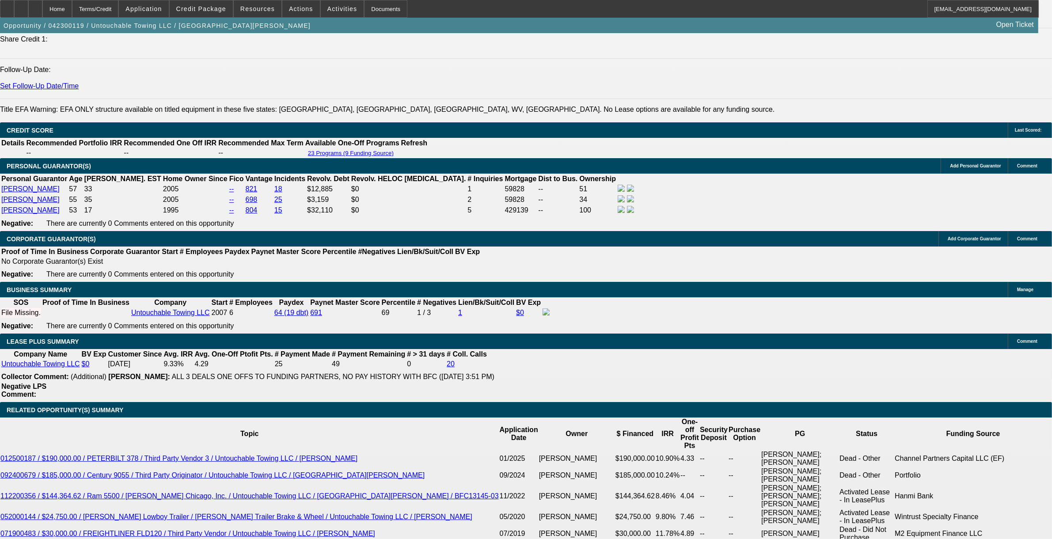
scroll to position [1298, 0]
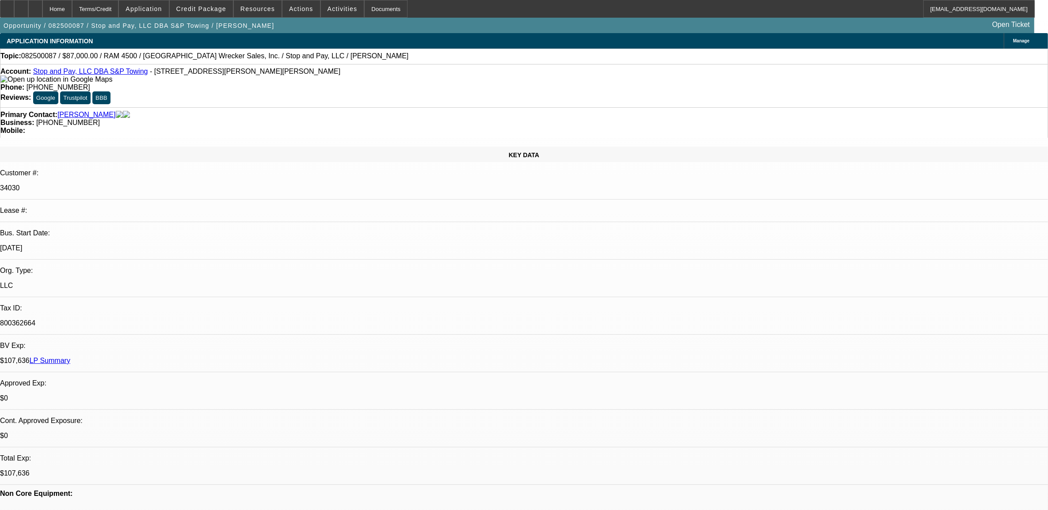
select select "0"
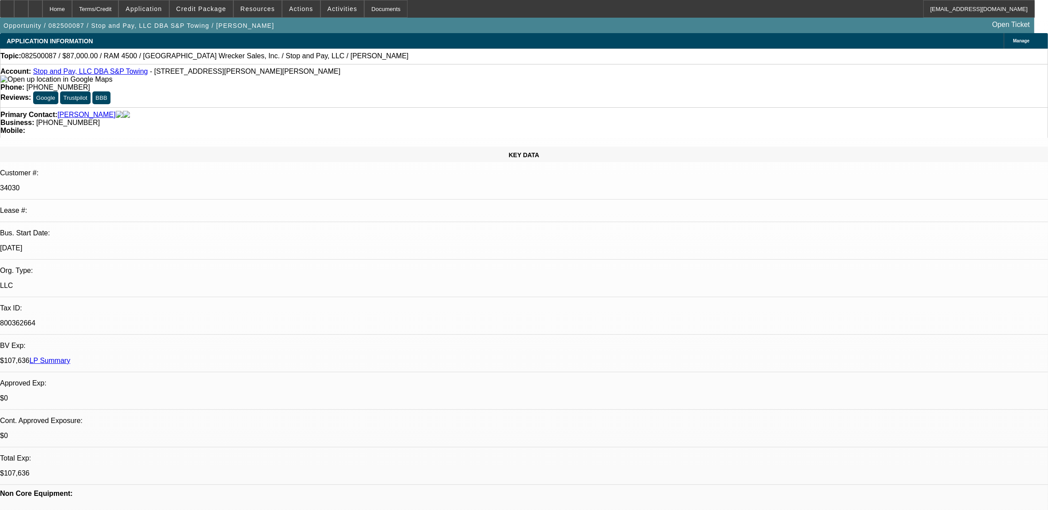
select select "0"
select select "1"
select select "2"
select select "6"
select select "1"
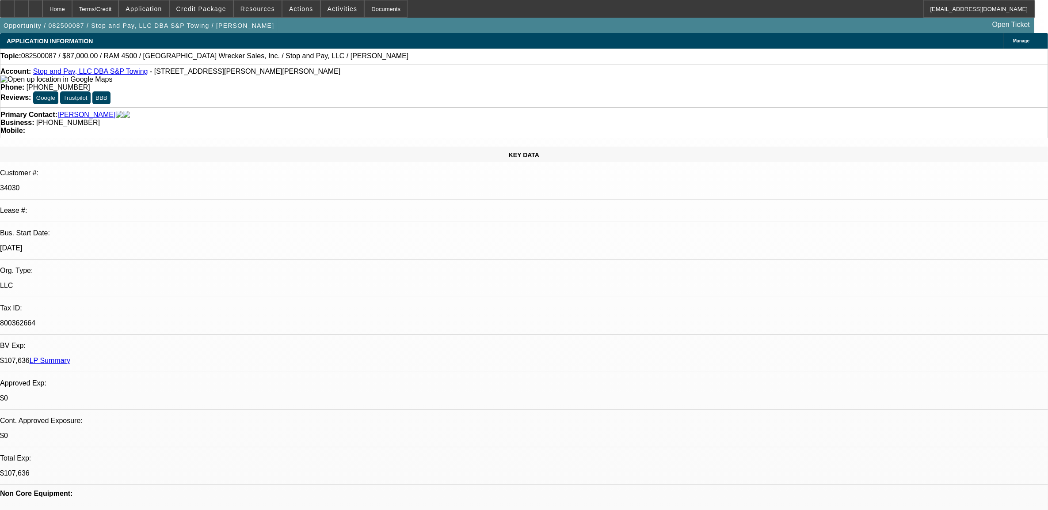
select select "2"
select select "6"
radio input "true"
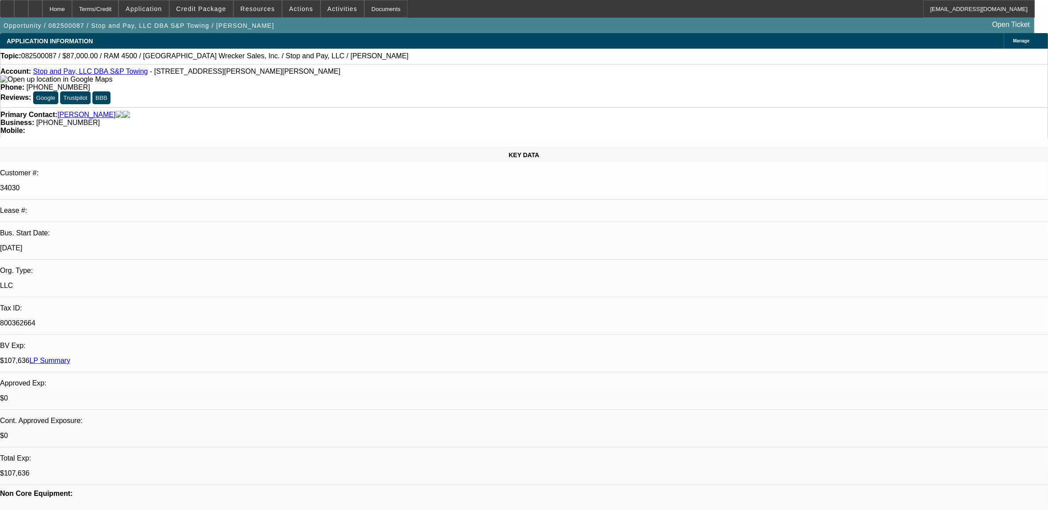
type textarea "9.17, looking for a chevron 408. told him about Charles's. also going to call b…"
radio input "true"
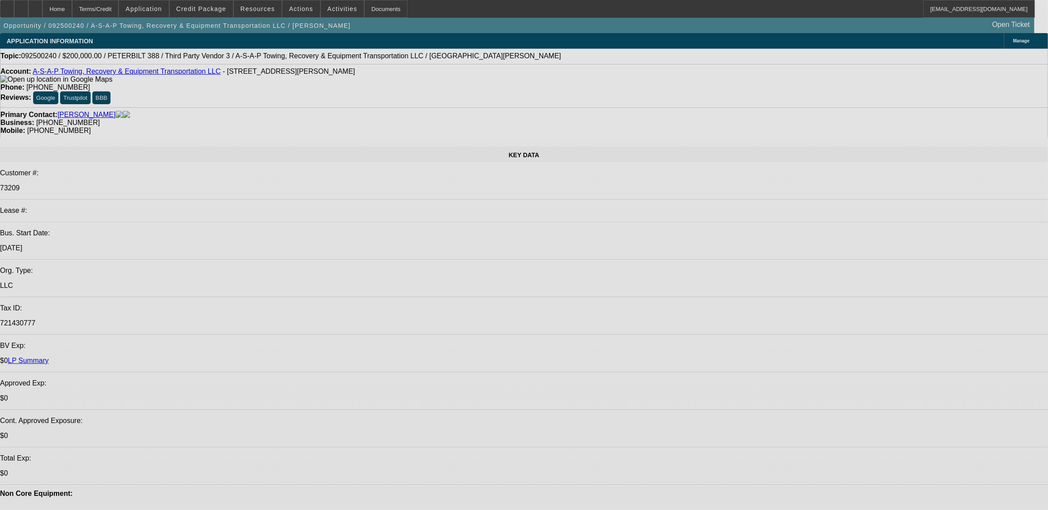
select select "0"
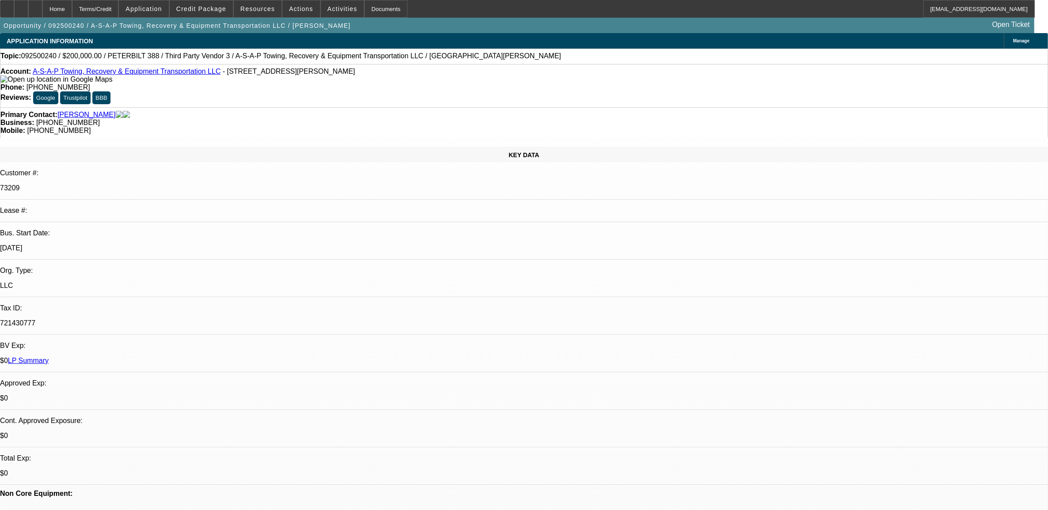
select select "0"
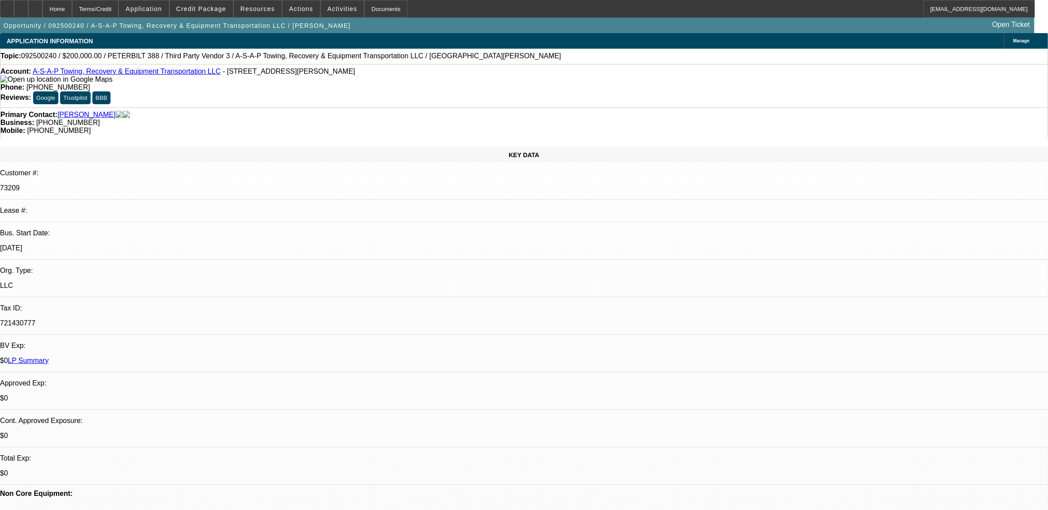
select select "0"
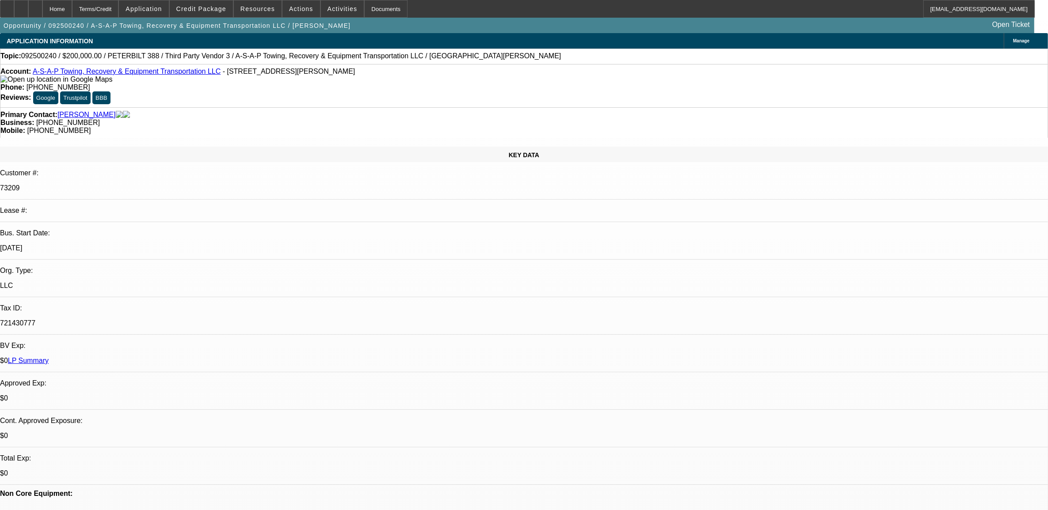
select select "0"
select select "1"
select select "2"
select select "6"
select select "1"
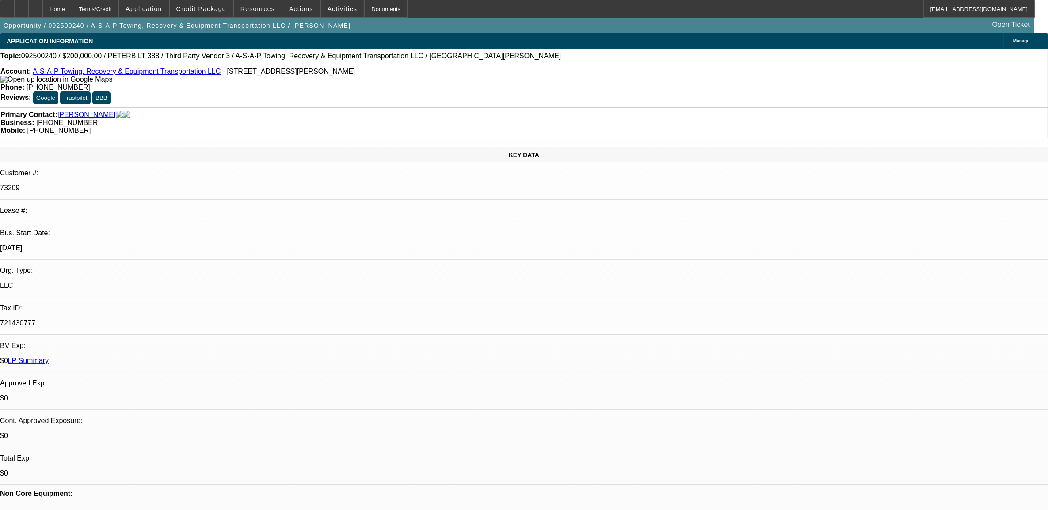
select select "2"
select select "6"
select select "1"
select select "2"
select select "6"
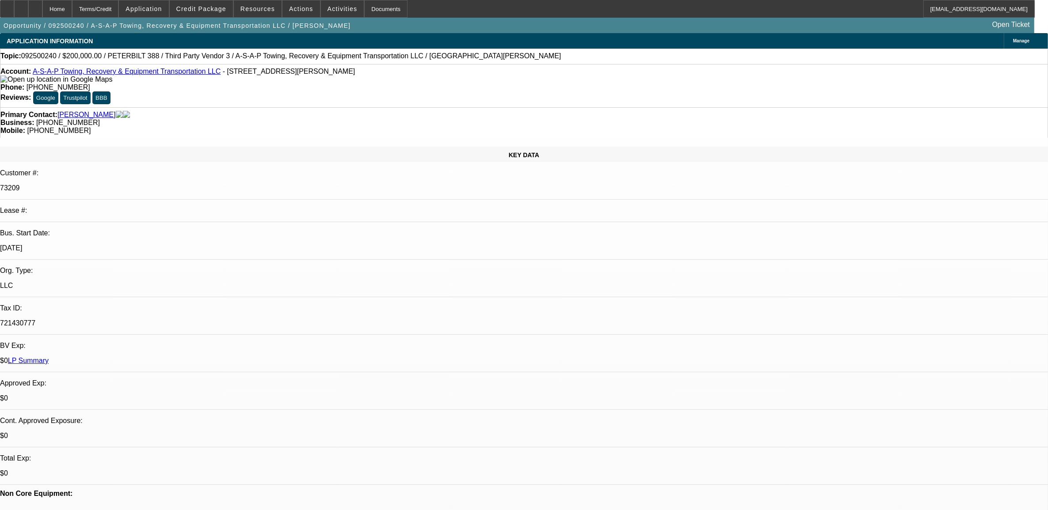
select select "1"
select select "3"
select select "6"
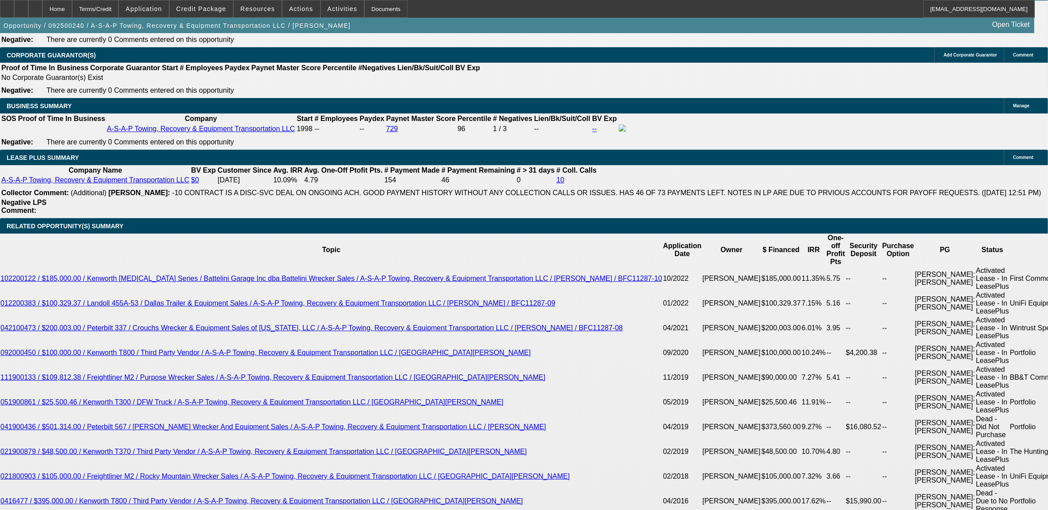
scroll to position [110, 0]
drag, startPoint x: 854, startPoint y: 331, endPoint x: 799, endPoint y: 304, distance: 60.9
drag, startPoint x: 801, startPoint y: 304, endPoint x: 812, endPoint y: 304, distance: 10.6
copy td ""Looks like some open liens/judgements we’ll need addressed: 1. [DATE] Southern…"
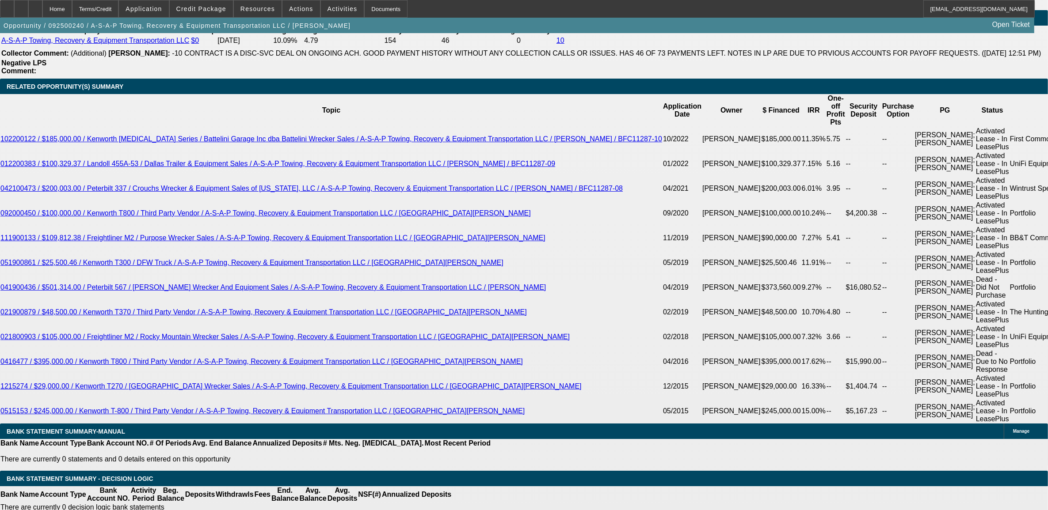
scroll to position [1602, 0]
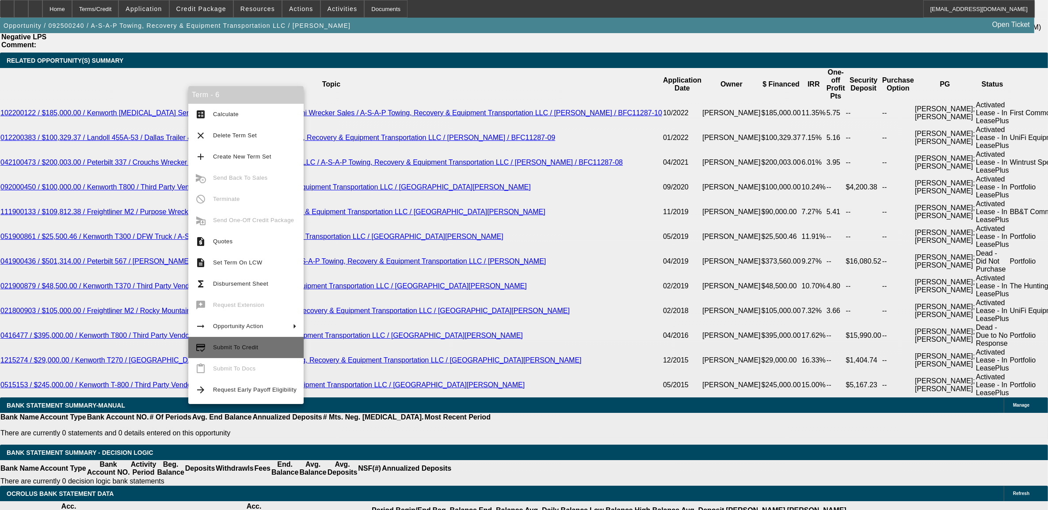
click at [251, 352] on span "Submit To Credit" at bounding box center [255, 347] width 84 height 11
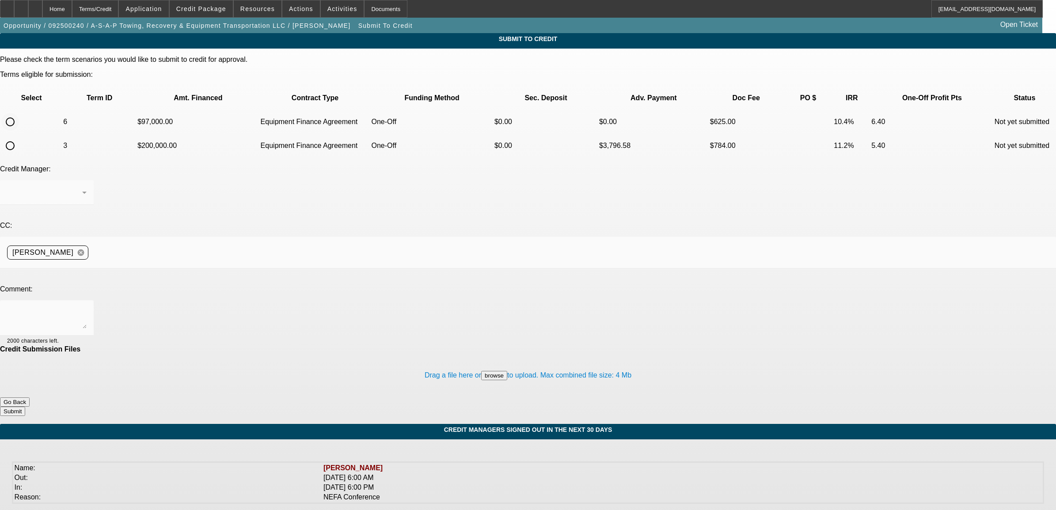
click at [19, 113] on input "radio" at bounding box center [10, 122] width 18 height 18
radio input "true"
click at [87, 308] on textarea at bounding box center [47, 318] width 80 height 21
paste textarea ""Looks like some open liens/judgements we’ll need addressed: 1. [DATE] Southern…"
drag, startPoint x: 352, startPoint y: 231, endPoint x: 193, endPoint y: 230, distance: 159.5
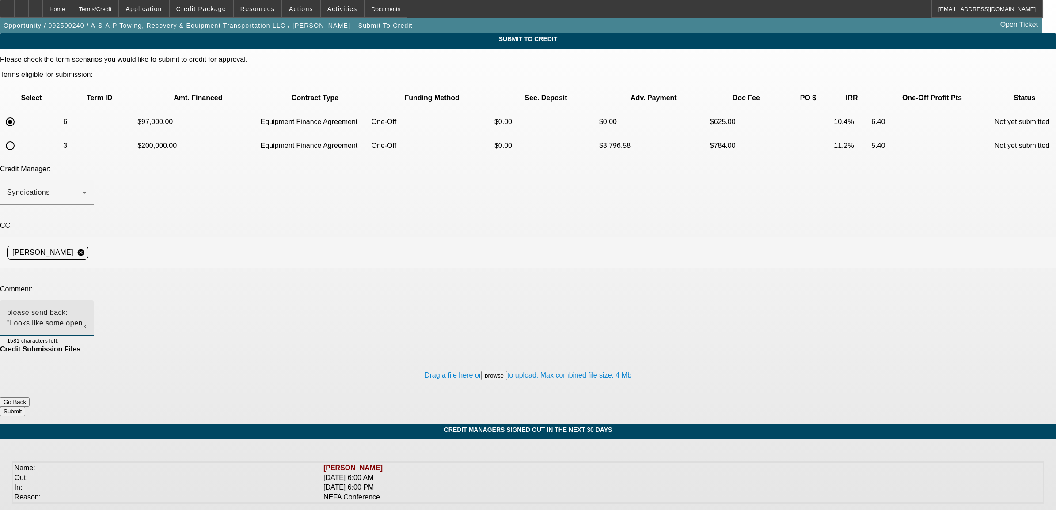
click at [87, 308] on textarea "please send back: "Looks like some open liens/judgements we’ll need addressed: …" at bounding box center [47, 318] width 80 height 21
click at [87, 308] on textarea "please send back: both Southern National Financial Corporation [DATE] Southern …" at bounding box center [47, 318] width 80 height 21
click at [87, 308] on textarea "please send back: both Southern National Financial Corporation: [DATE] Southern…" at bounding box center [47, 318] width 80 height 21
click at [87, 308] on textarea "please send back - both Southern National Financial Corporation: [DATE] Souther…" at bounding box center [47, 318] width 80 height 21
click at [87, 308] on textarea "please send back - both Southern National Financial Corporation: he said those …" at bounding box center [47, 318] width 80 height 21
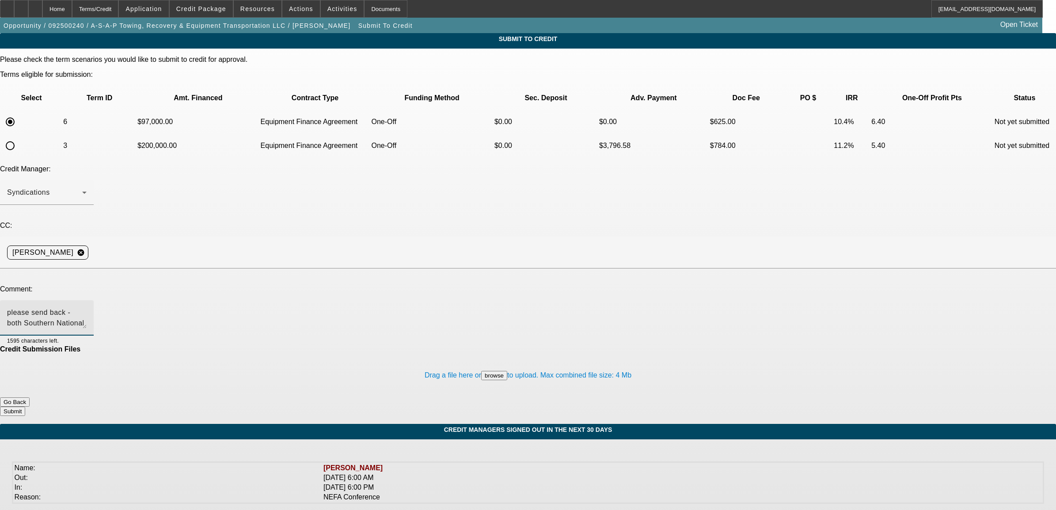
click at [87, 308] on textarea "please send back - both Southern National Financial Corporation: he said those …" at bounding box center [47, 318] width 80 height 21
drag, startPoint x: 613, startPoint y: 243, endPoint x: 452, endPoint y: 250, distance: 161.0
click at [87, 300] on div "please send back - both Southern National Financial Corporation: he said those …" at bounding box center [47, 317] width 80 height 35
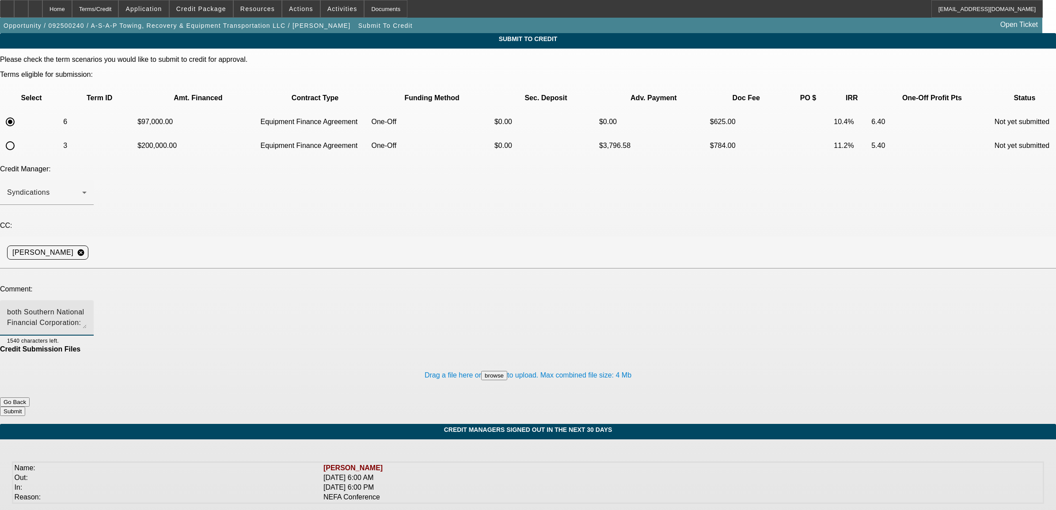
click at [87, 308] on textarea "please send back - both Southern National Financial Corporation: he said those …" at bounding box center [47, 318] width 80 height 21
drag, startPoint x: 380, startPoint y: 233, endPoint x: 338, endPoint y: 243, distance: 42.8
click at [87, 308] on textarea "please send back - both Southern National Financial Corporation: he said those …" at bounding box center [47, 318] width 80 height 21
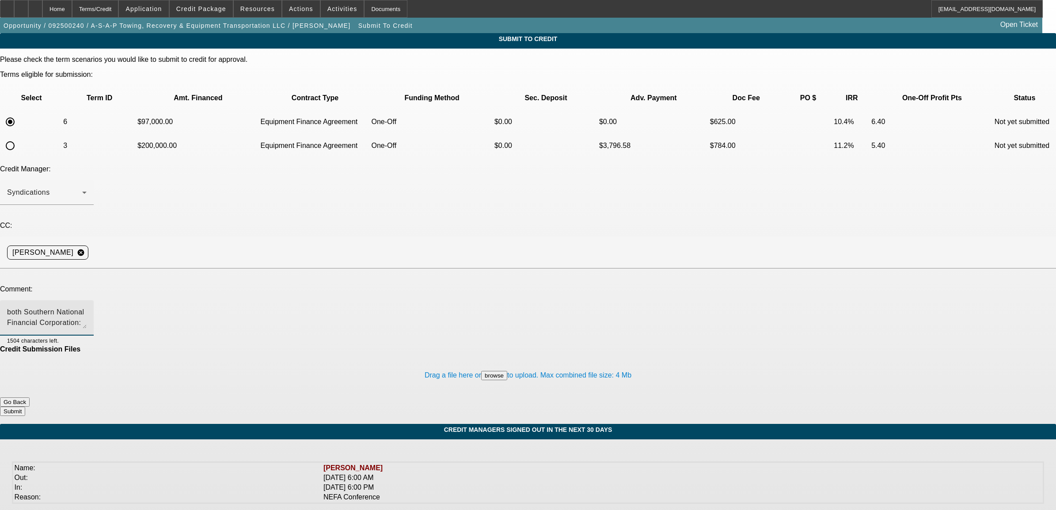
click at [87, 308] on textarea "please send back - both Southern National Financial Corporation: he said those …" at bounding box center [47, 318] width 80 height 21
drag, startPoint x: 382, startPoint y: 241, endPoint x: 277, endPoint y: 258, distance: 106.1
click at [94, 300] on mat-form-field "please send back - both Southern National Financial Corporation: he said those …" at bounding box center [47, 322] width 94 height 45
type textarea "please send back - both Southern National Financial Corporation: he said those …"
click at [25, 407] on button "Submit" at bounding box center [12, 411] width 25 height 9
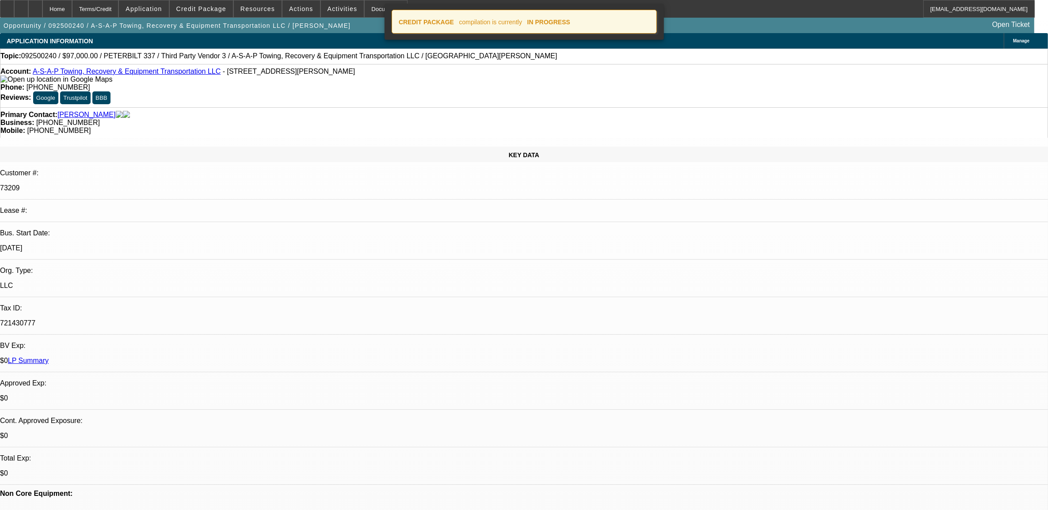
select select "0"
select select "2"
select select "0"
select select "6"
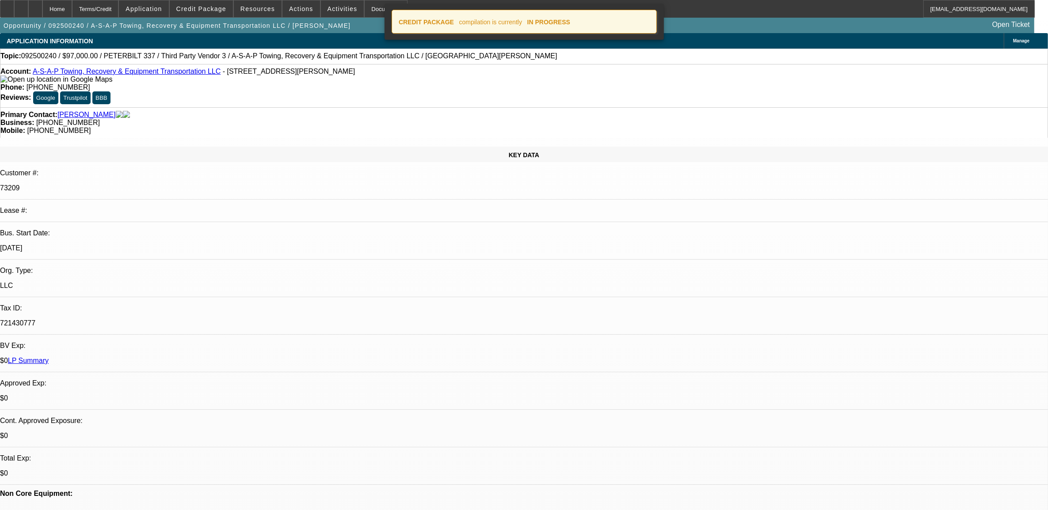
select select "0"
select select "2"
select select "0"
select select "6"
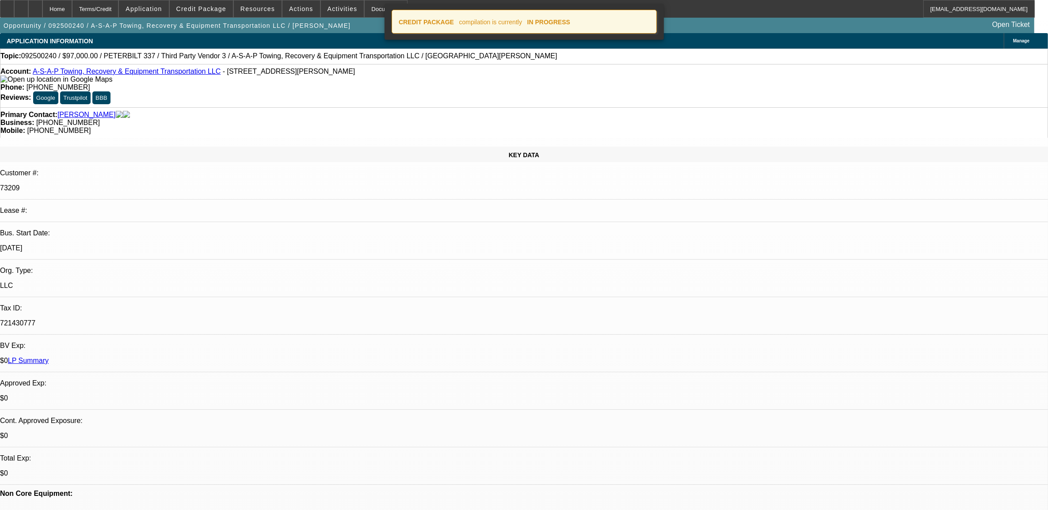
select select "0"
select select "2"
select select "0"
select select "6"
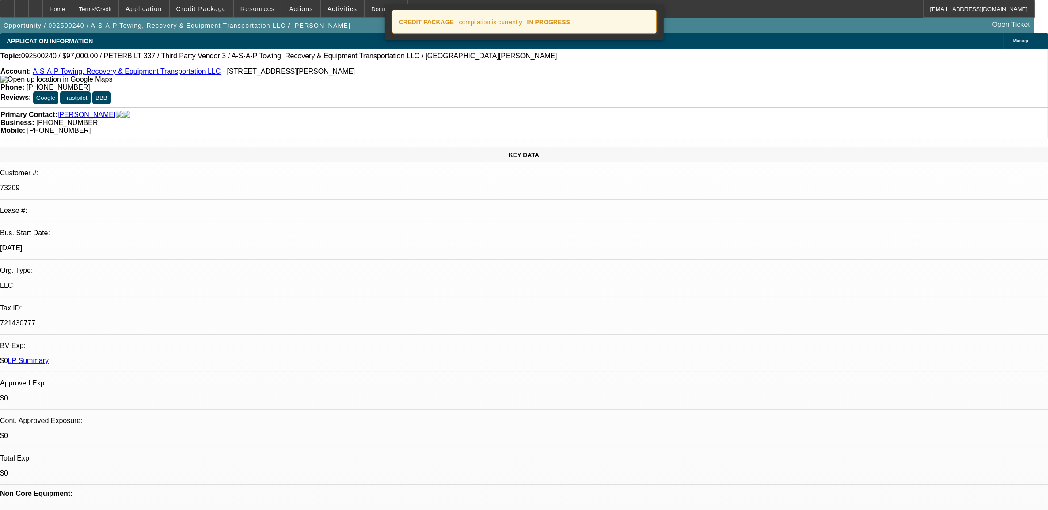
select select "0"
select select "3"
select select "0"
select select "6"
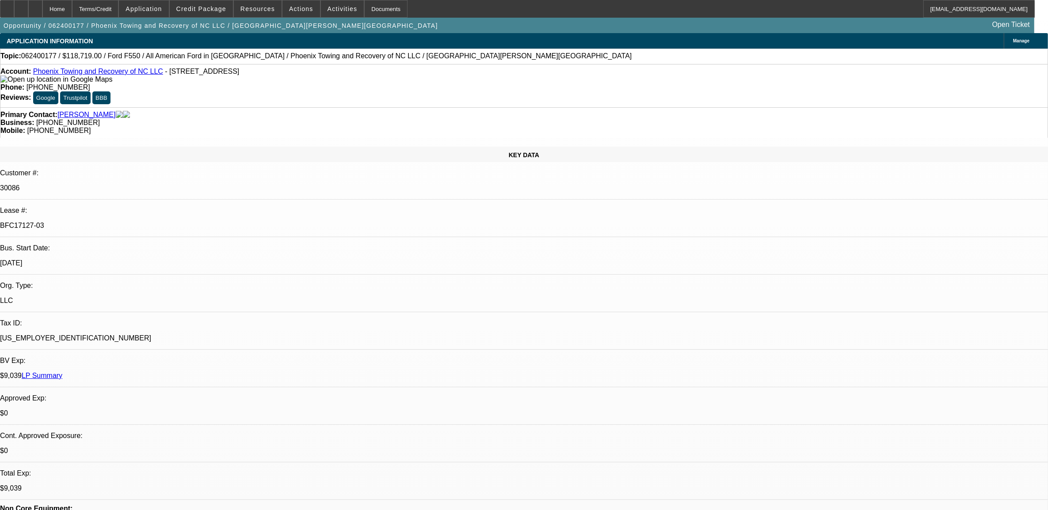
select select "0"
select select "2"
select select "0"
select select "2"
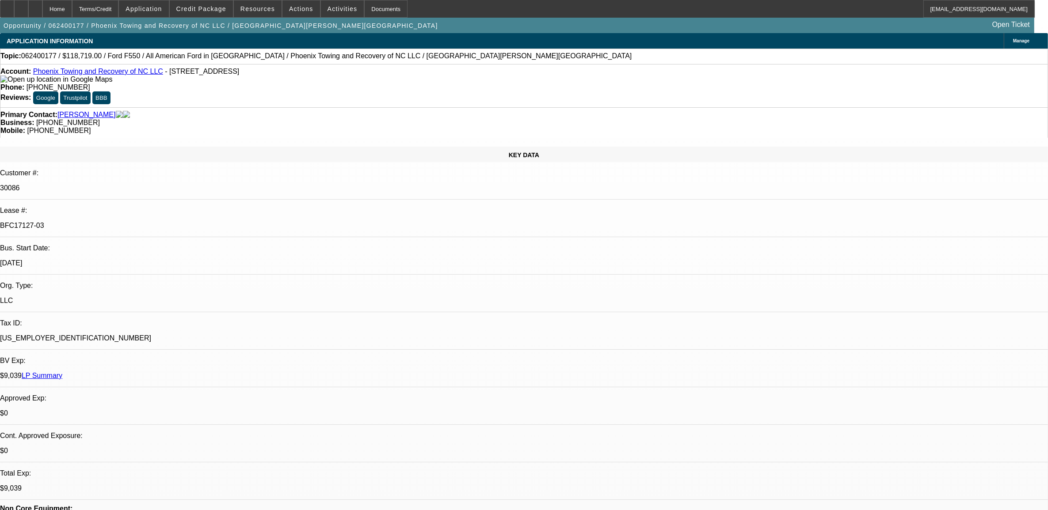
select select "0"
select select "2"
select select "0"
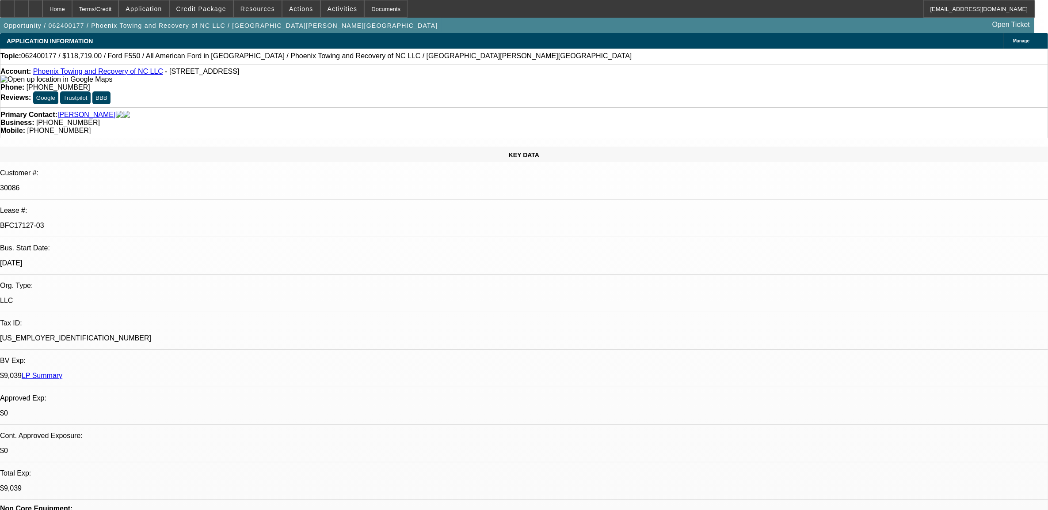
select select "2"
select select "0"
select select "1"
select select "2"
select select "6"
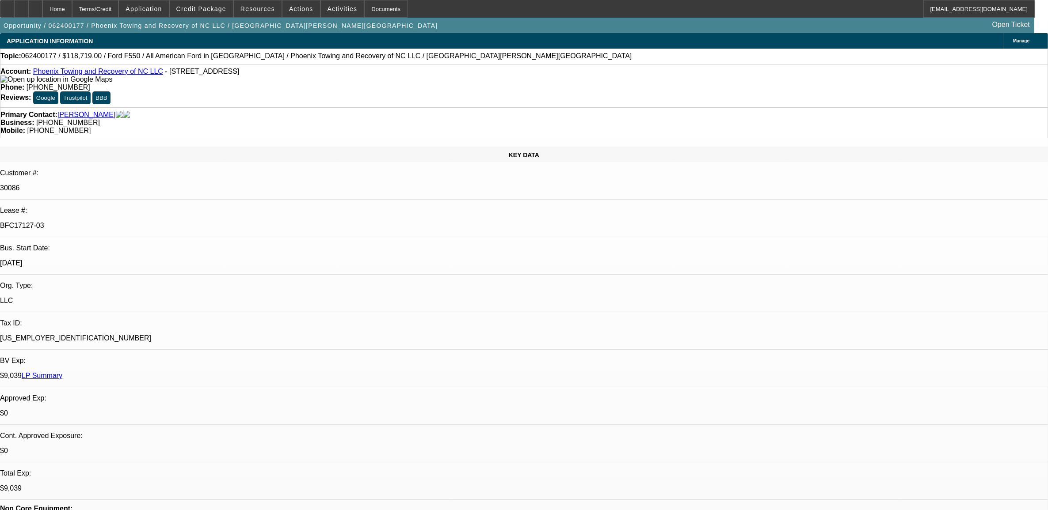
select select "1"
select select "2"
select select "6"
select select "1"
select select "2"
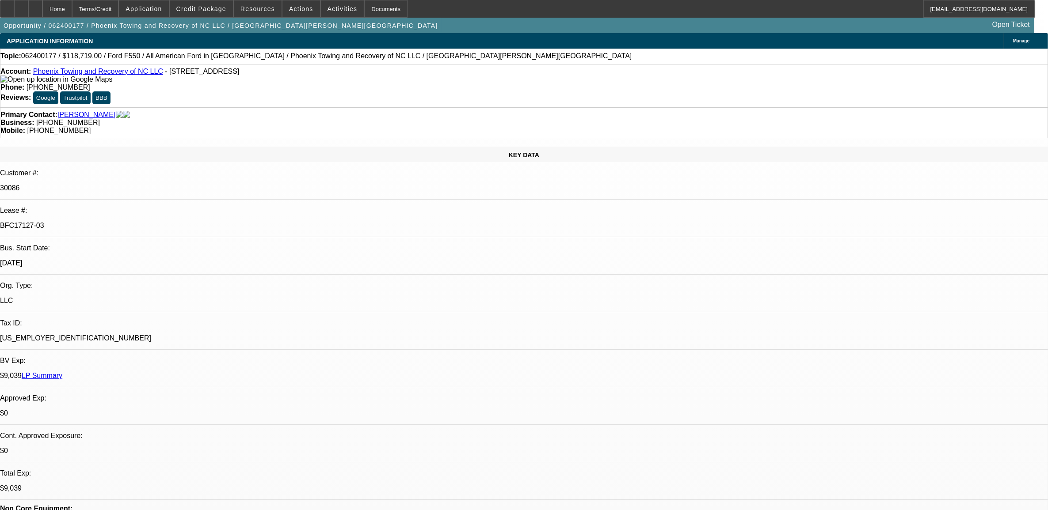
select select "6"
select select "1"
select select "2"
select select "6"
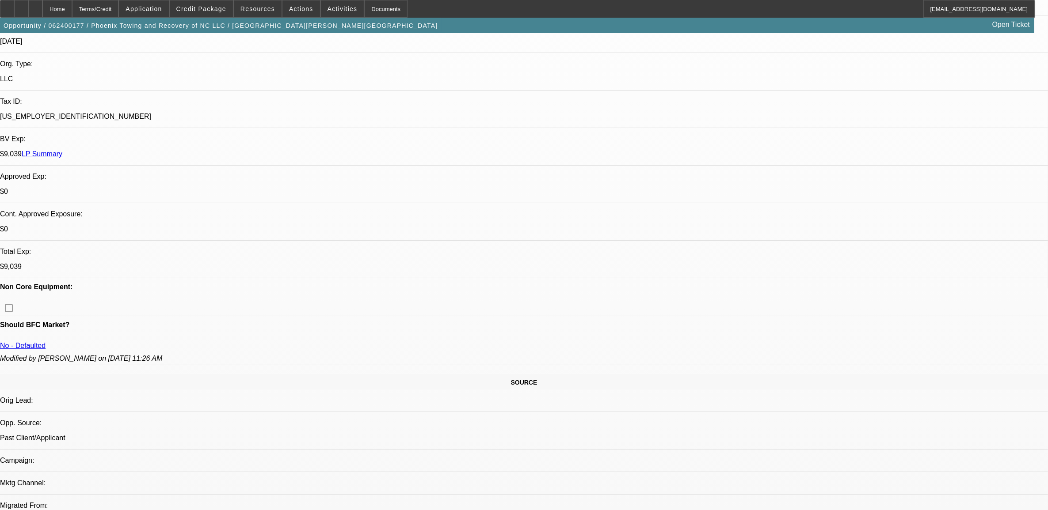
scroll to position [55, 0]
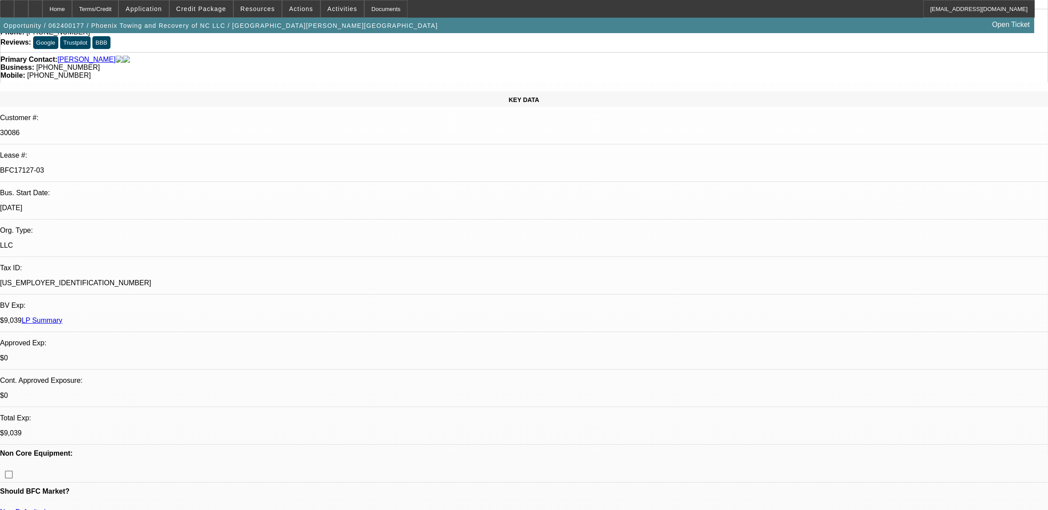
click at [62, 317] on link "LP Summary" at bounding box center [42, 321] width 41 height 8
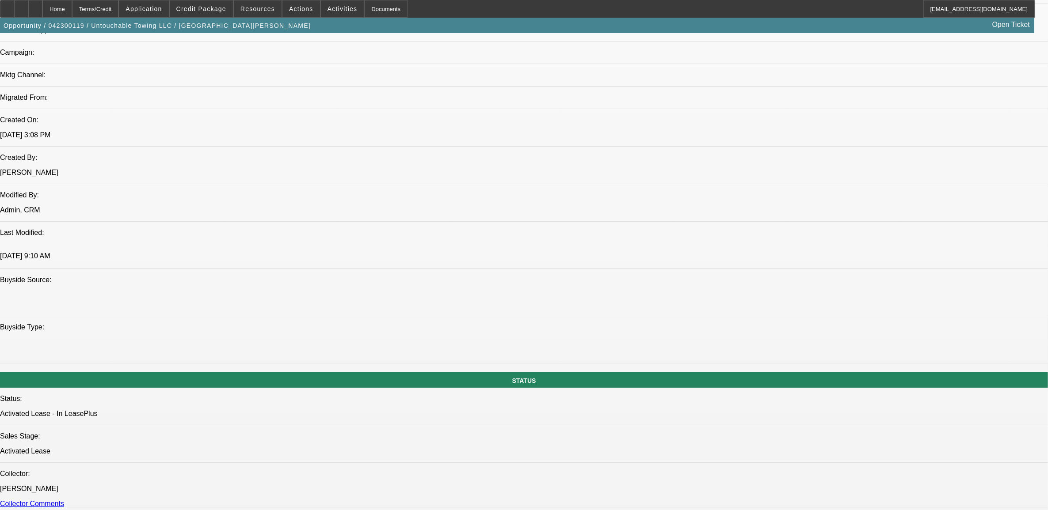
select select "0"
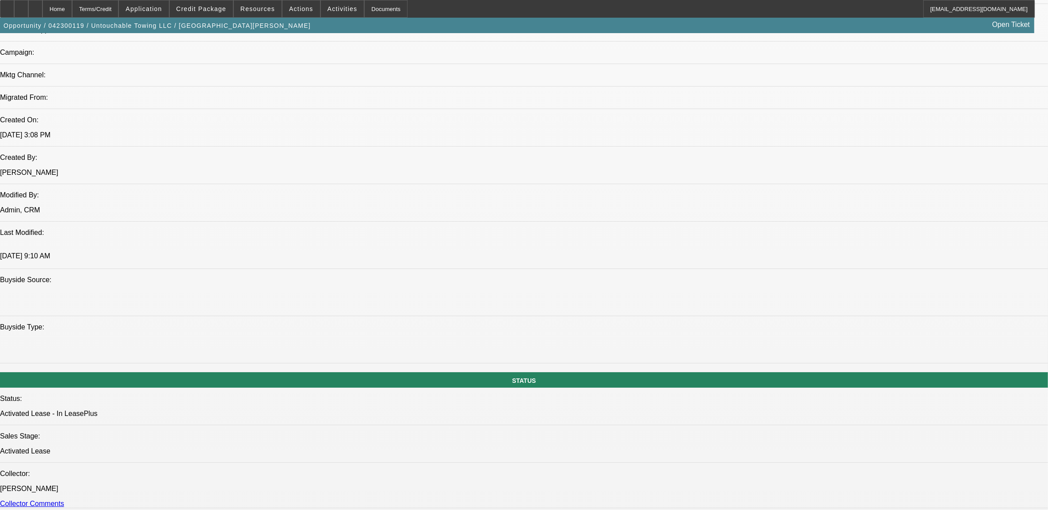
select select "0"
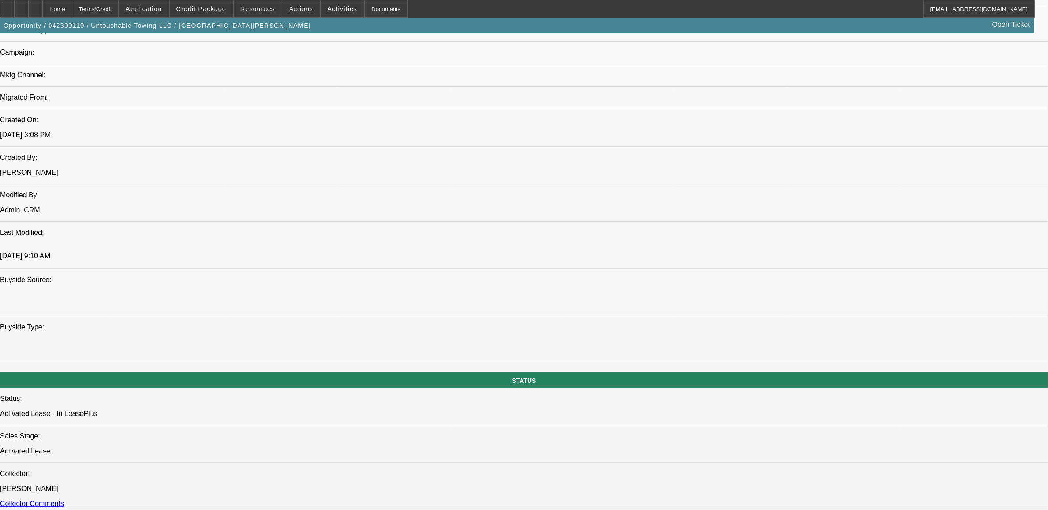
select select "0"
select select "1"
select select "6"
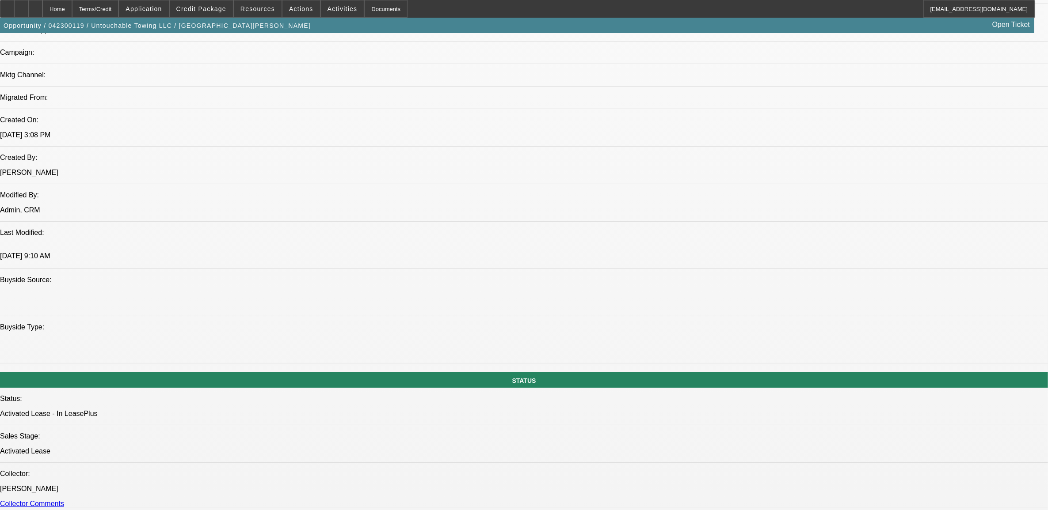
select select "1"
select select "6"
select select "1"
select select "2"
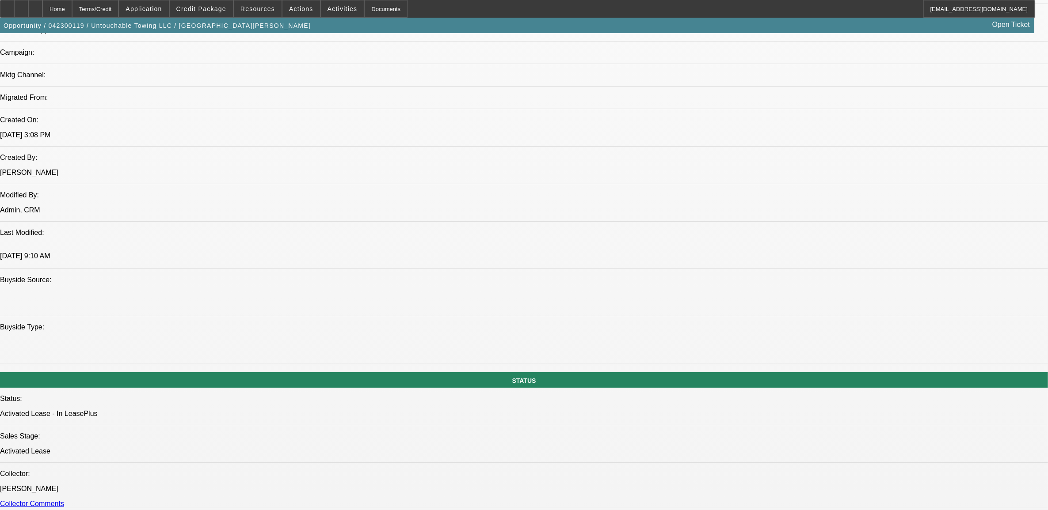
select select "6"
select select "1"
select select "2"
select select "6"
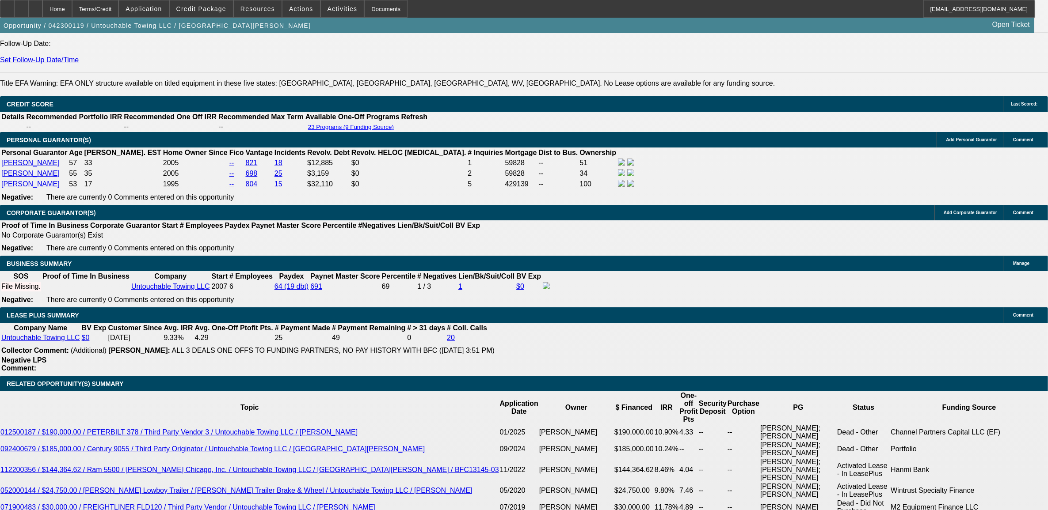
scroll to position [1270, 0]
